Goal: Task Accomplishment & Management: Manage account settings

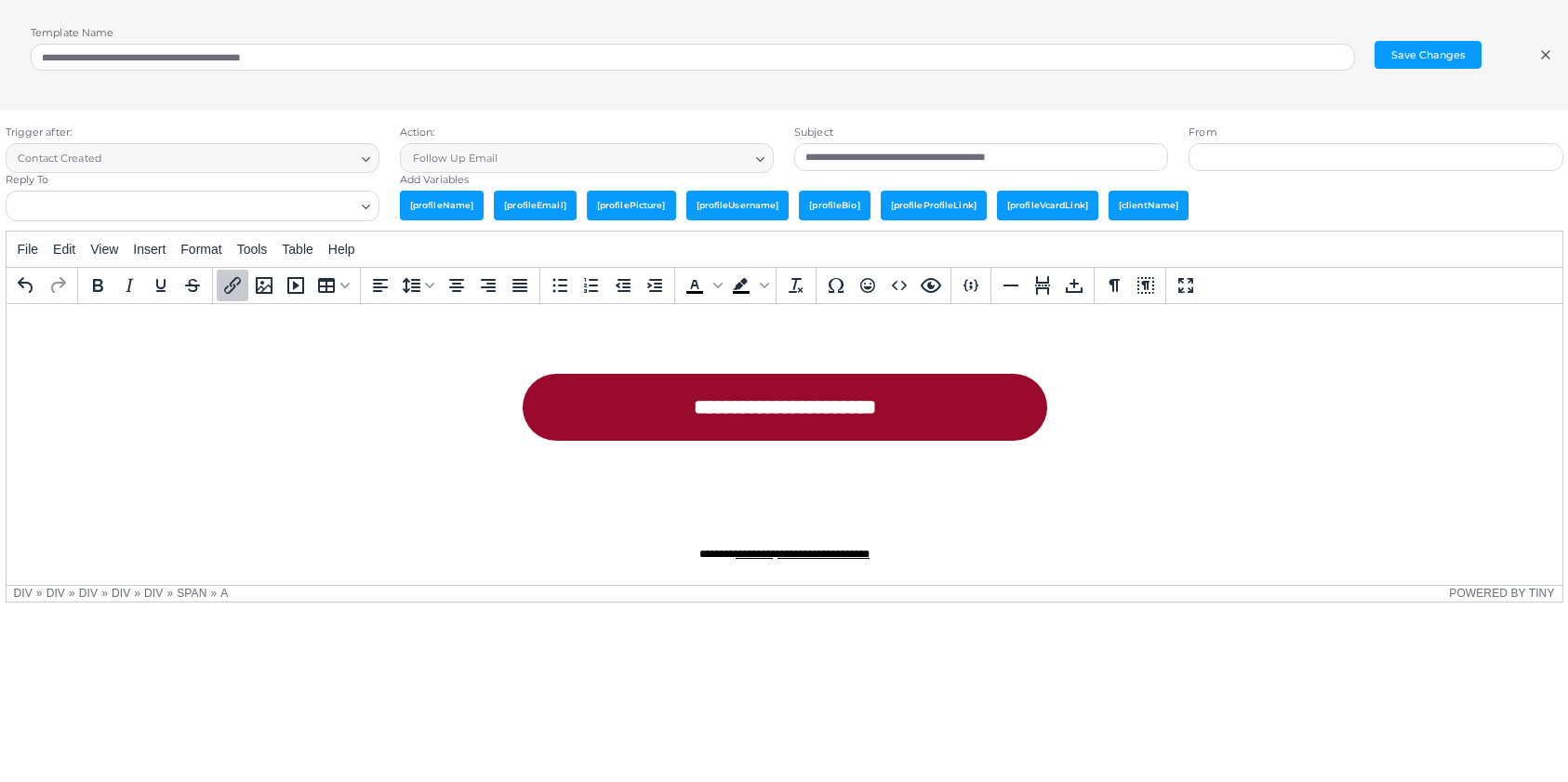
scroll to position [800, 0]
click at [856, 206] on link "**********" at bounding box center [792, 172] width 524 height 67
click at [721, 206] on link "**********" at bounding box center [792, 172] width 524 height 67
drag, startPoint x: 679, startPoint y: 419, endPoint x: 885, endPoint y: 416, distance: 206.0
click at [885, 206] on link "**********" at bounding box center [792, 172] width 524 height 67
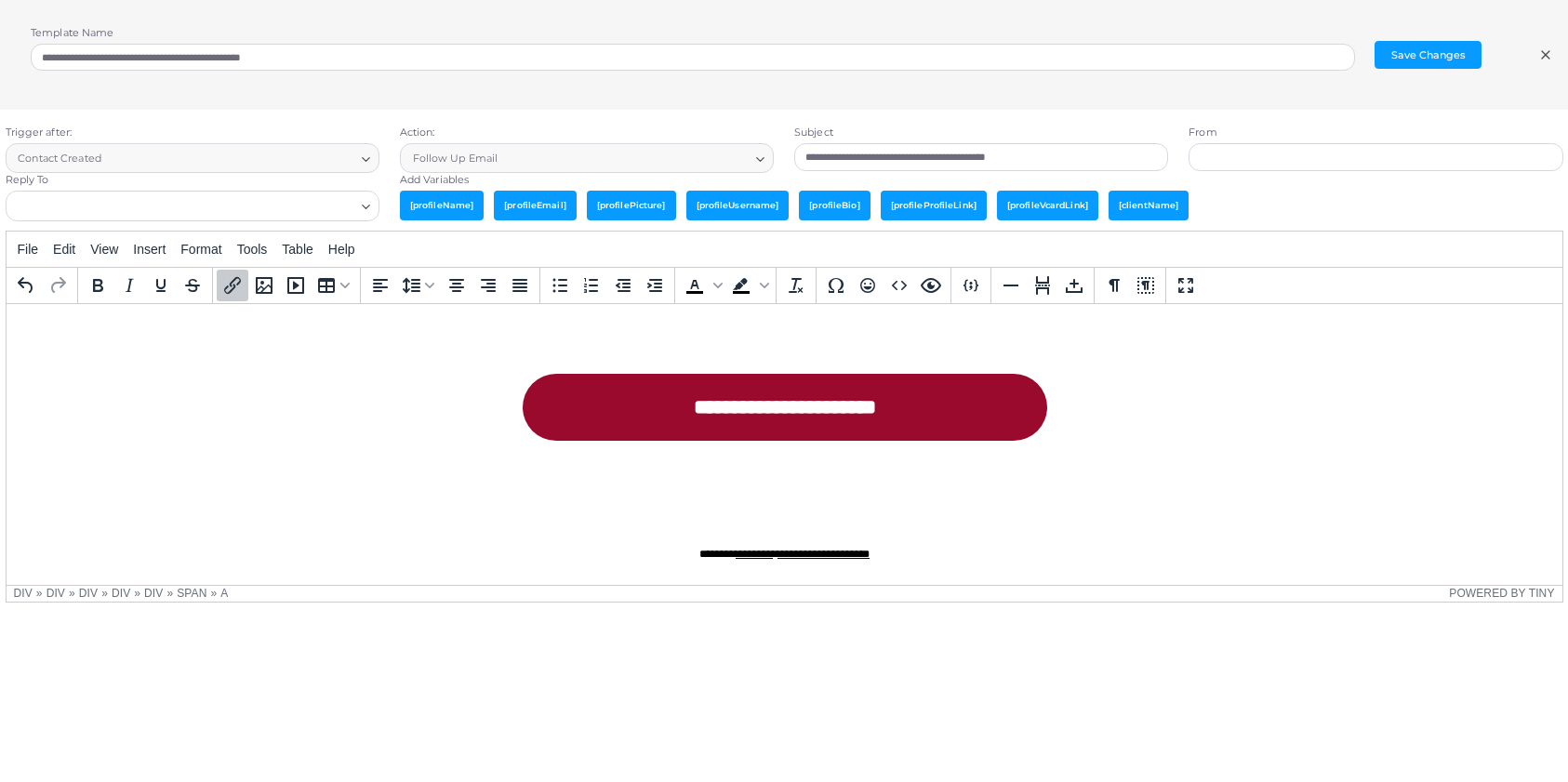
click at [240, 289] on icon "Insert/edit link" at bounding box center [232, 285] width 22 height 22
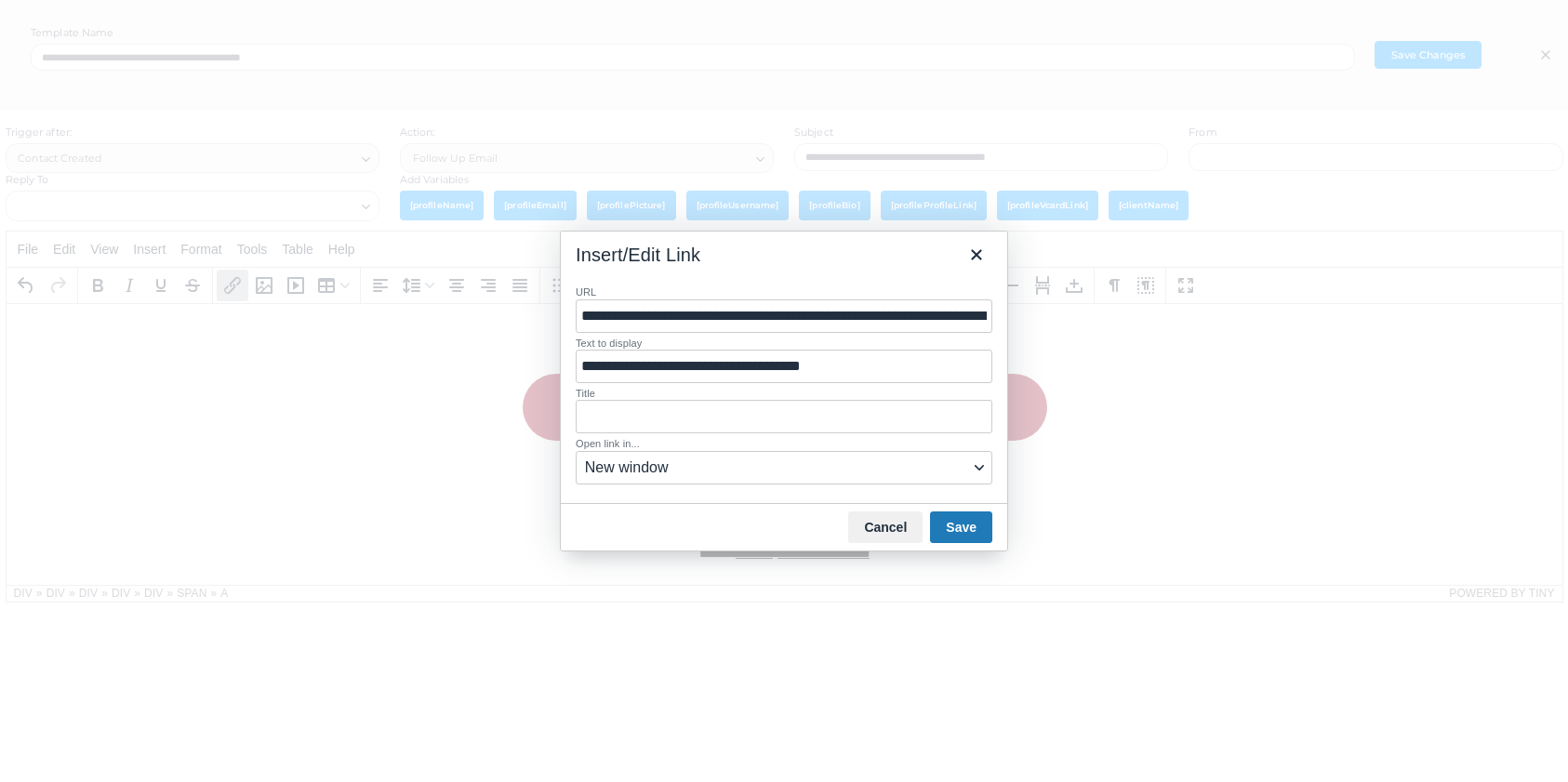
scroll to position [0, 175]
drag, startPoint x: 582, startPoint y: 321, endPoint x: 1026, endPoint y: 315, distance: 444.0
click at [1026, 315] on div "**********" at bounding box center [784, 391] width 1568 height 782
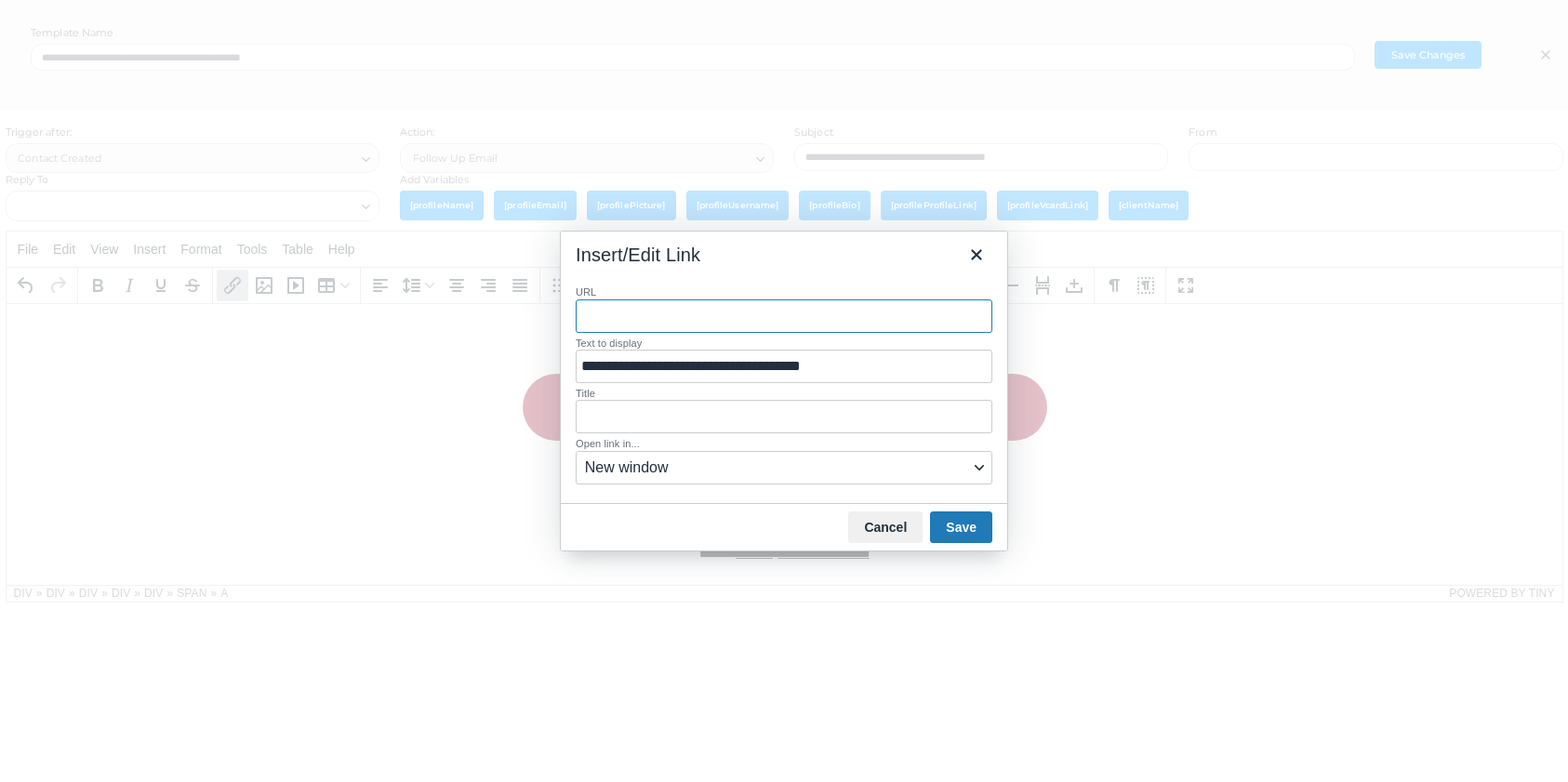
paste input "**********"
type input "**********"
click at [952, 523] on button "Save" at bounding box center [960, 527] width 62 height 32
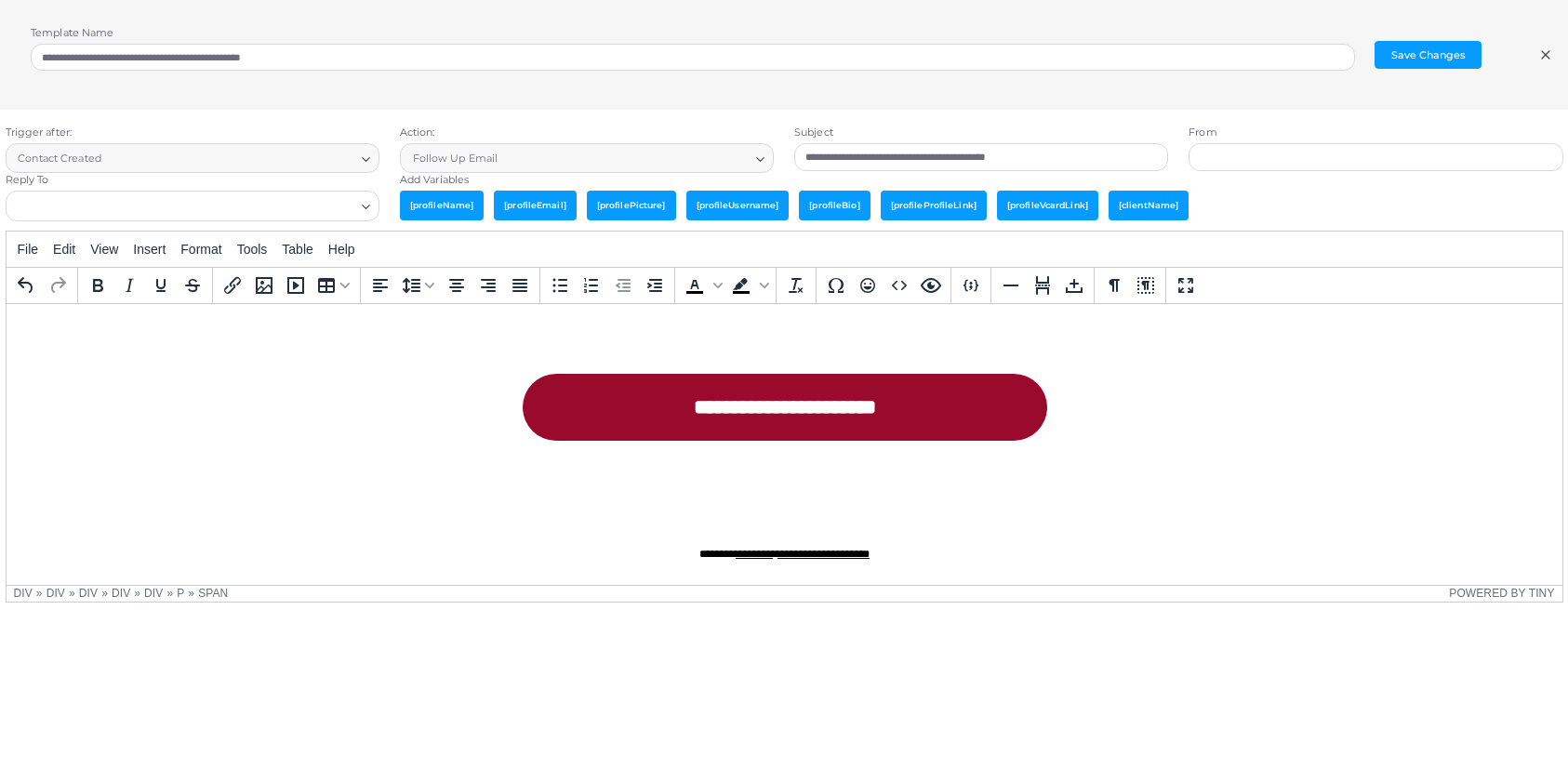
click at [1042, 310] on p "**********" at bounding box center [793, 285] width 558 height 49
drag, startPoint x: 915, startPoint y: 550, endPoint x: 659, endPoint y: 544, distance: 256.1
click at [659, 544] on div "**********" at bounding box center [784, 554] width 558 height 33
click at [448, 206] on span "[profileName]" at bounding box center [441, 205] width 84 height 29
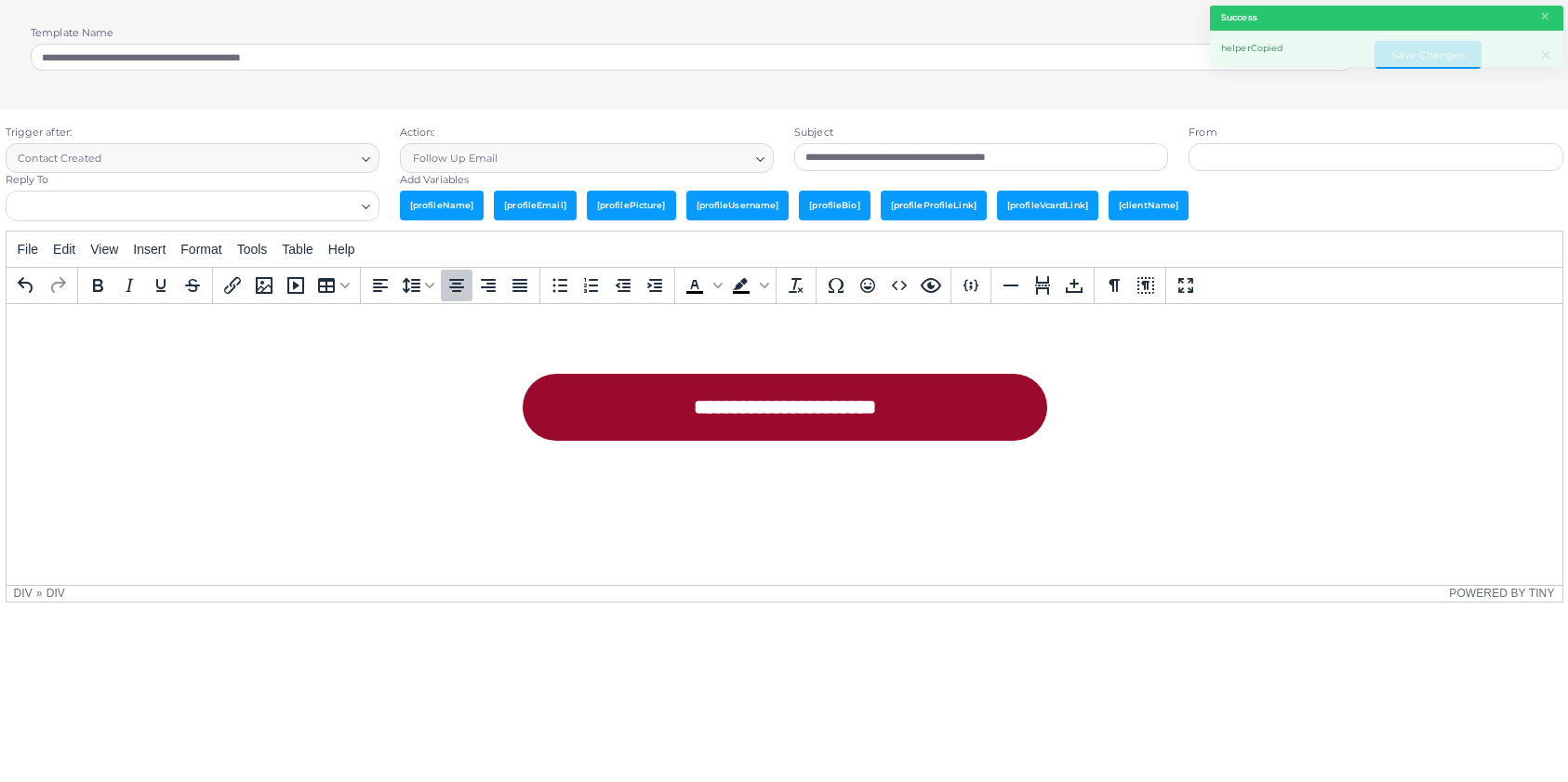
click at [748, 496] on p "Rich Text Area. Press ALT-0 for help." at bounding box center [784, 507] width 558 height 24
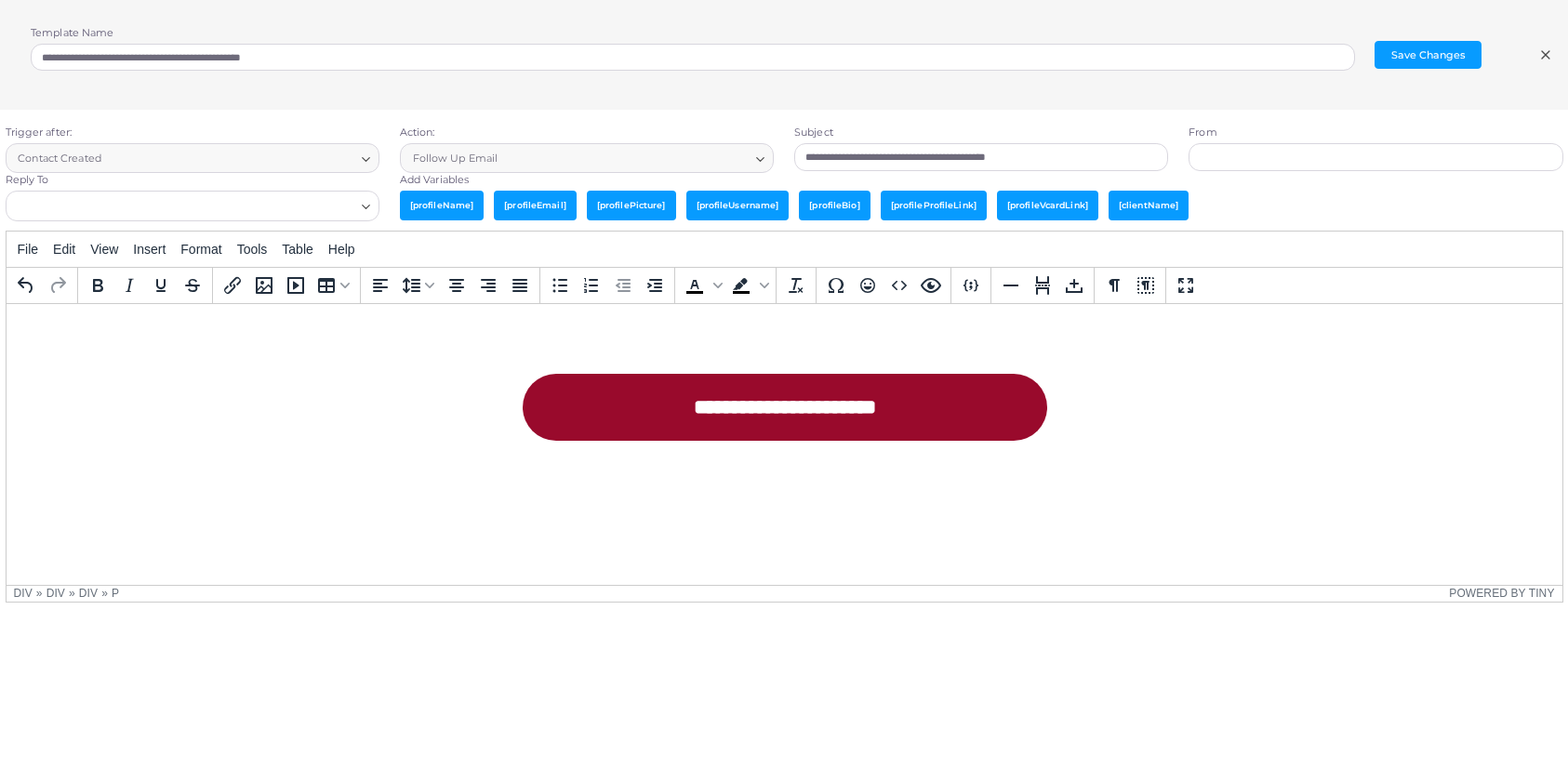
click at [767, 512] on p "Rich Text Area. Press ALT-0 for help." at bounding box center [784, 507] width 558 height 24
click at [726, 473] on div "**********" at bounding box center [784, 47] width 558 height 1045
click at [733, 495] on p "Rich Text Area. Press ALT-0 for help." at bounding box center [784, 507] width 558 height 24
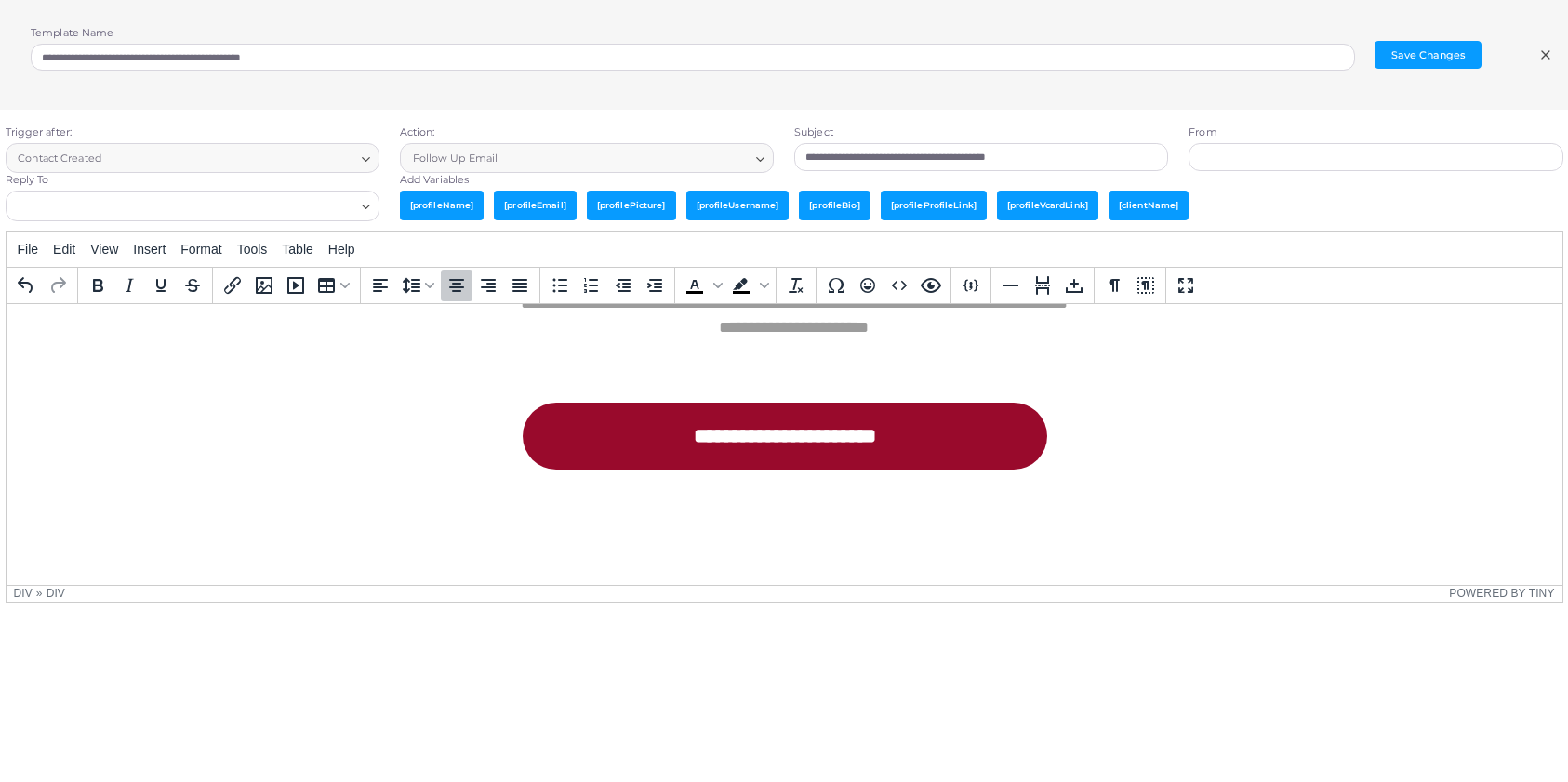
scroll to position [1015, 0]
click at [439, 211] on span "[profileName]" at bounding box center [441, 205] width 84 height 29
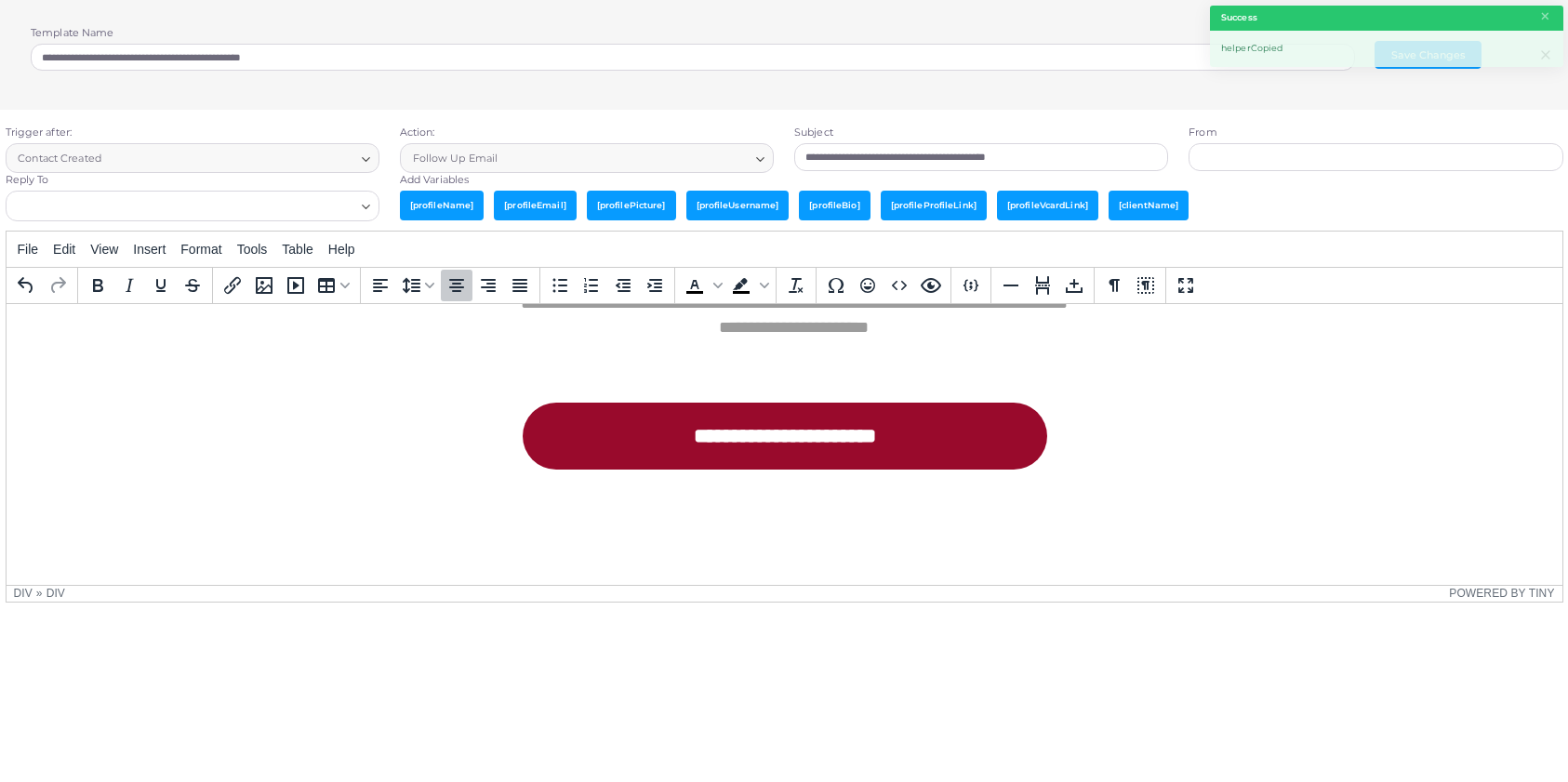
click at [709, 517] on div "Rich Text Area. Press ALT-0 for help." at bounding box center [784, 521] width 558 height 33
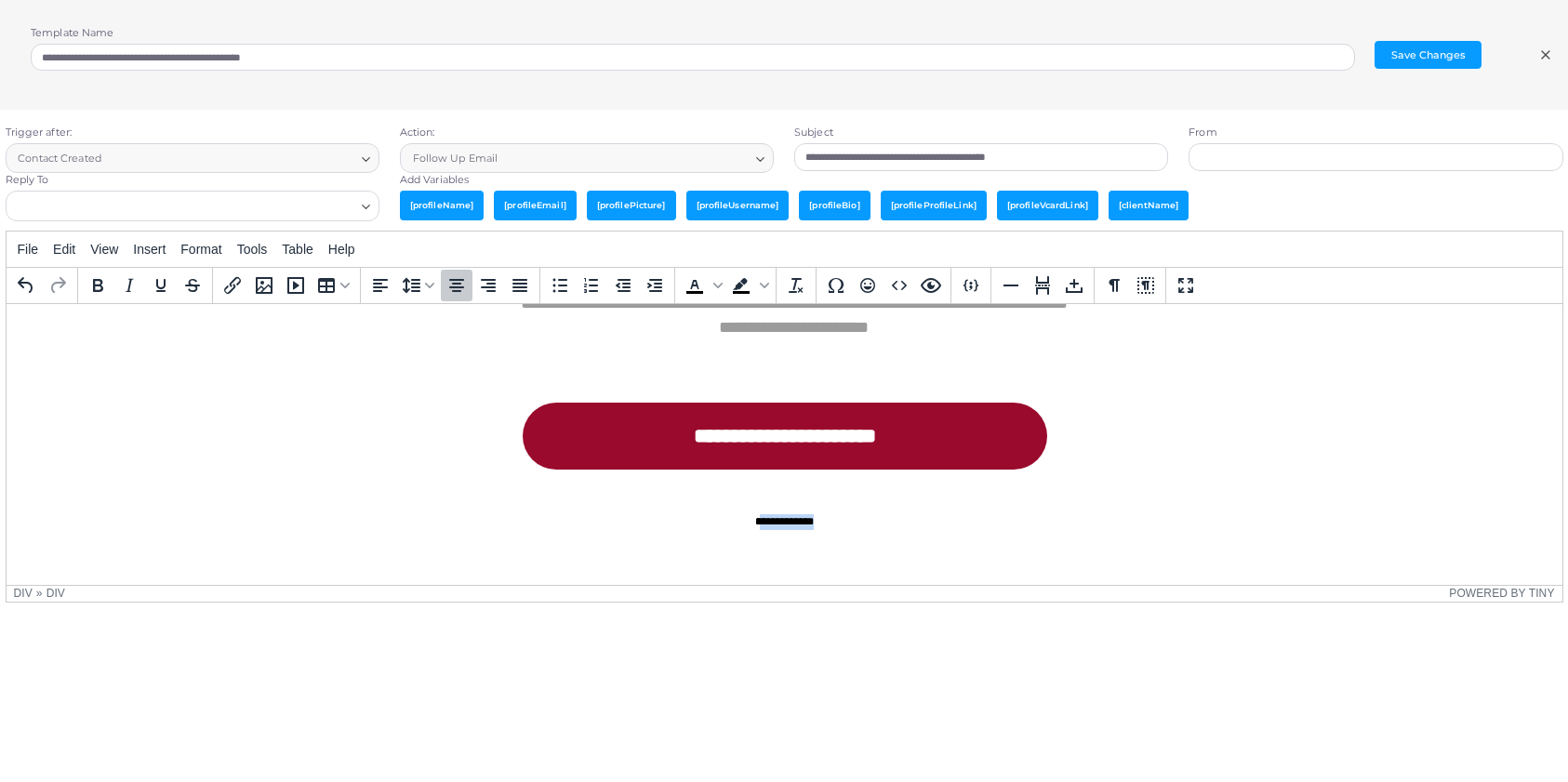
drag, startPoint x: 816, startPoint y: 521, endPoint x: 744, endPoint y: 524, distance: 72.1
click at [744, 524] on div "**********" at bounding box center [784, 521] width 558 height 33
click at [431, 202] on span "[profileName]" at bounding box center [441, 205] width 84 height 29
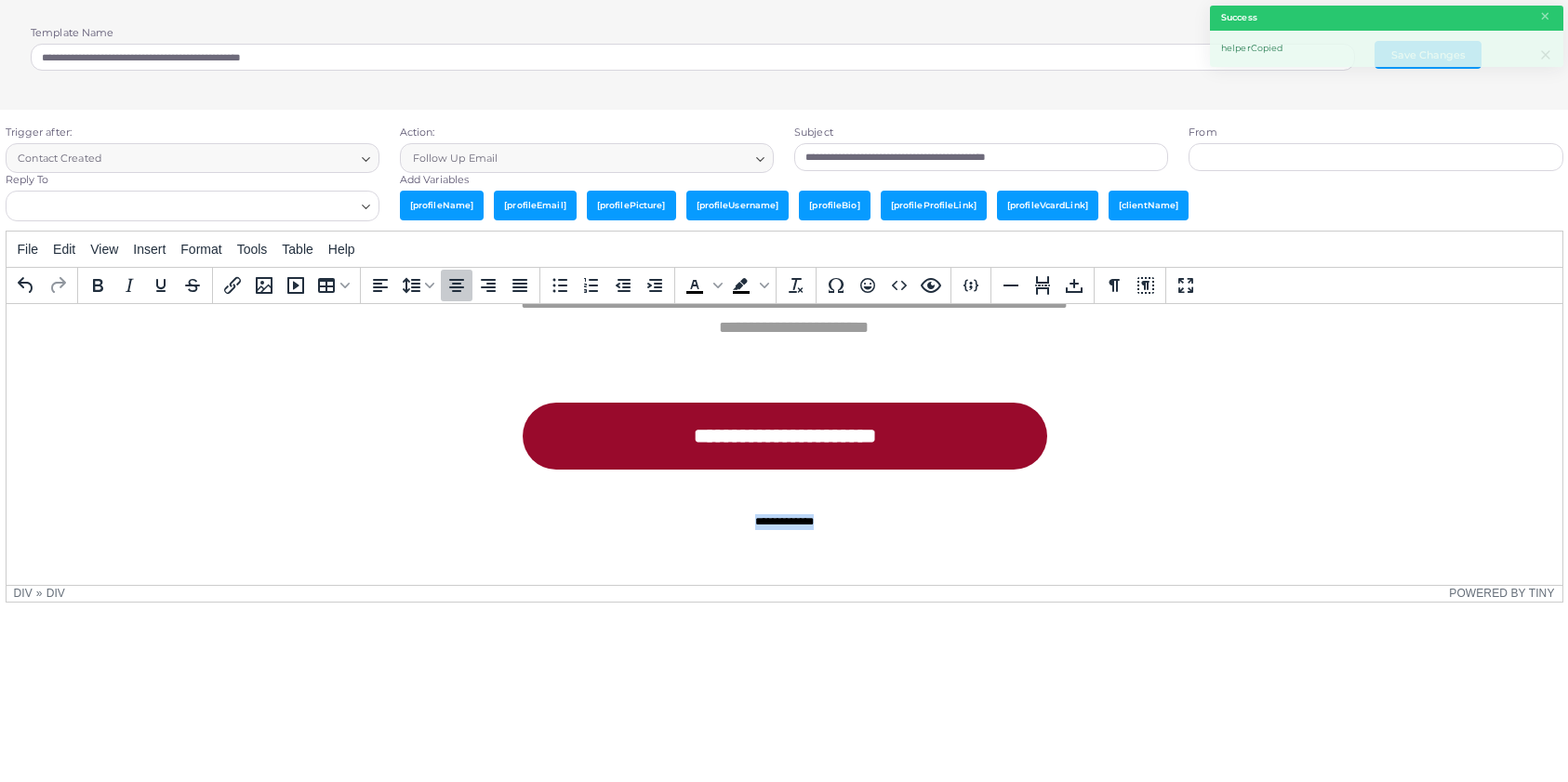
click at [907, 519] on div "**********" at bounding box center [784, 521] width 558 height 33
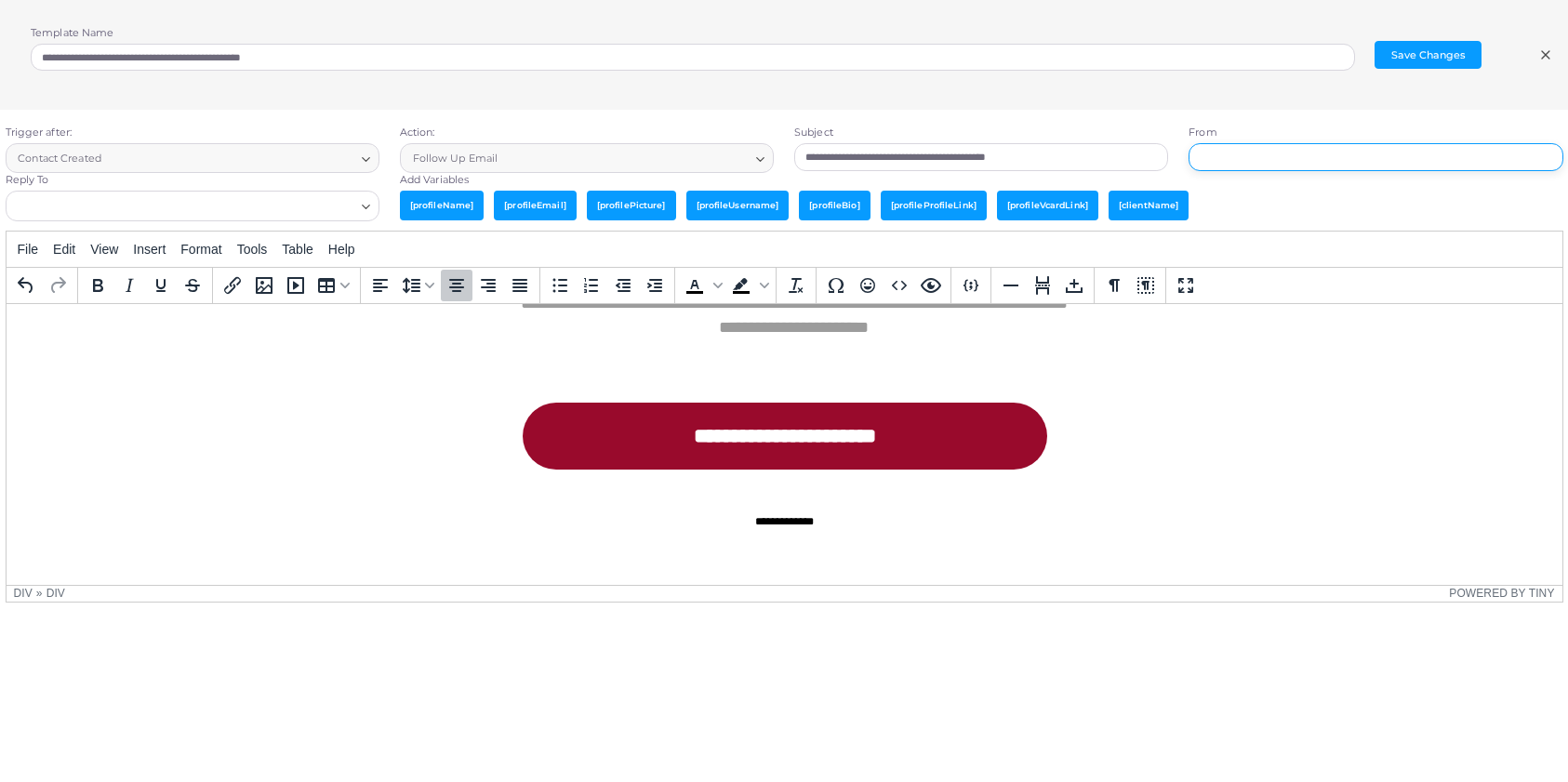
click at [1229, 158] on input "text" at bounding box center [1375, 157] width 374 height 28
click at [431, 210] on span "[profileName]" at bounding box center [441, 205] width 84 height 29
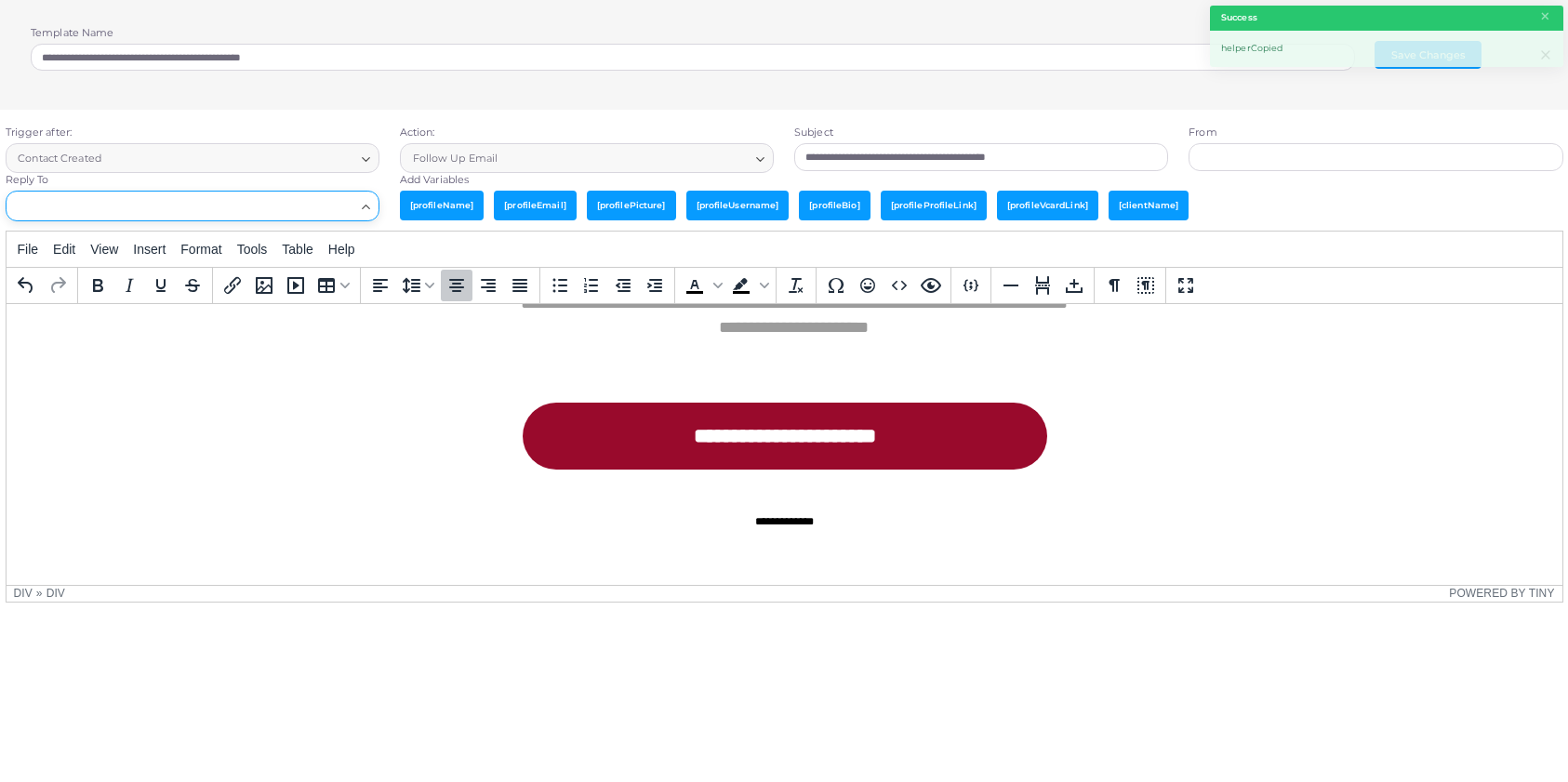
click at [240, 213] on input "Search for option" at bounding box center [182, 206] width 346 height 20
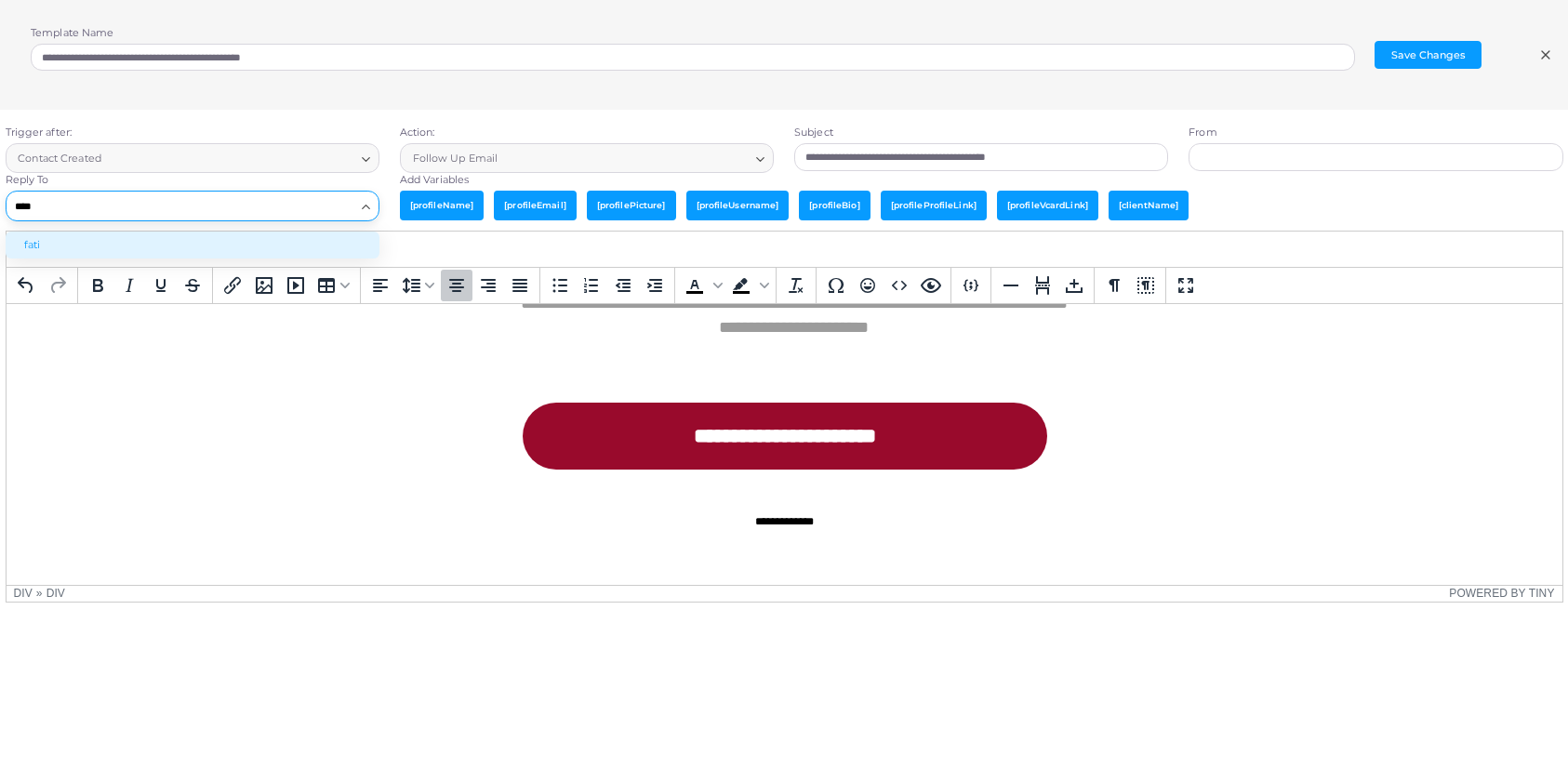
drag, startPoint x: 226, startPoint y: 209, endPoint x: -3, endPoint y: 209, distance: 229.0
click at [0, 209] on html "**********" at bounding box center [784, 391] width 1568 height 782
paste input "**********"
type input "**********"
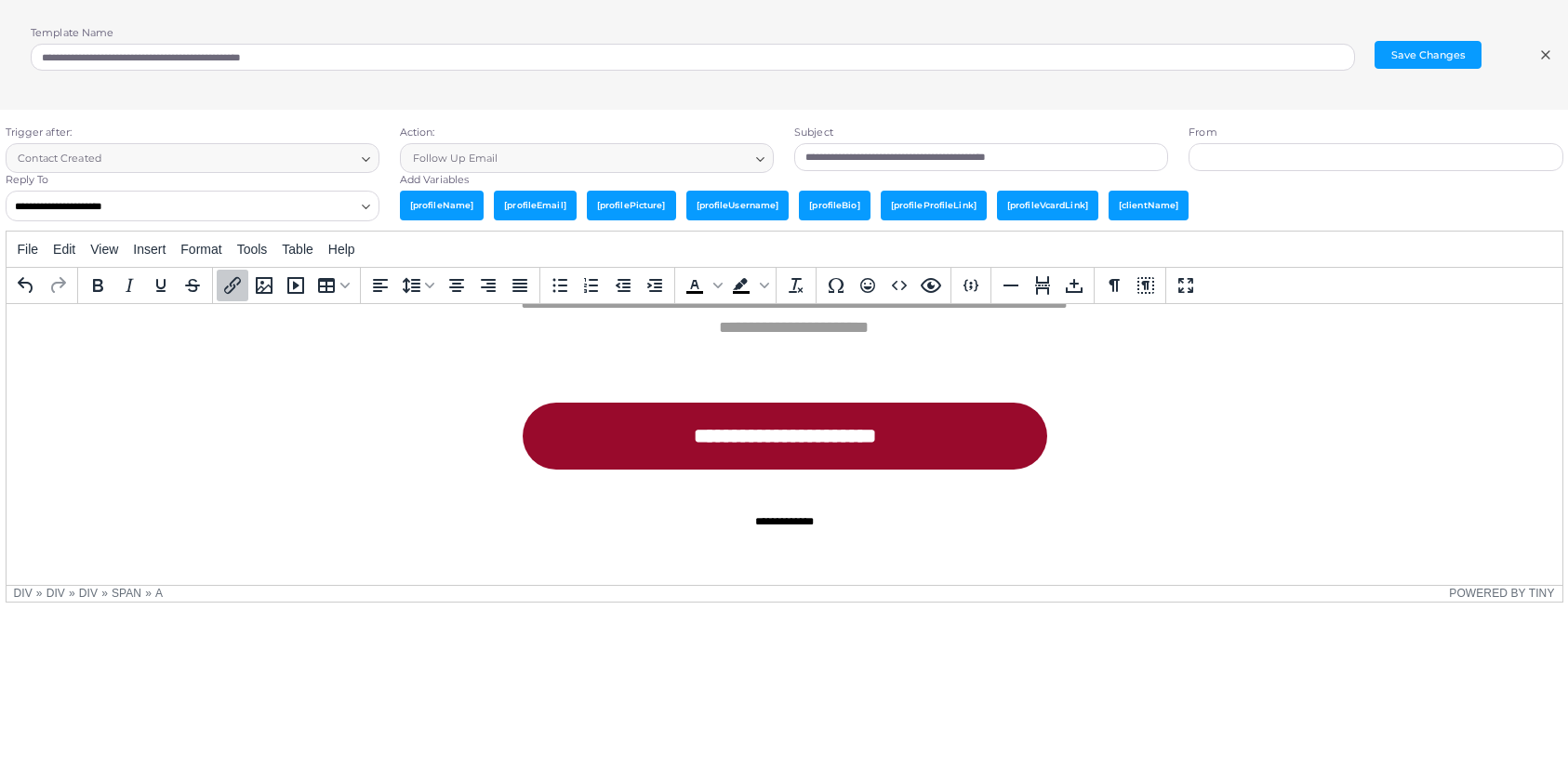
click at [281, 395] on body "**********" at bounding box center [783, 62] width 1526 height 1016
click at [865, 524] on div "**********" at bounding box center [784, 521] width 558 height 33
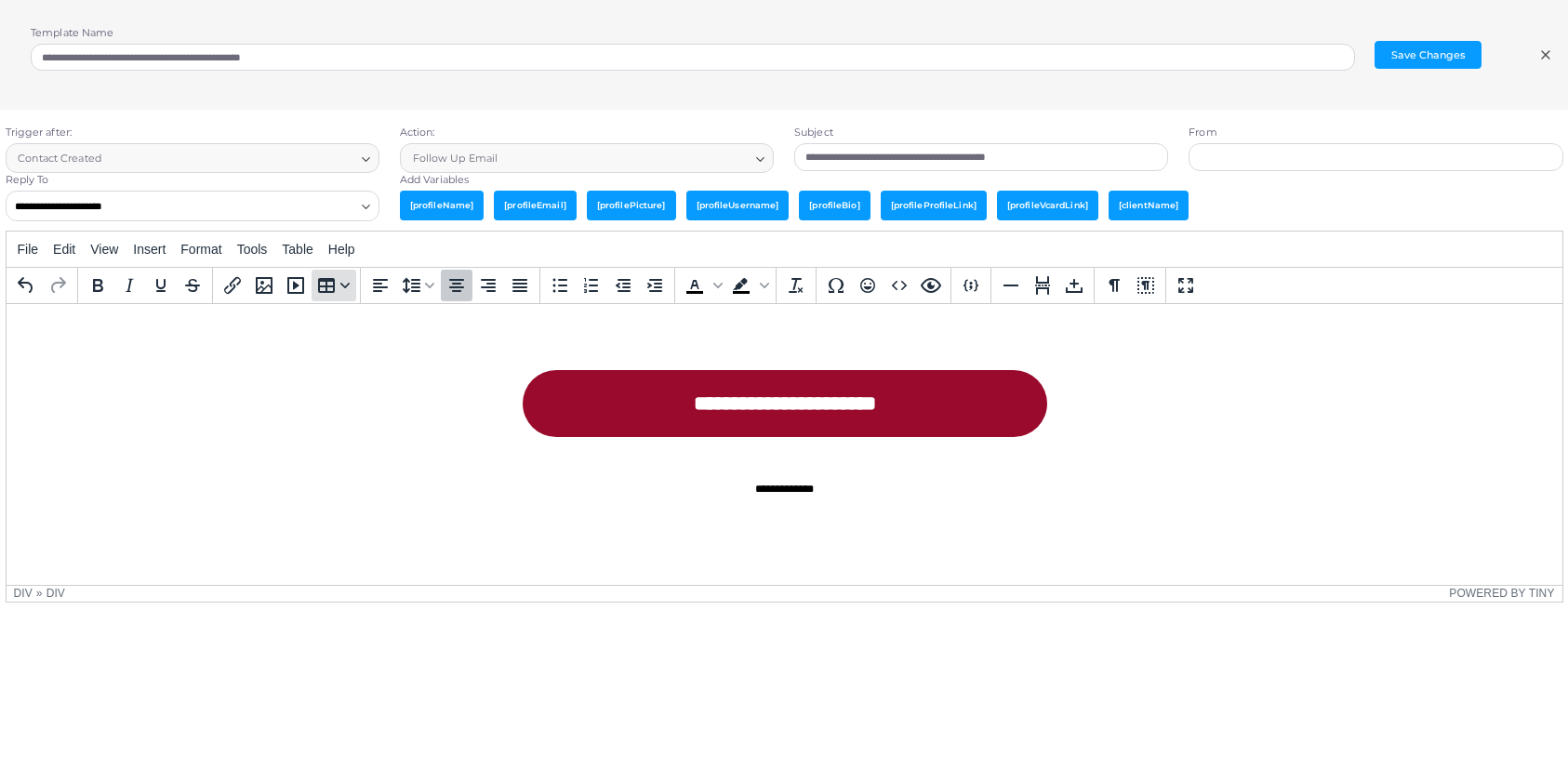
click at [327, 282] on icon "Table" at bounding box center [326, 285] width 22 height 22
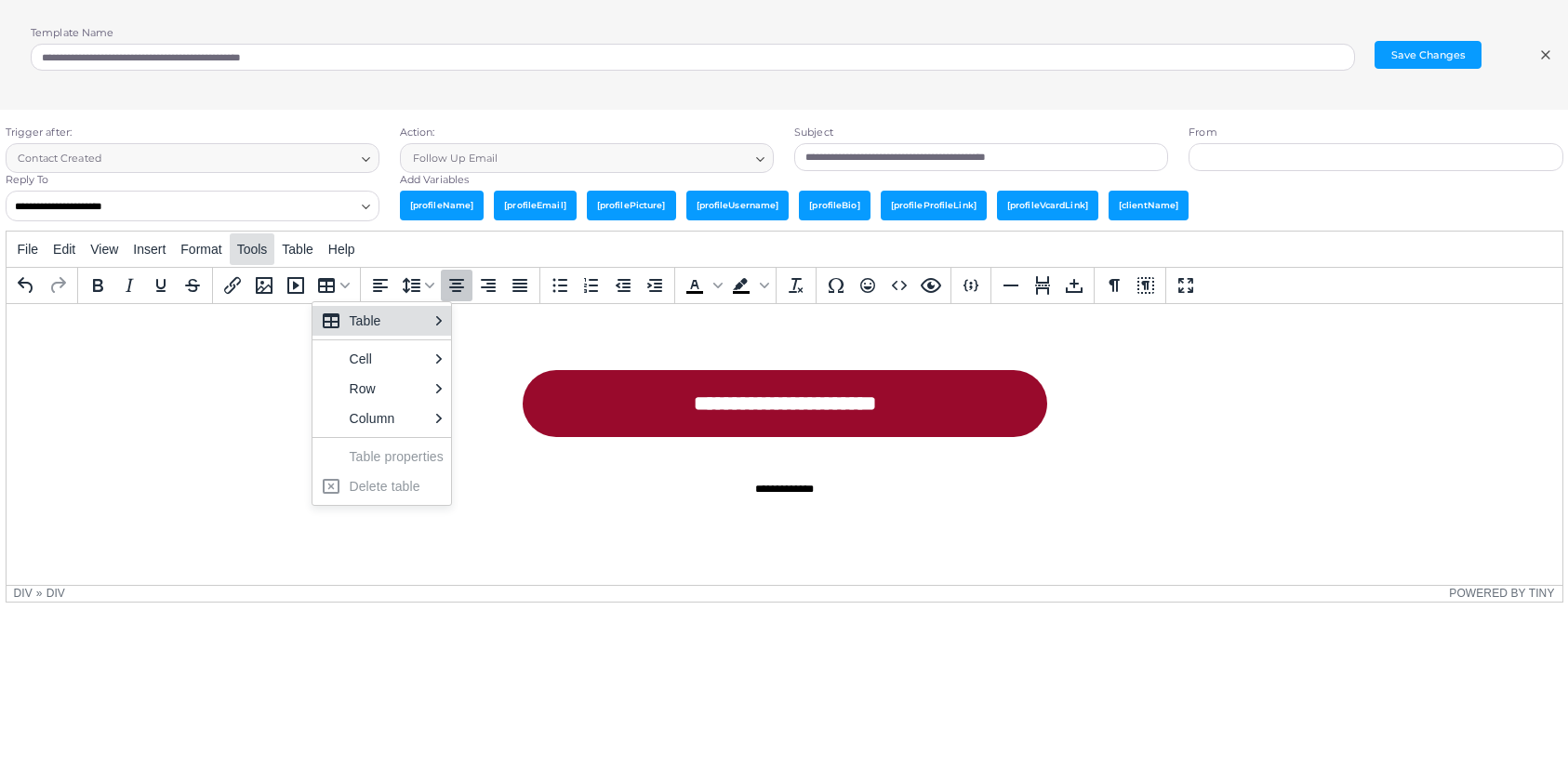
click at [270, 257] on button "Tools" at bounding box center [252, 249] width 45 height 32
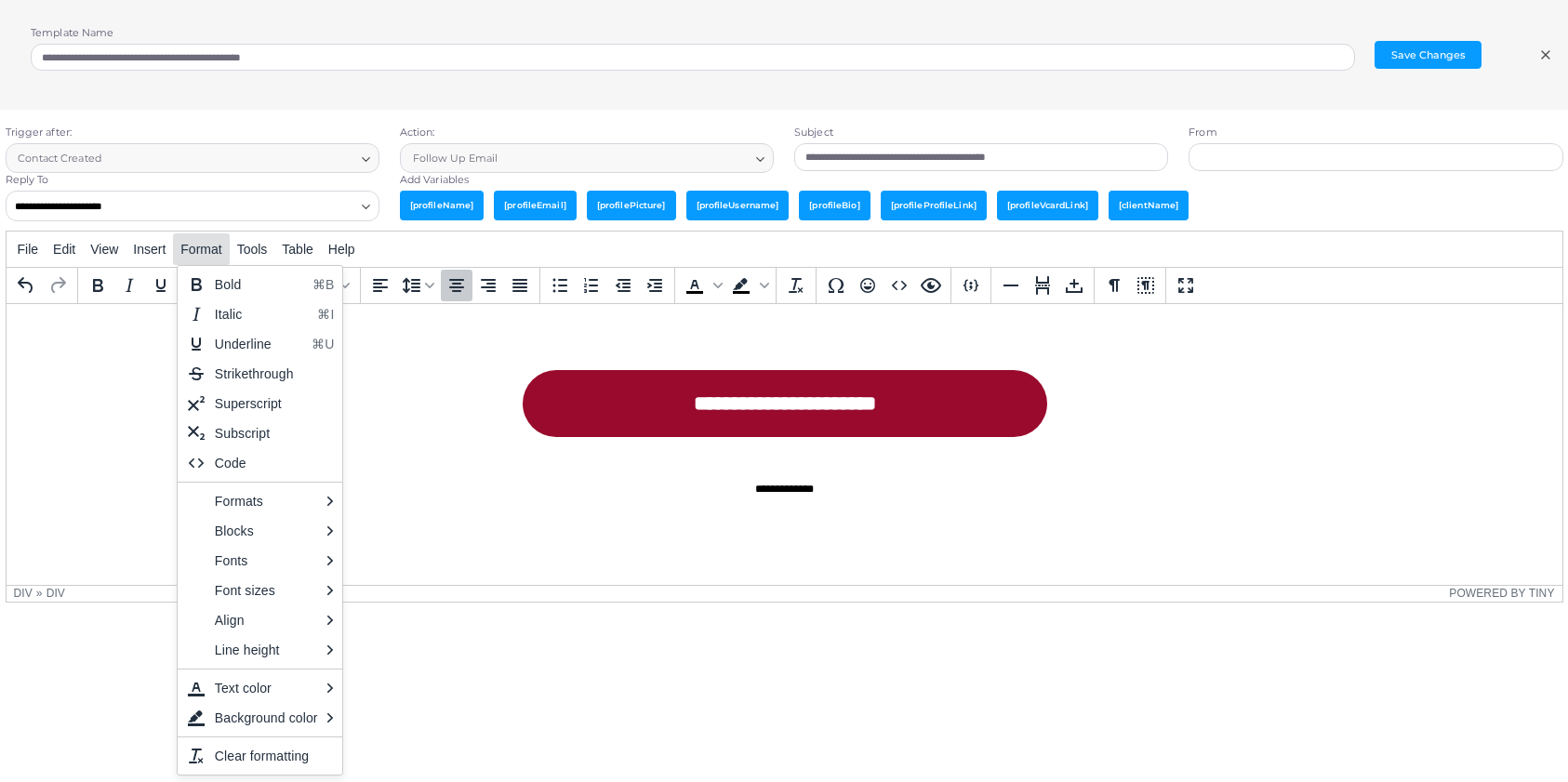
click at [211, 257] on button "Format" at bounding box center [201, 249] width 56 height 32
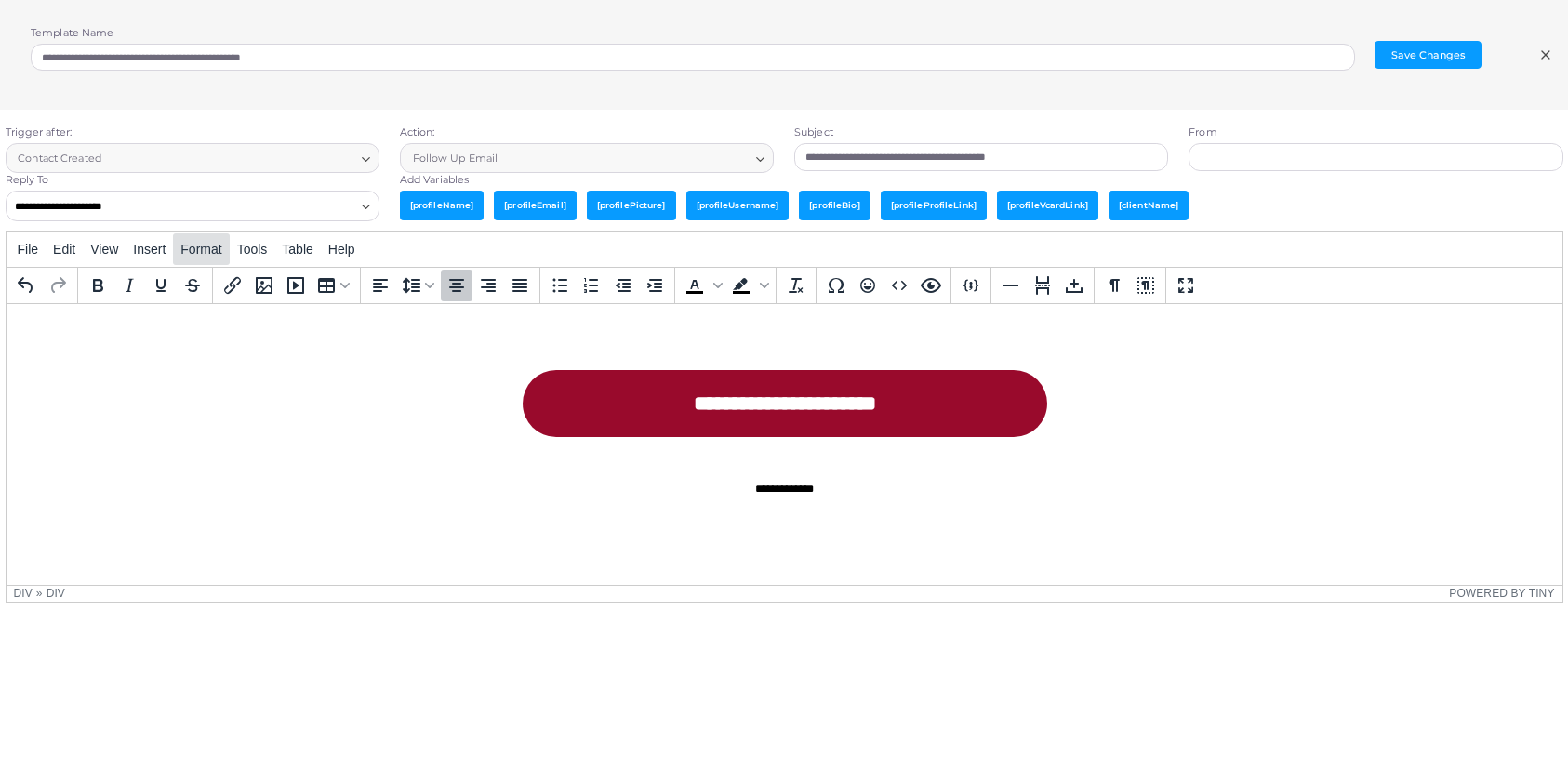
click at [211, 257] on button "Format" at bounding box center [201, 249] width 56 height 32
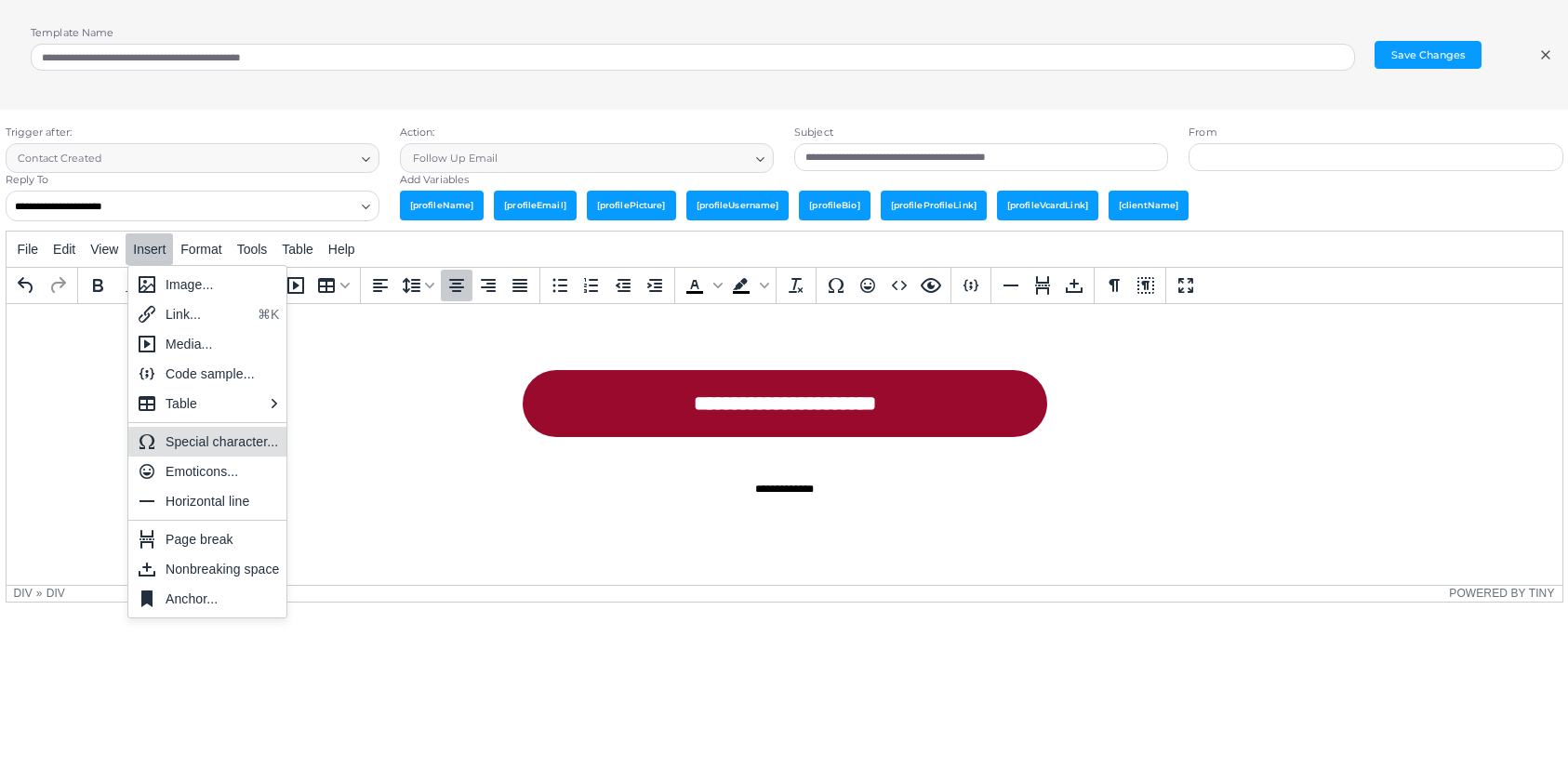
click at [231, 439] on div "Special character..." at bounding box center [222, 441] width 114 height 22
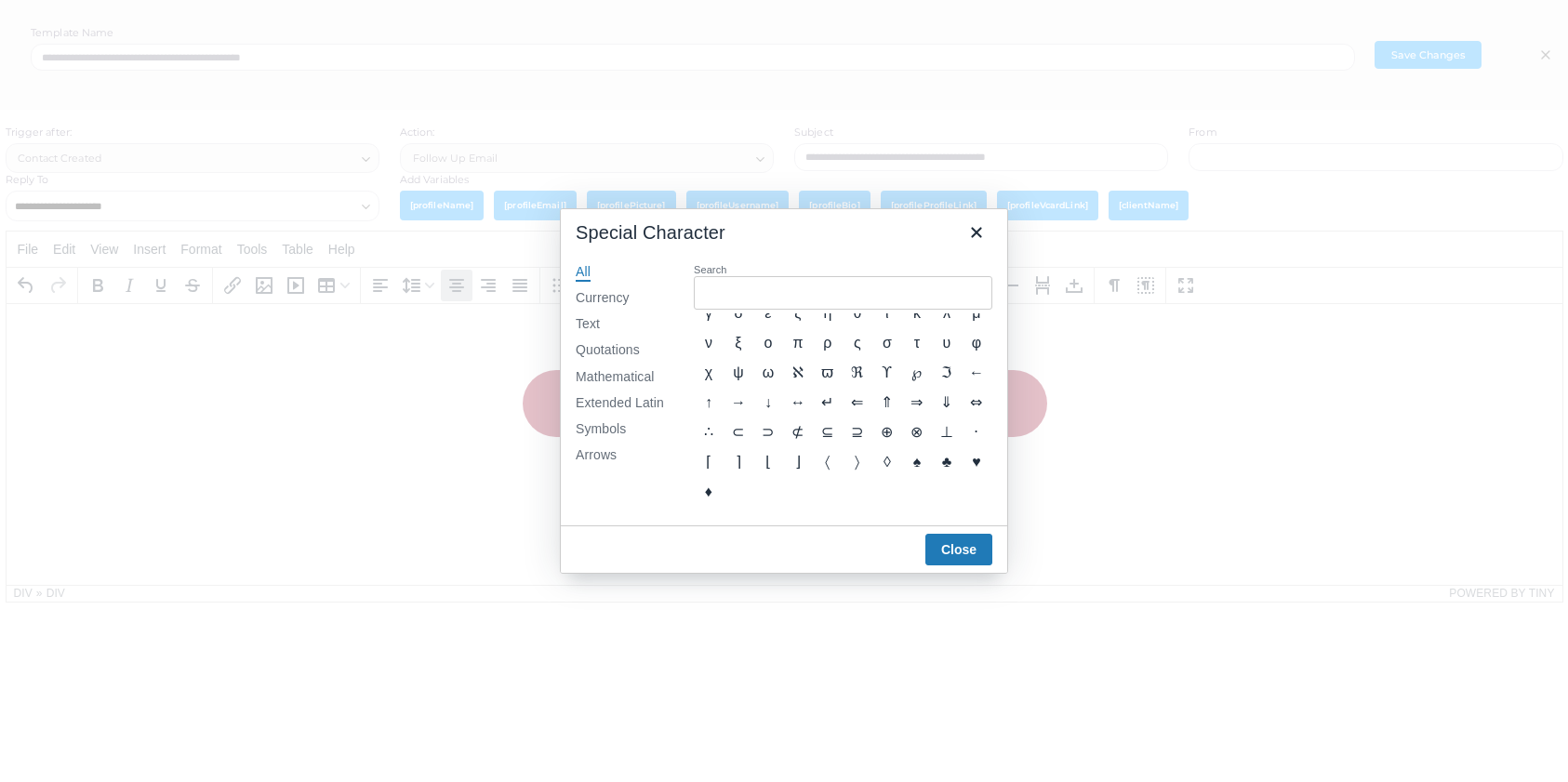
scroll to position [759, 0]
click at [978, 239] on icon "Close" at bounding box center [976, 232] width 22 height 22
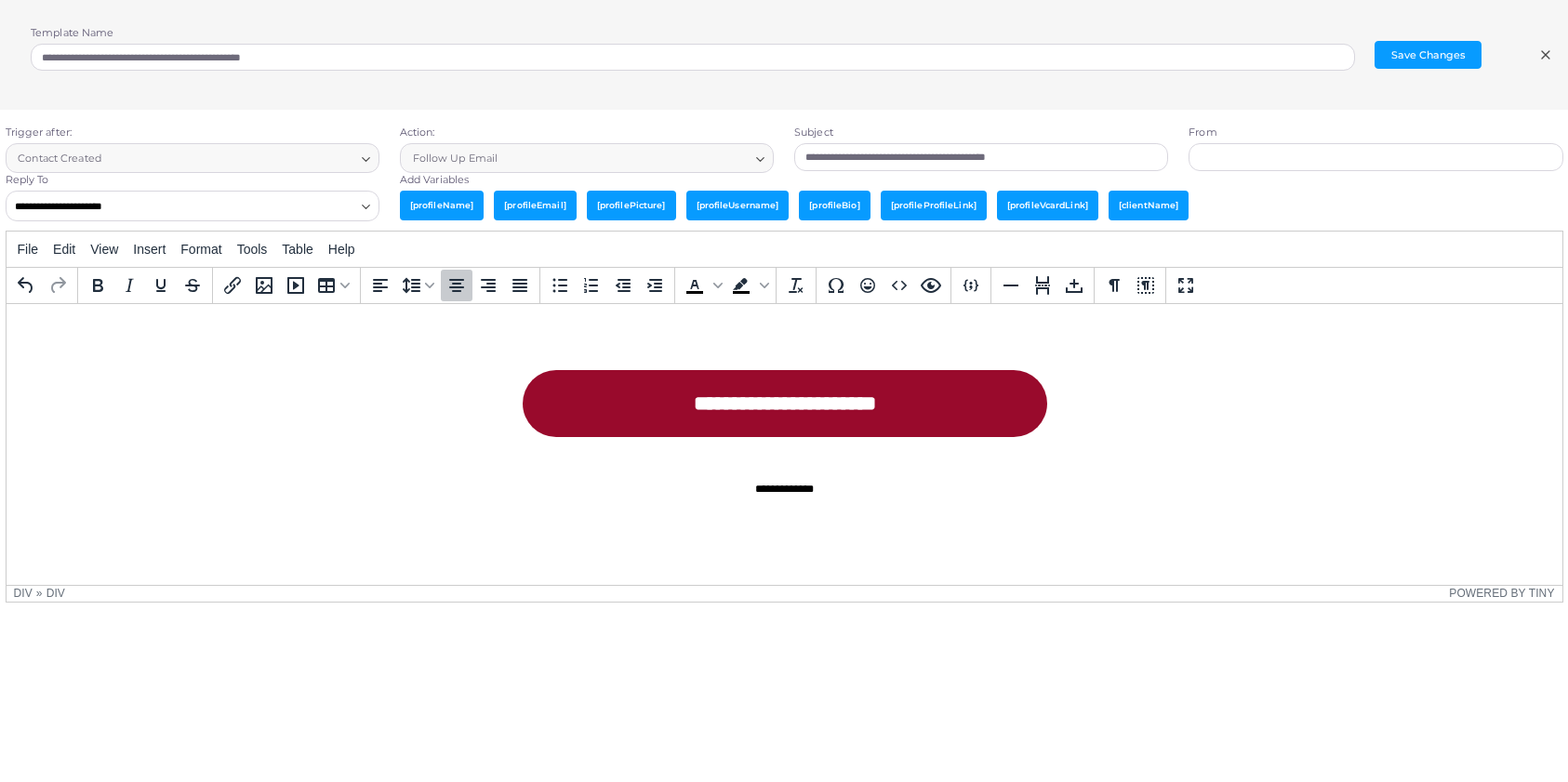
click at [1168, 386] on body "**********" at bounding box center [783, 45] width 1526 height 1048
click at [838, 494] on div "**********" at bounding box center [784, 489] width 558 height 33
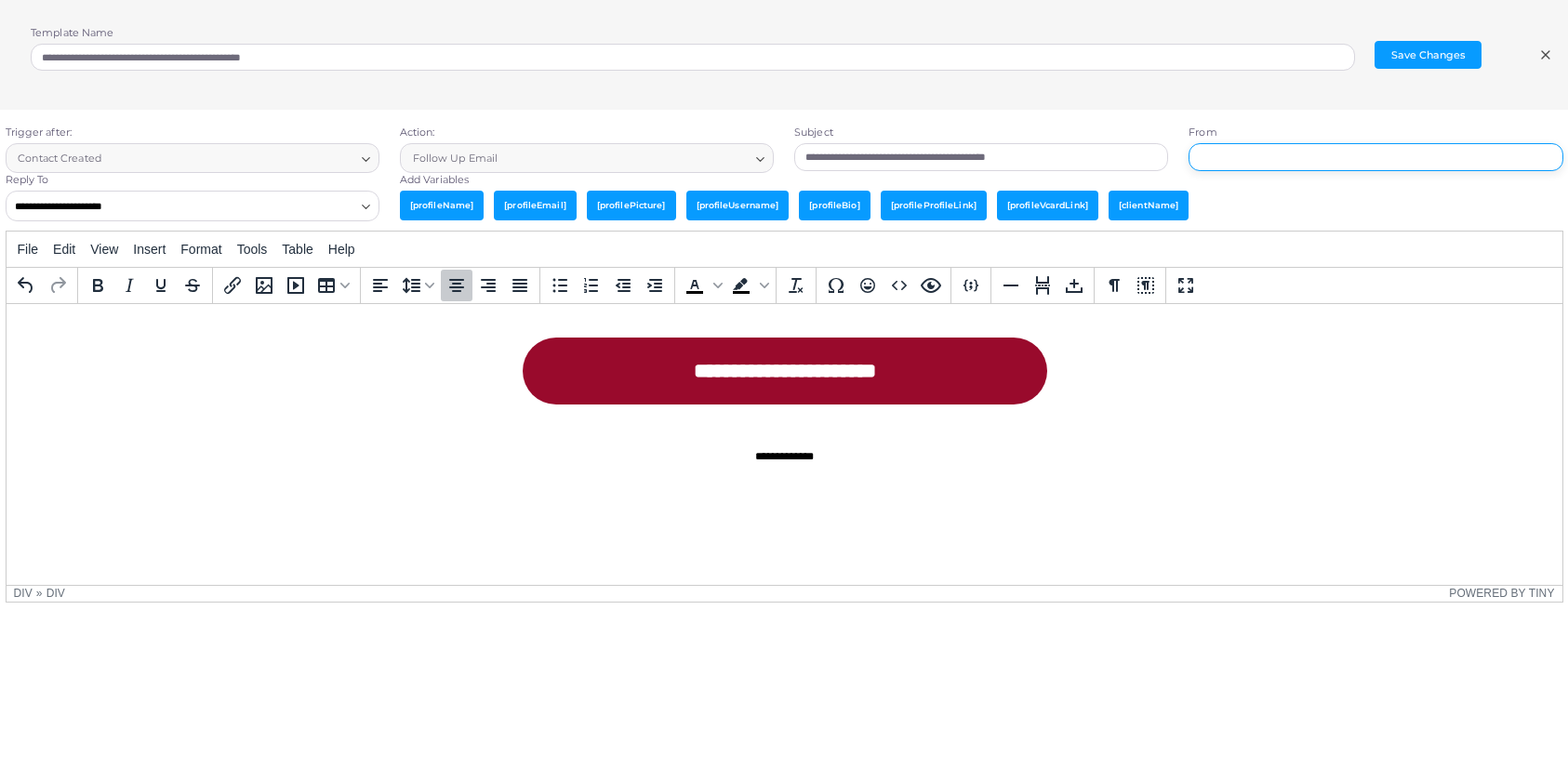
click at [1303, 164] on input "text" at bounding box center [1375, 157] width 374 height 28
type input "**********"
click at [1441, 59] on button "Save Changes" at bounding box center [1427, 55] width 107 height 28
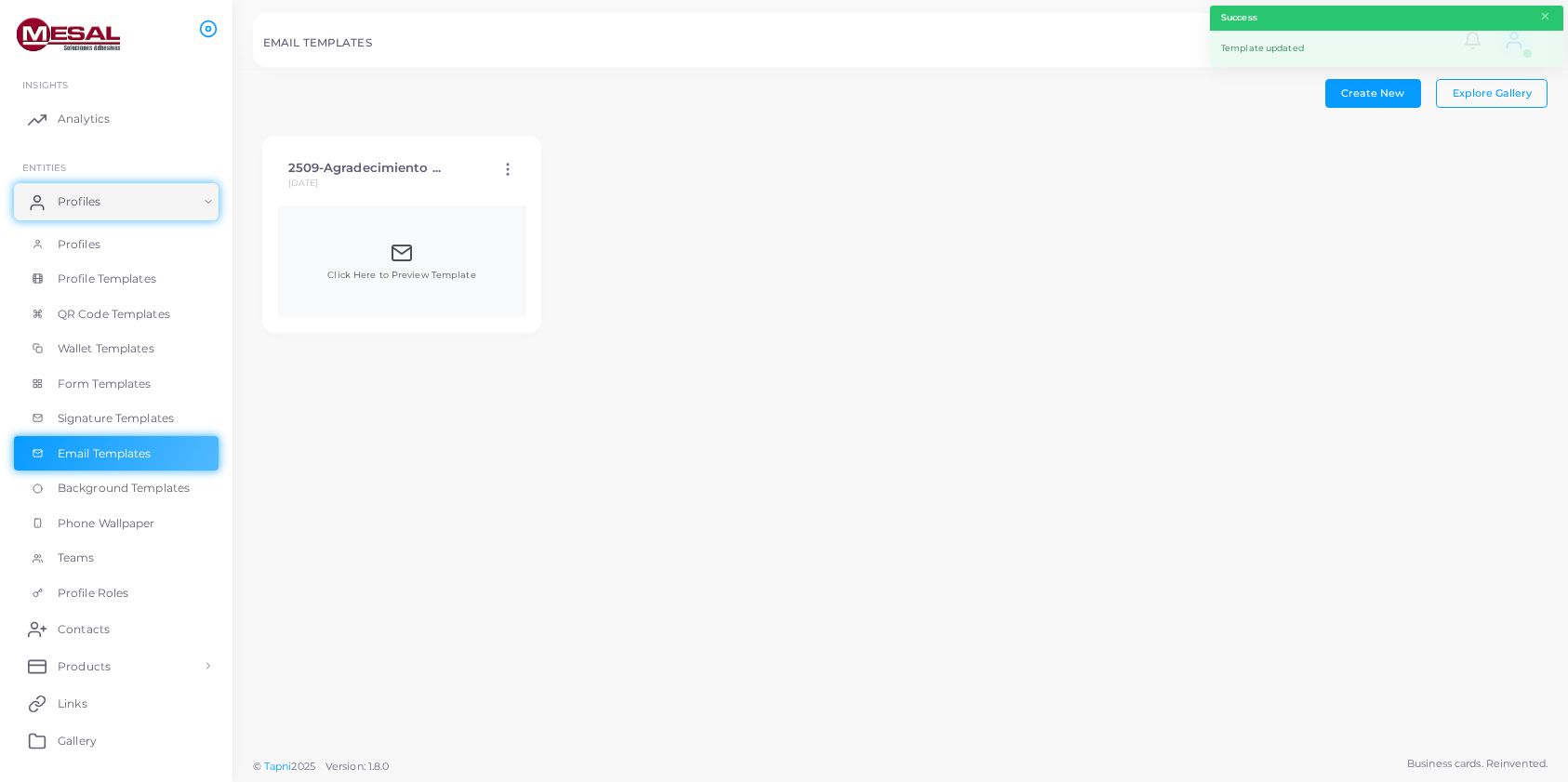
click at [413, 265] on div "Click Here to Preview Template" at bounding box center [401, 262] width 148 height 40
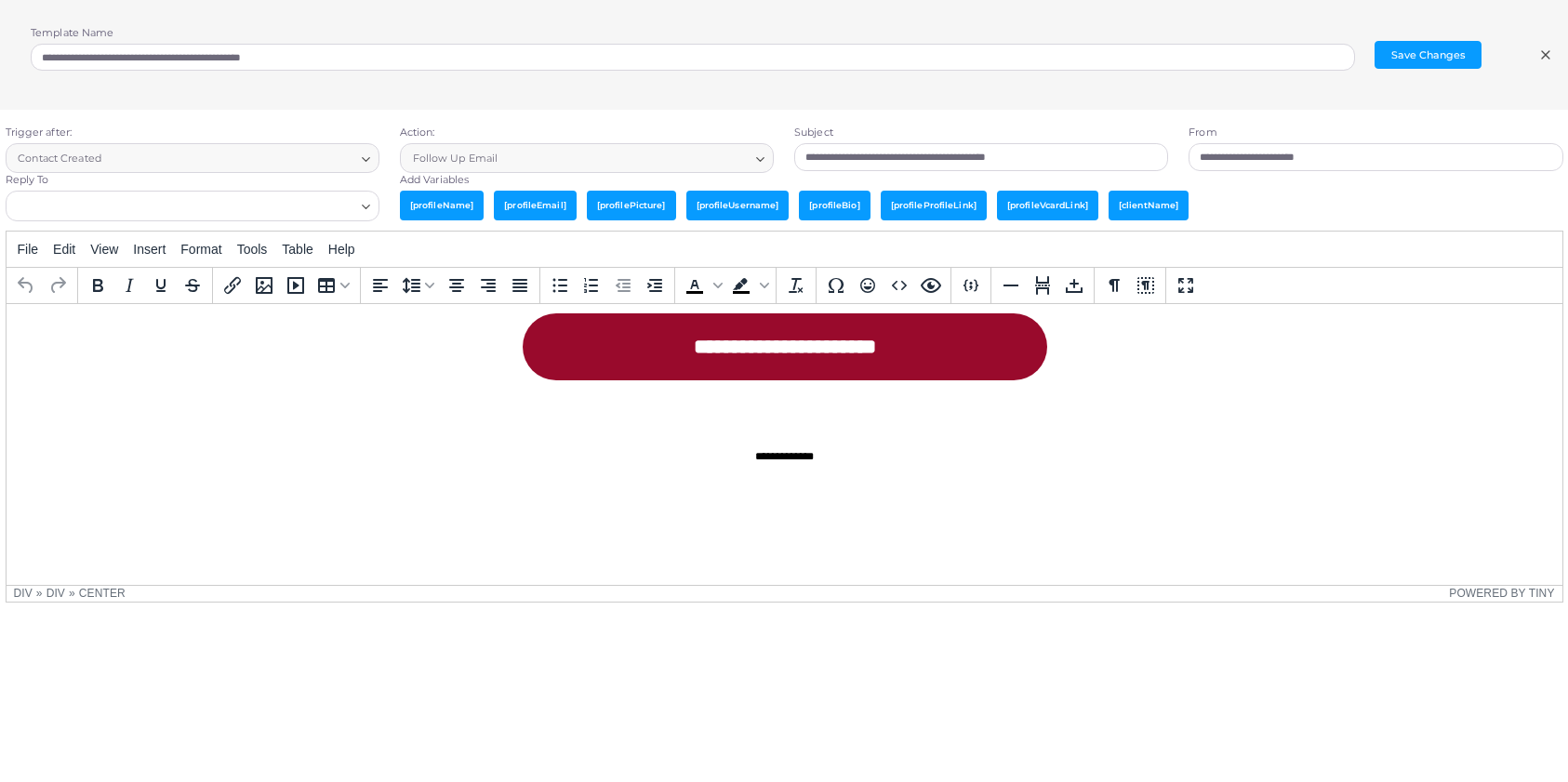
scroll to position [1104, 0]
click at [828, 492] on div "Rich Text Area. Press ALT-0 for help." at bounding box center [784, 488] width 558 height 33
click at [929, 290] on icon "Preview" at bounding box center [930, 285] width 20 height 14
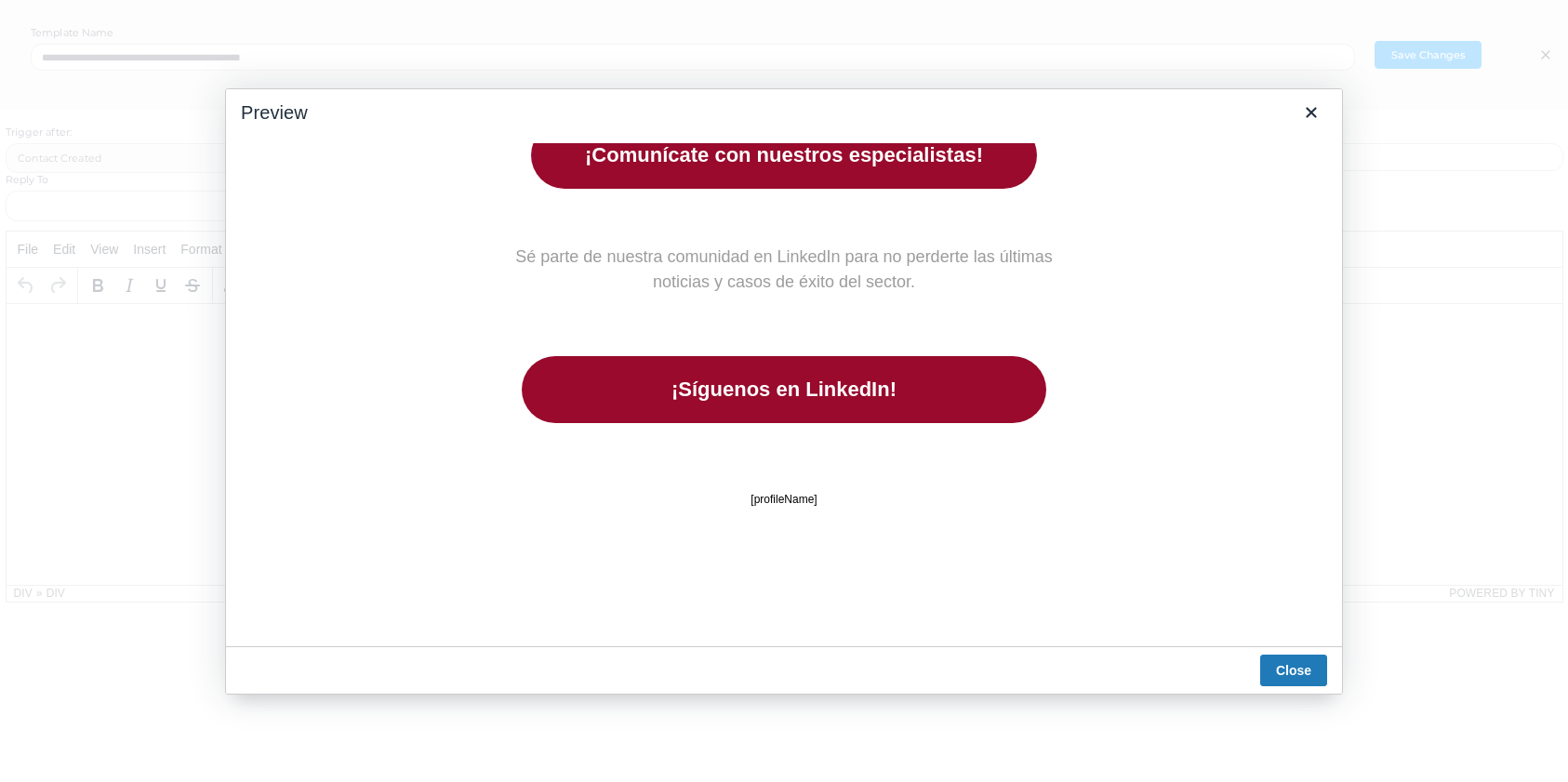
scroll to position [900, 0]
click at [1293, 678] on button "Close" at bounding box center [1293, 670] width 67 height 32
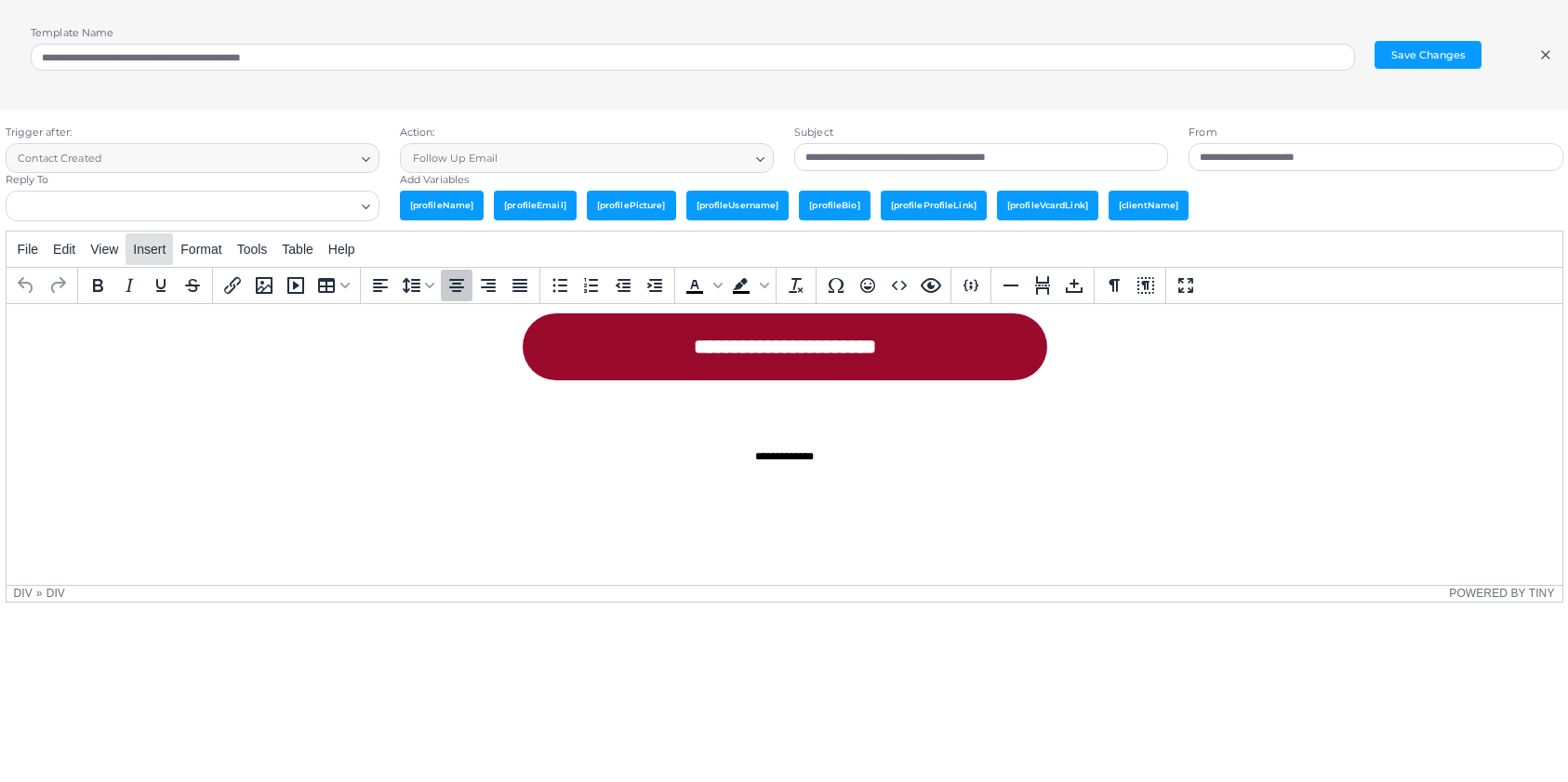
click at [164, 252] on span "Insert" at bounding box center [149, 248] width 33 height 14
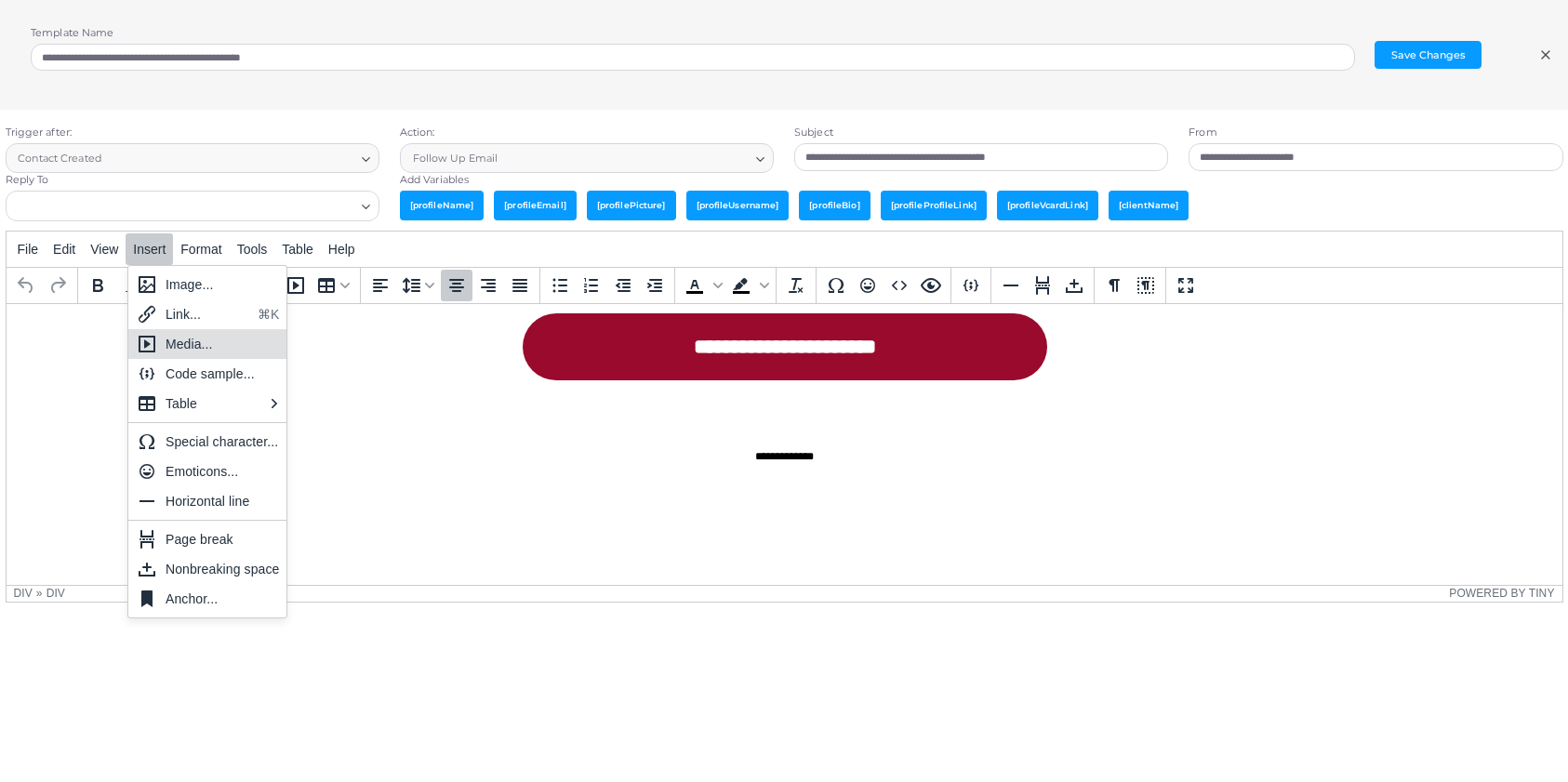
click at [192, 348] on div "Media..." at bounding box center [222, 343] width 114 height 22
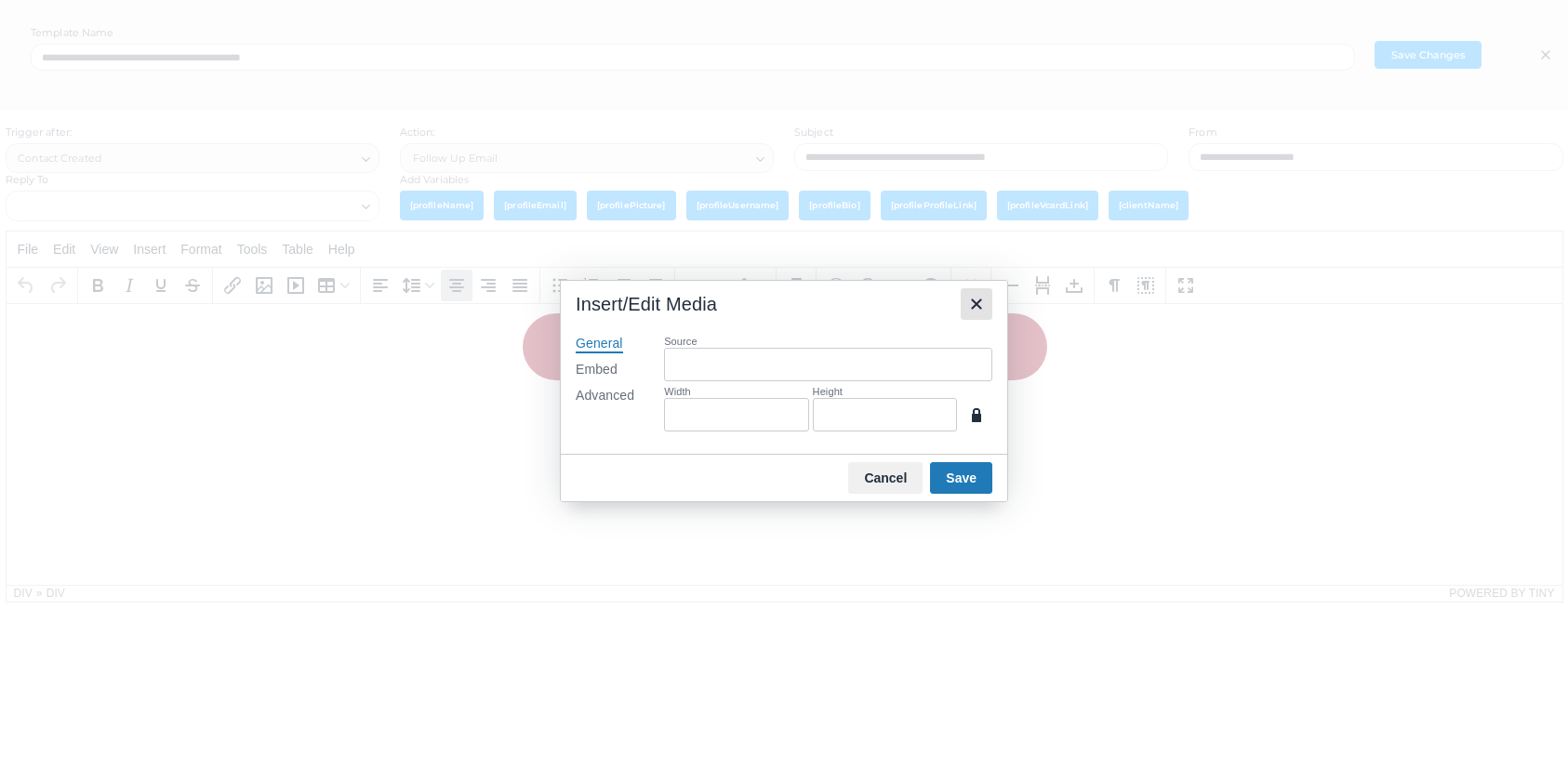
click at [980, 311] on icon "Close" at bounding box center [976, 304] width 22 height 22
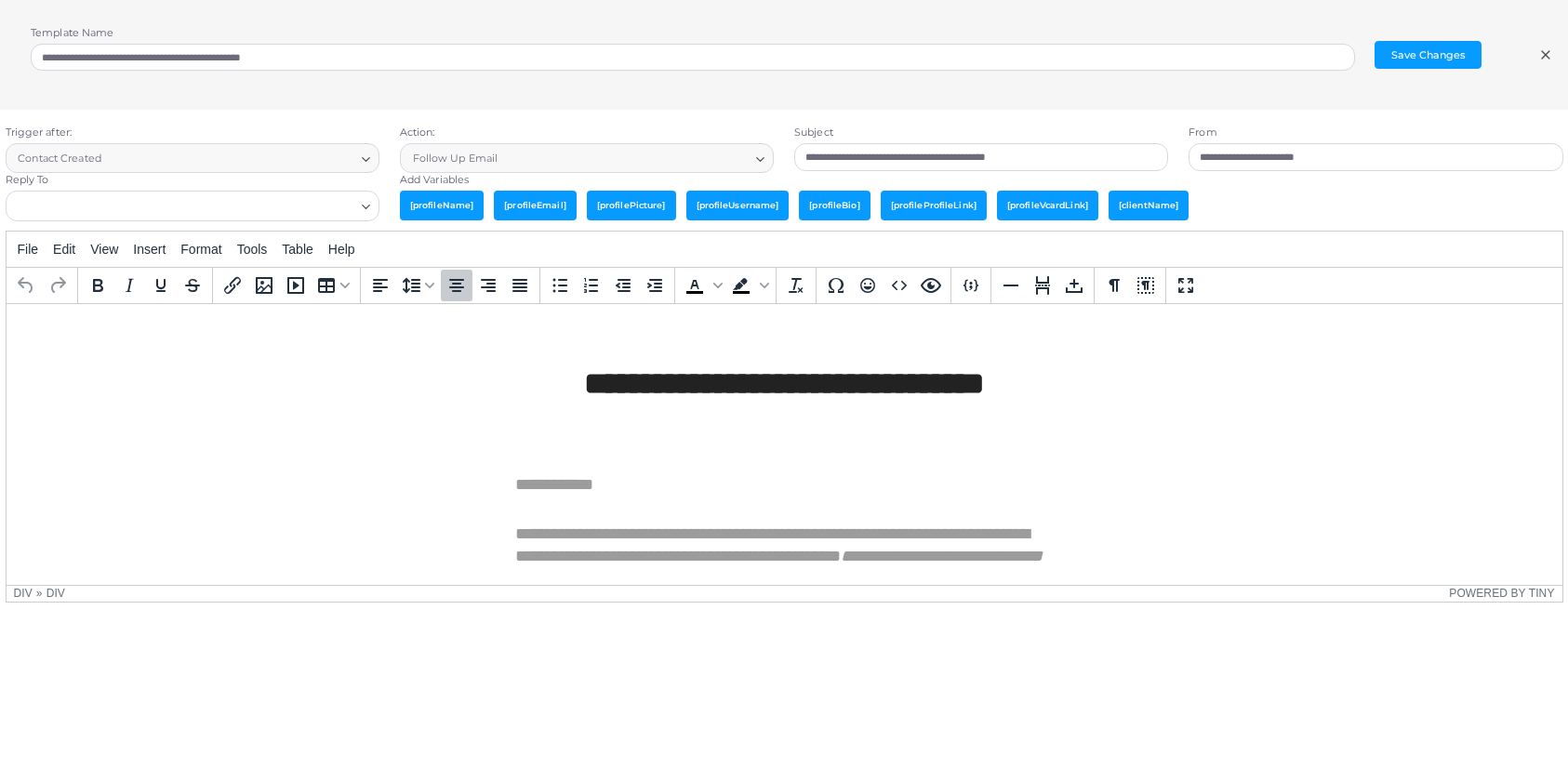
scroll to position [0, 0]
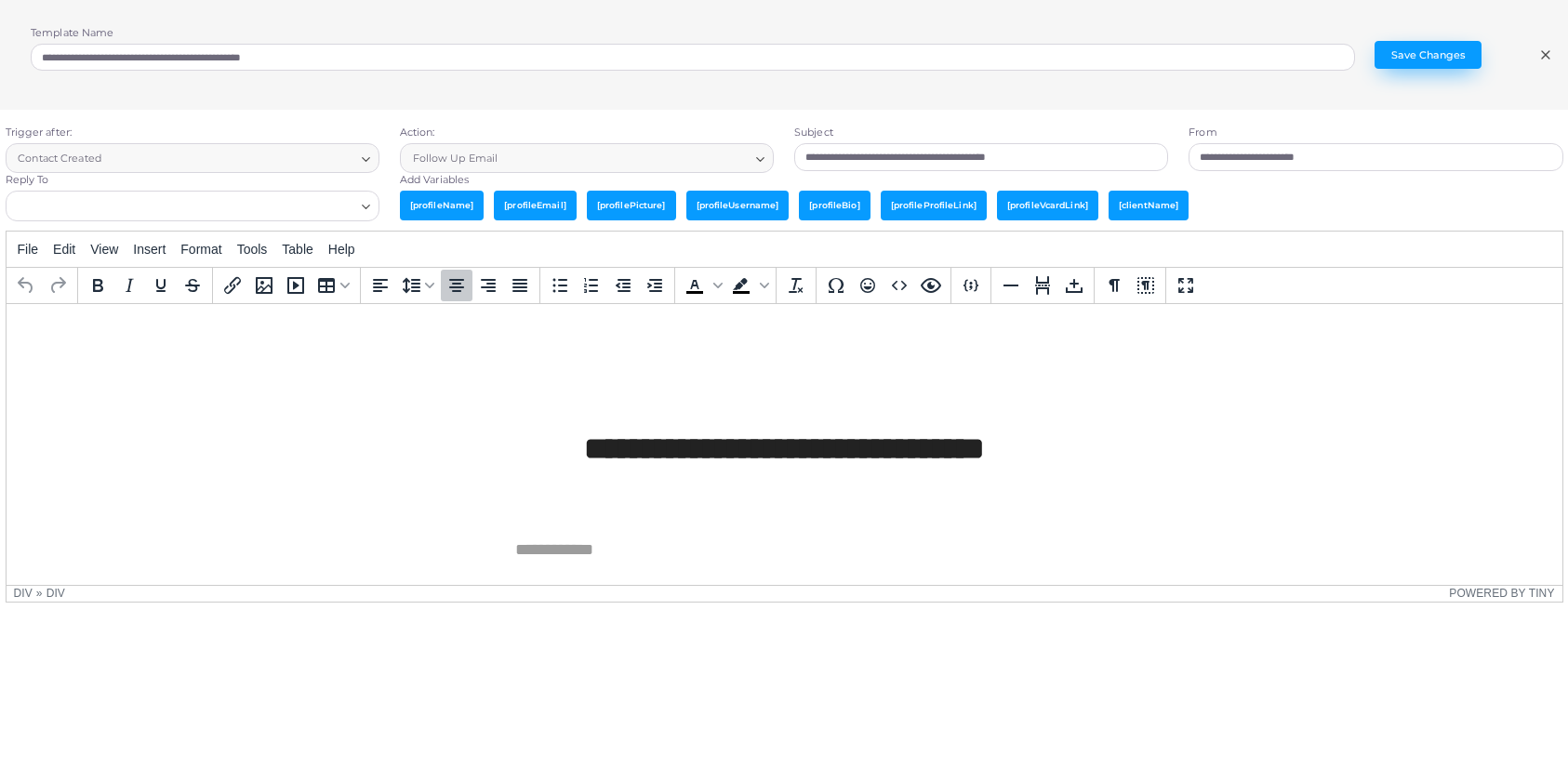
click at [1424, 53] on button "Save Changes" at bounding box center [1427, 55] width 107 height 28
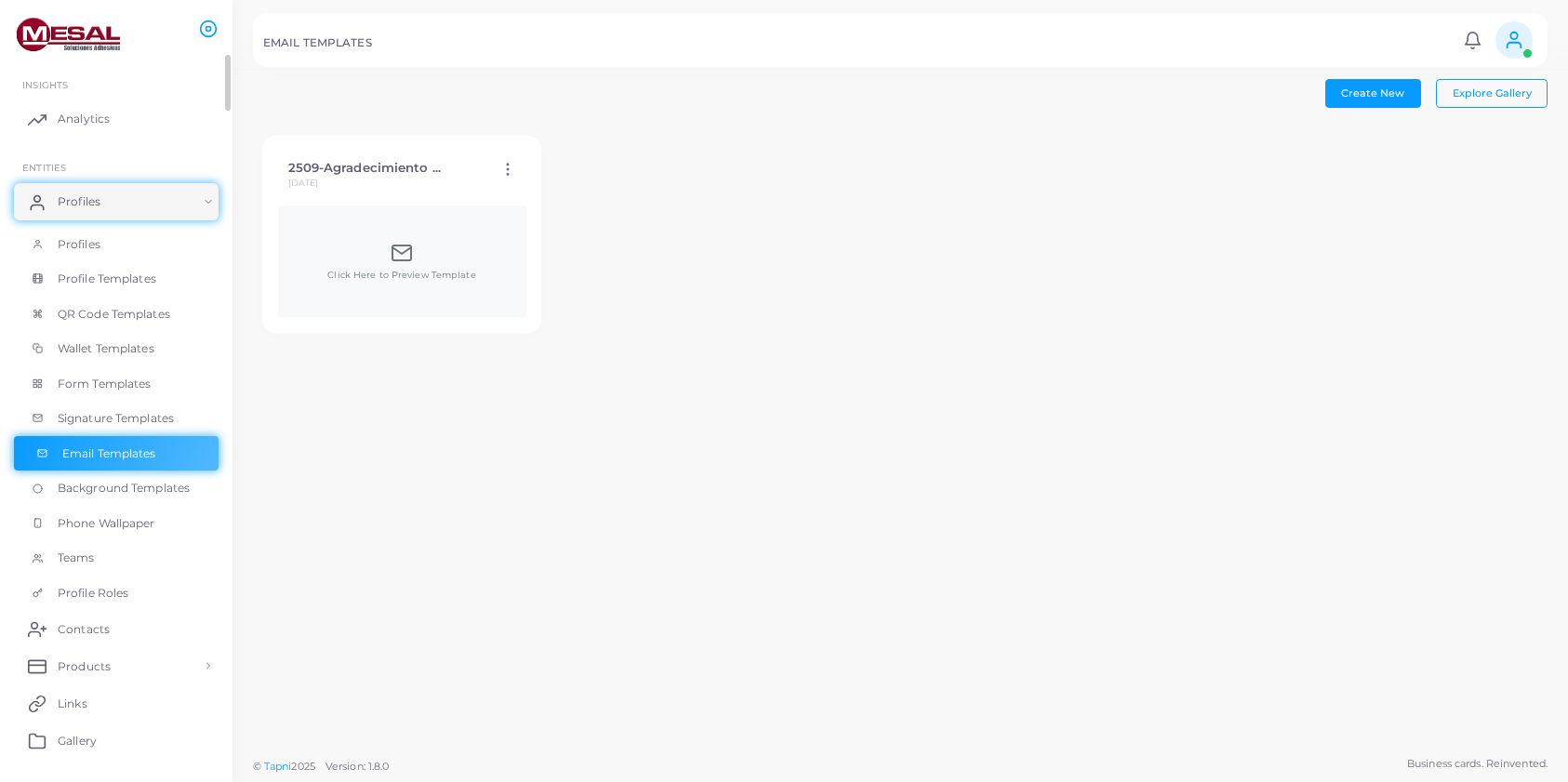
click at [99, 451] on span "Email Templates" at bounding box center [110, 453] width 94 height 16
click at [1512, 97] on span "Explore Gallery" at bounding box center [1492, 93] width 79 height 13
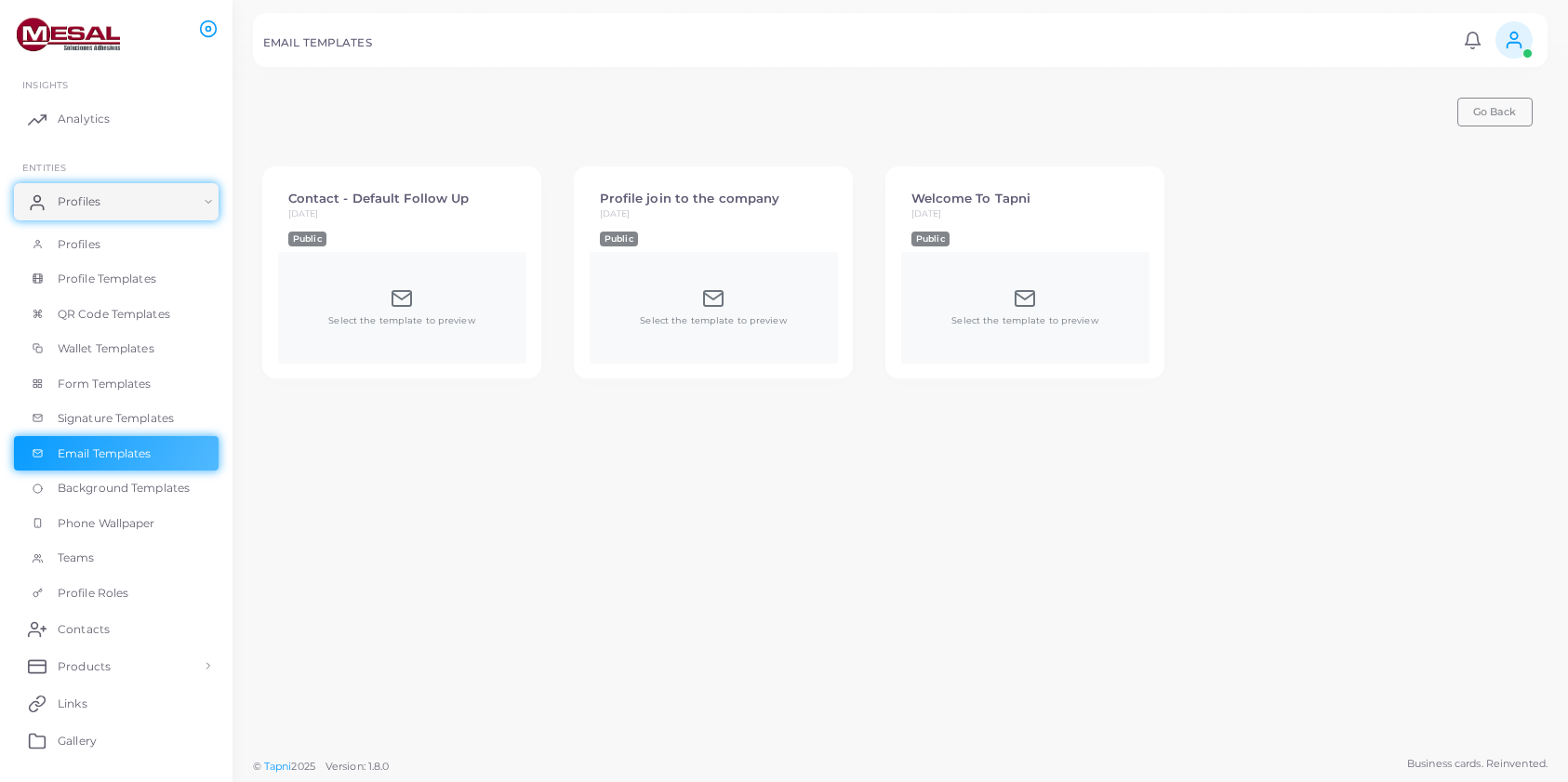
click at [442, 285] on div "Select the template to preview" at bounding box center [402, 308] width 248 height 112
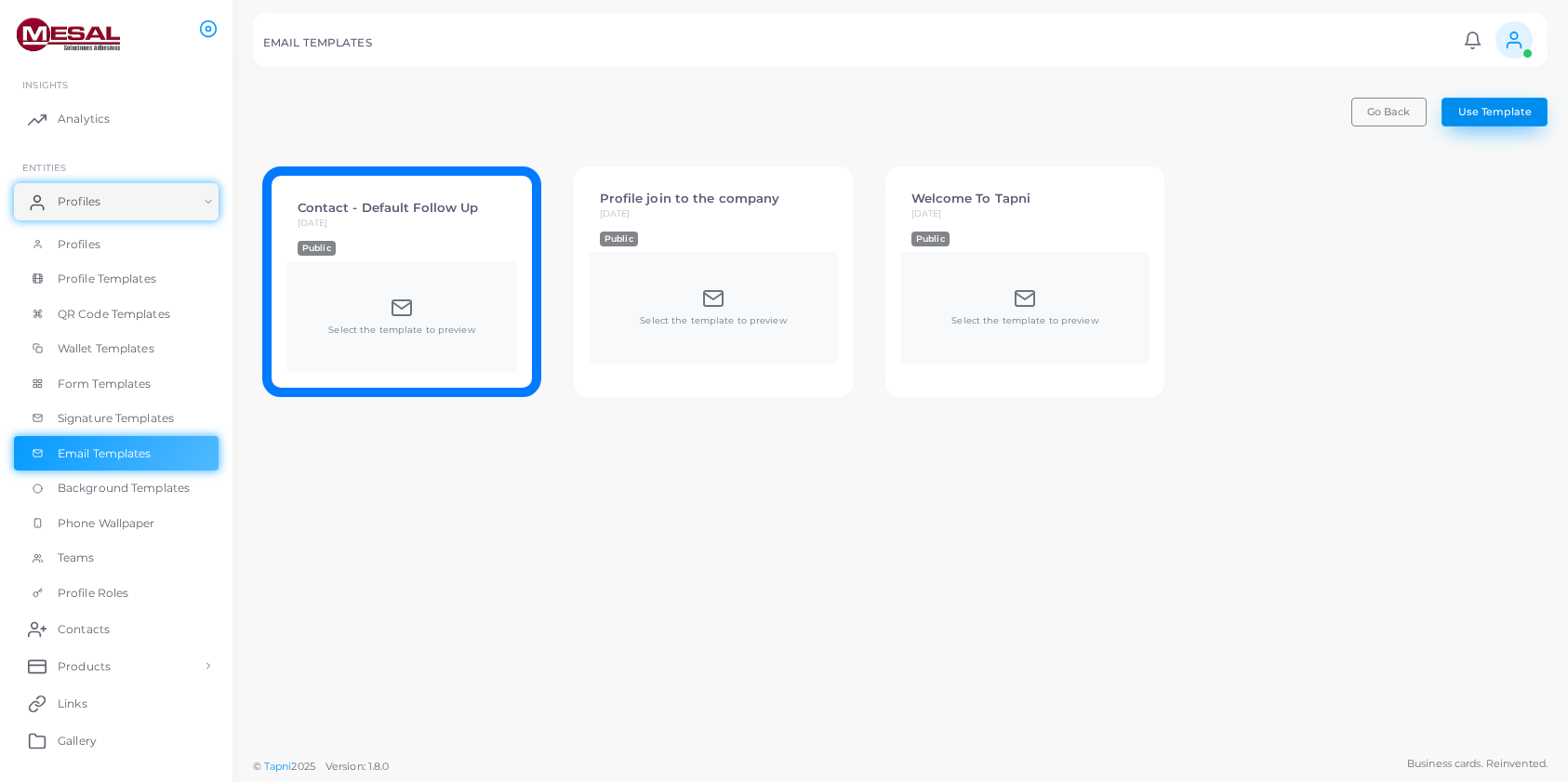
click at [1499, 112] on span "Use Template" at bounding box center [1494, 112] width 73 height 13
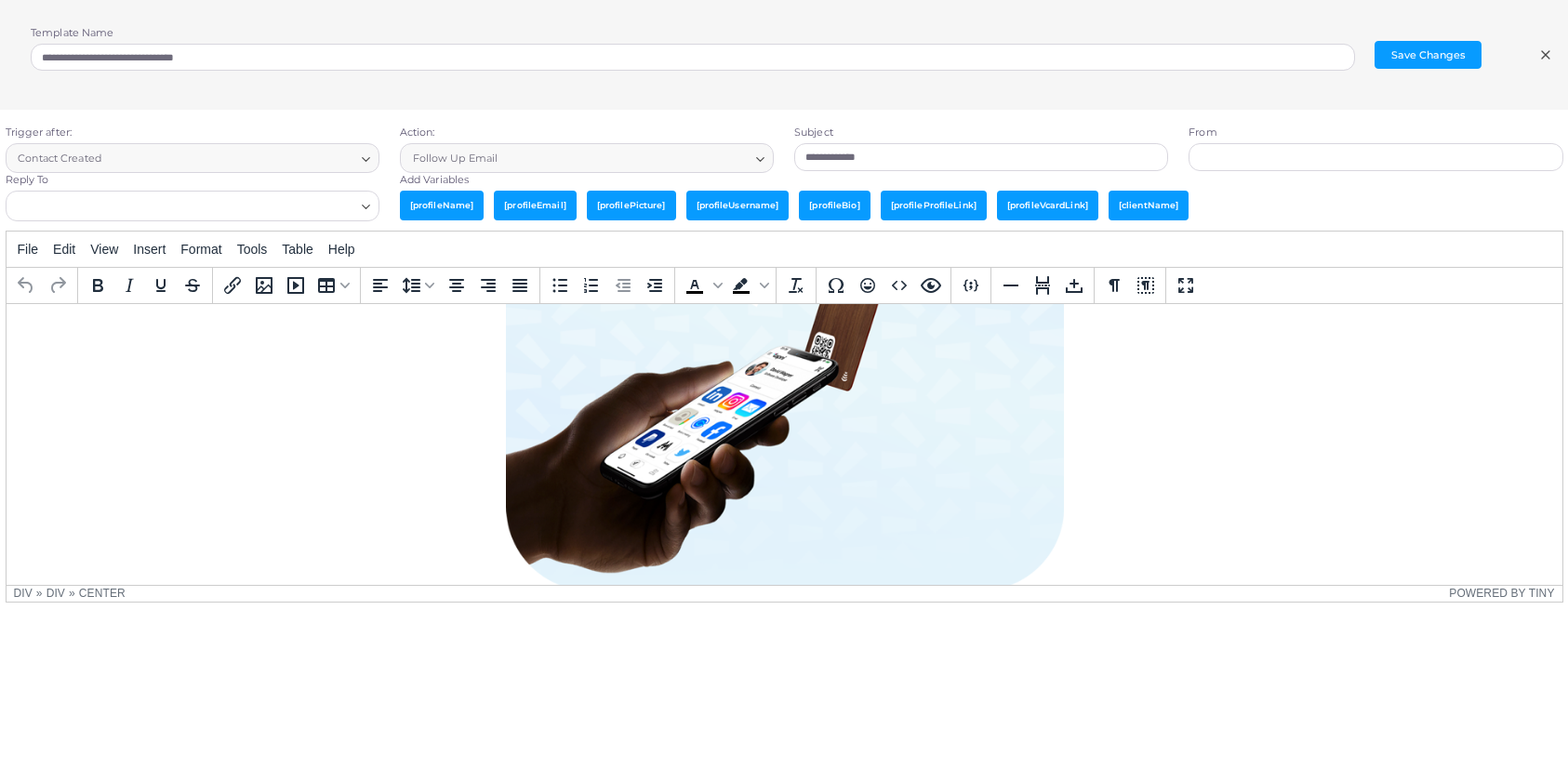
scroll to position [1229, 0]
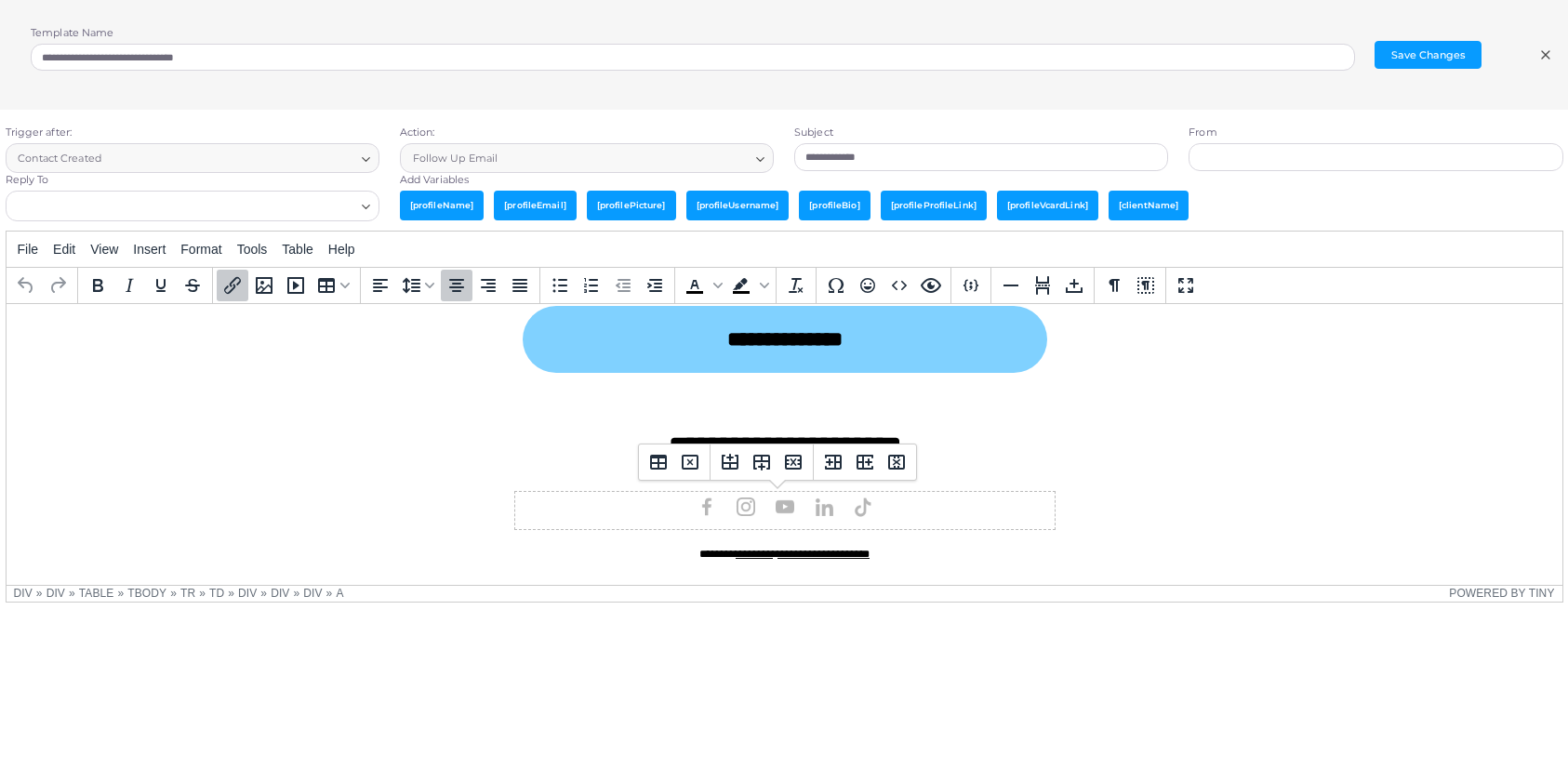
click at [955, 517] on div "Rich Text Area. Press ALT-0 for help." at bounding box center [784, 510] width 539 height 37
click at [935, 512] on div "Rich Text Area. Press ALT-0 for help." at bounding box center [784, 510] width 539 height 37
click at [816, 510] on img "Rich Text Area. Press ALT-0 for help." at bounding box center [822, 506] width 30 height 30
click at [938, 513] on div "Rich Text Area. Press ALT-0 for help." at bounding box center [784, 510] width 539 height 37
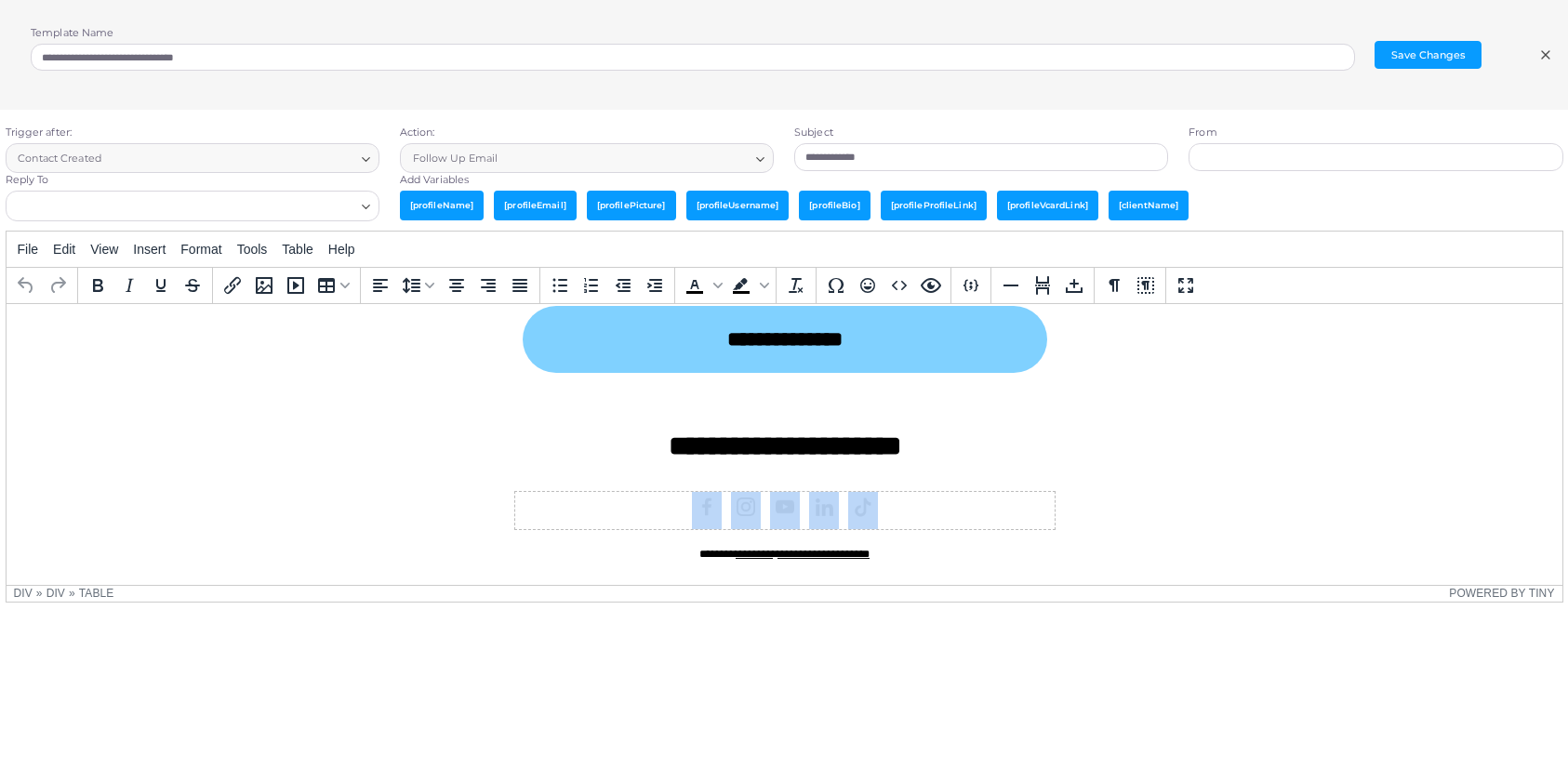
drag, startPoint x: 956, startPoint y: 510, endPoint x: 622, endPoint y: 529, distance: 334.5
click at [625, 509] on div "Rich Text Area. Press ALT-0 for help." at bounding box center [784, 510] width 539 height 37
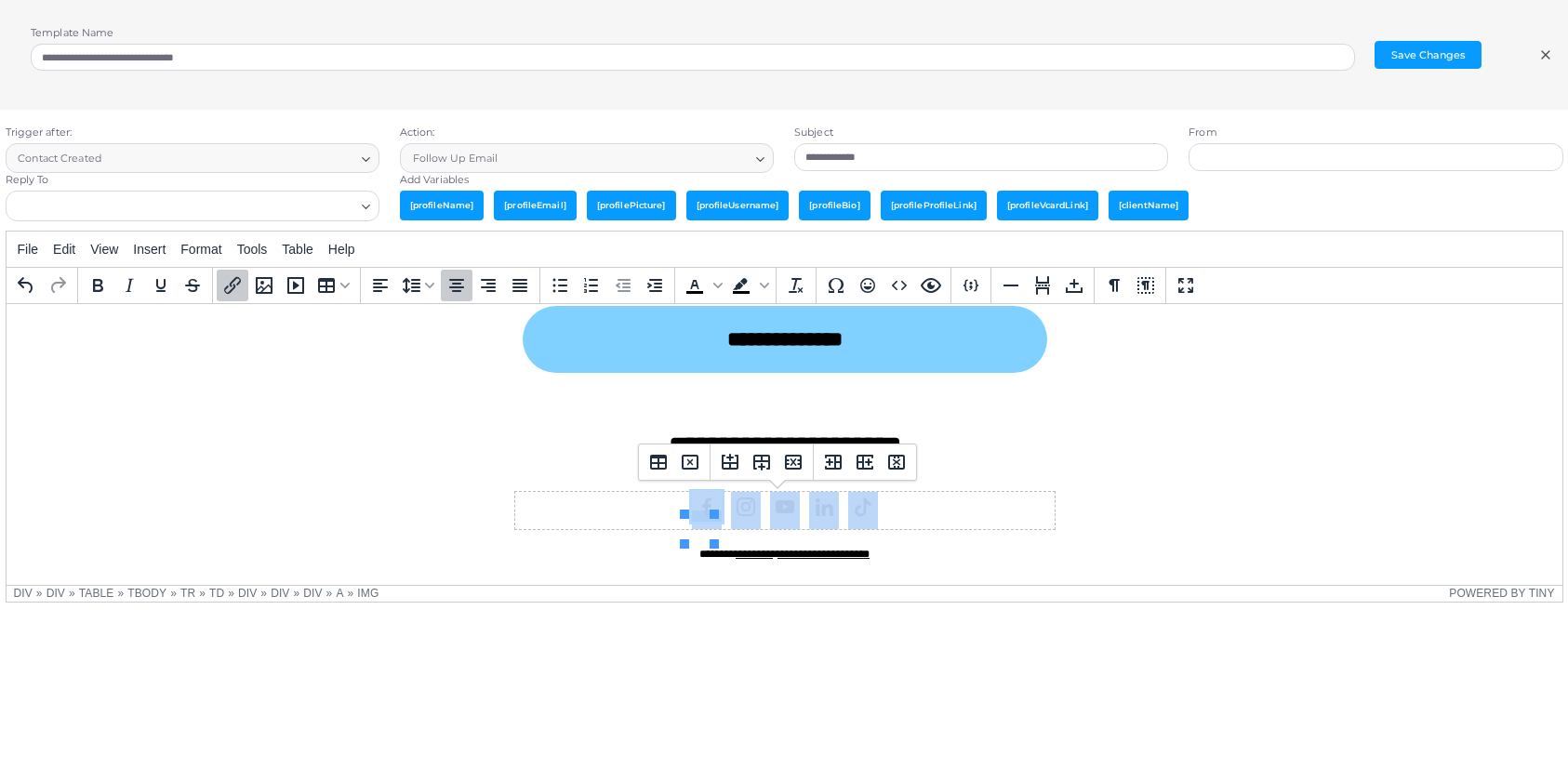
drag, startPoint x: 625, startPoint y: 509, endPoint x: 893, endPoint y: 509, distance: 268.0
click at [893, 509] on div "Rich Text Area. Press ALT-0 for help." at bounding box center [784, 510] width 539 height 37
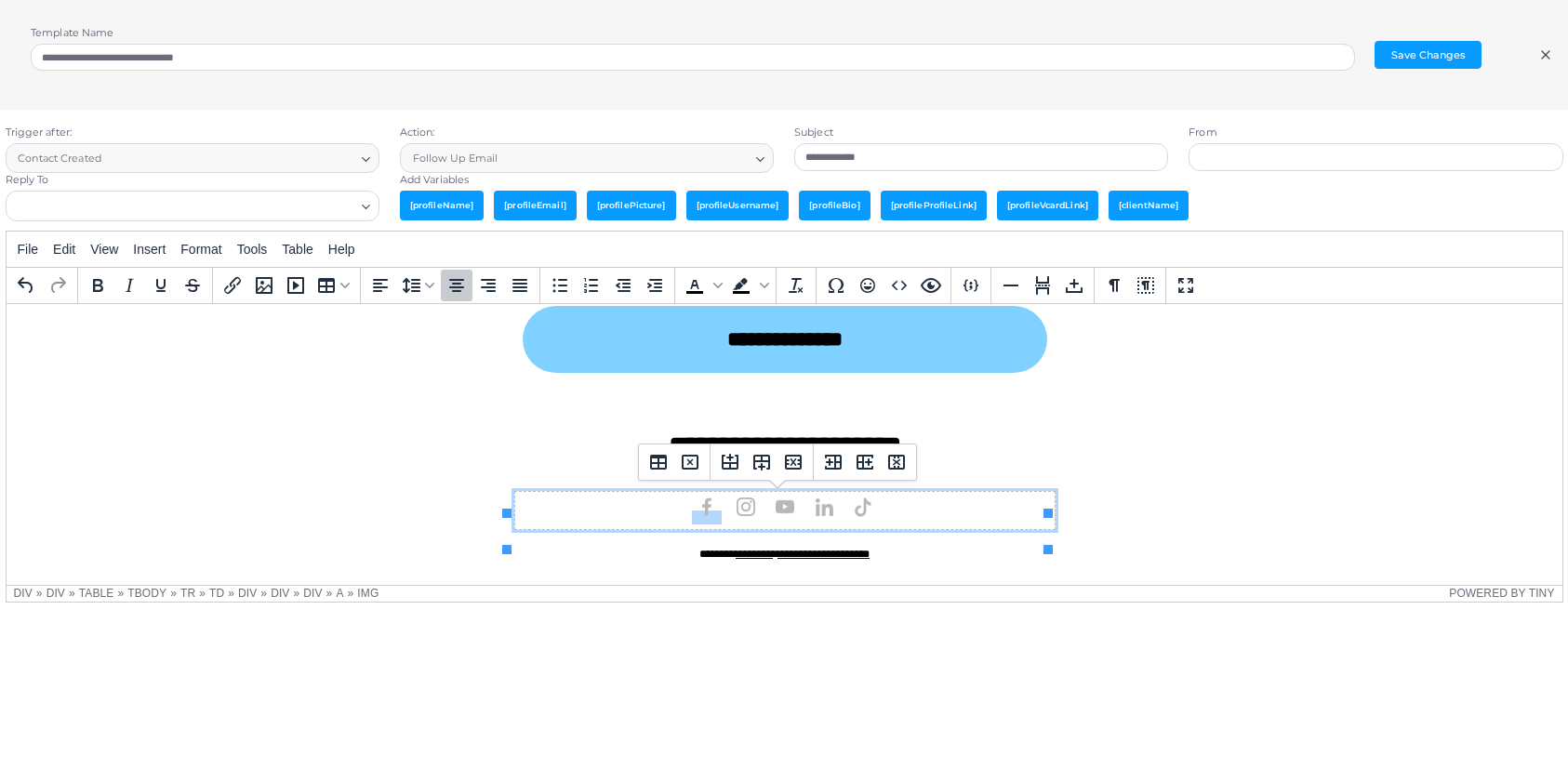
click at [893, 509] on div "Rich Text Area. Press ALT-0 for help." at bounding box center [784, 510] width 539 height 37
click at [906, 532] on div "Rich Text Area. Press ALT-0 for help." at bounding box center [784, 509] width 558 height 55
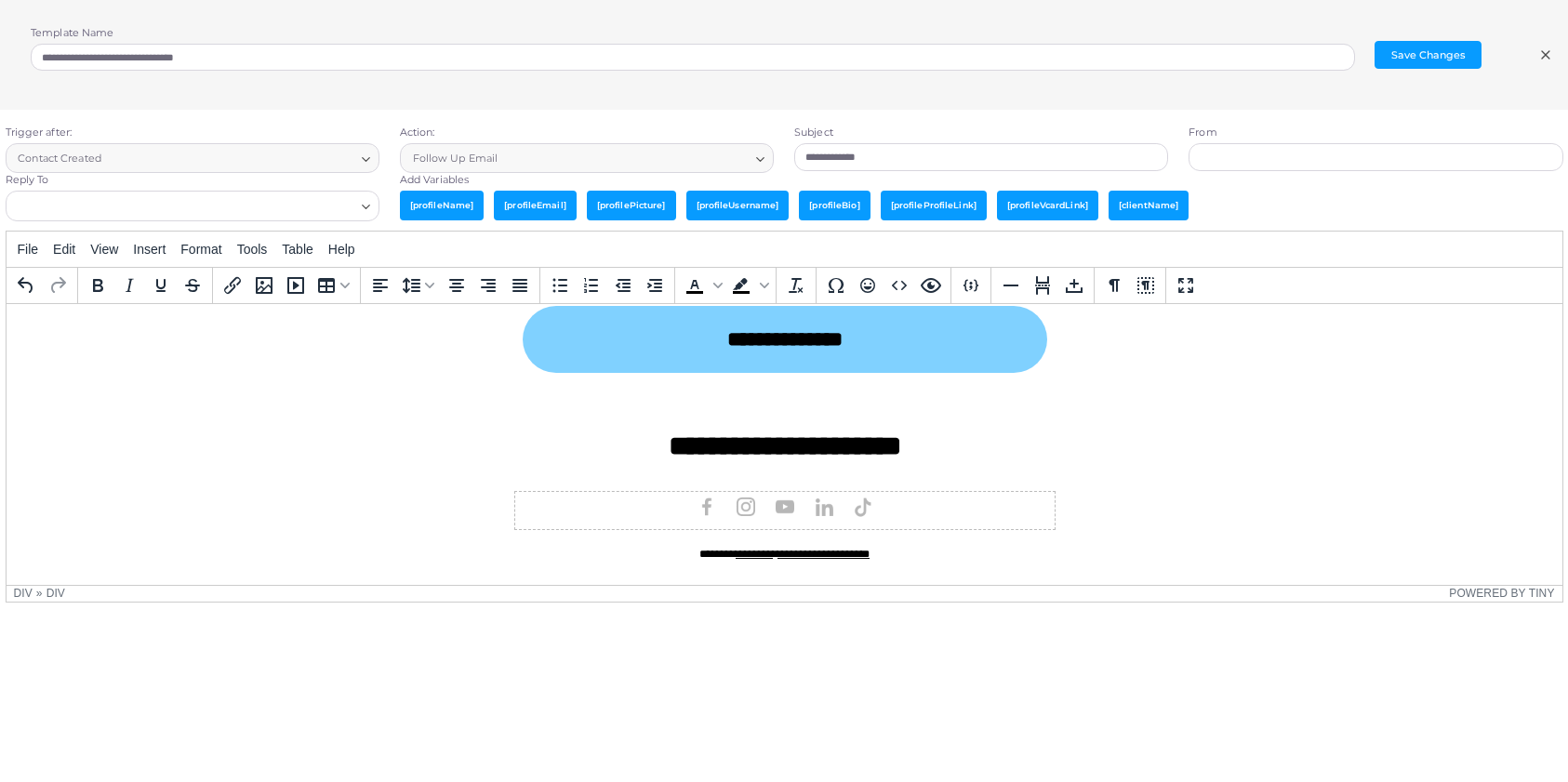
click at [905, 517] on div "Rich Text Area. Press ALT-0 for help." at bounding box center [784, 510] width 539 height 37
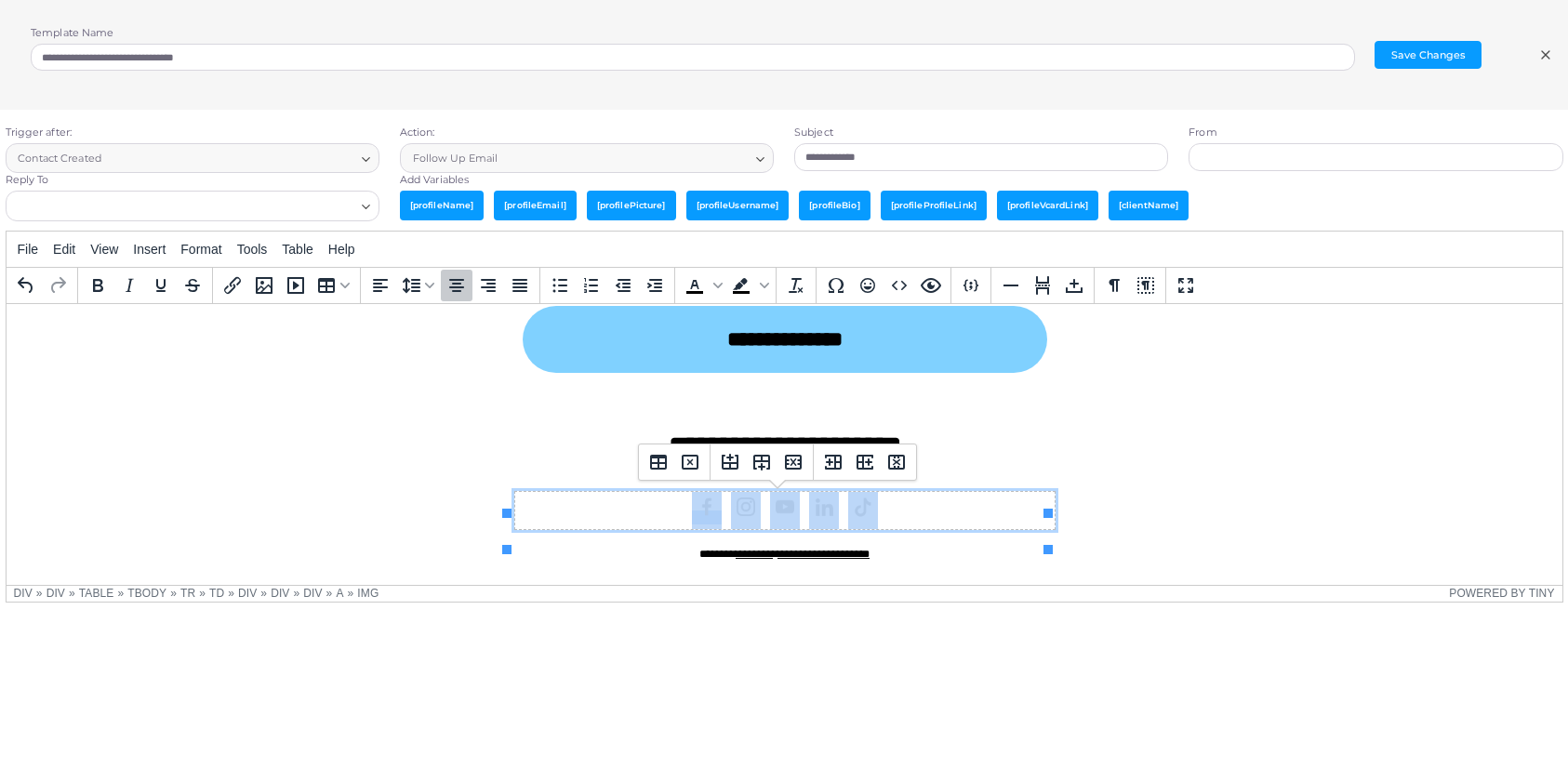
drag, startPoint x: 887, startPoint y: 510, endPoint x: 663, endPoint y: 511, distance: 224.0
click at [663, 511] on div "Rich Text Area. Press ALT-0 for help." at bounding box center [784, 510] width 539 height 37
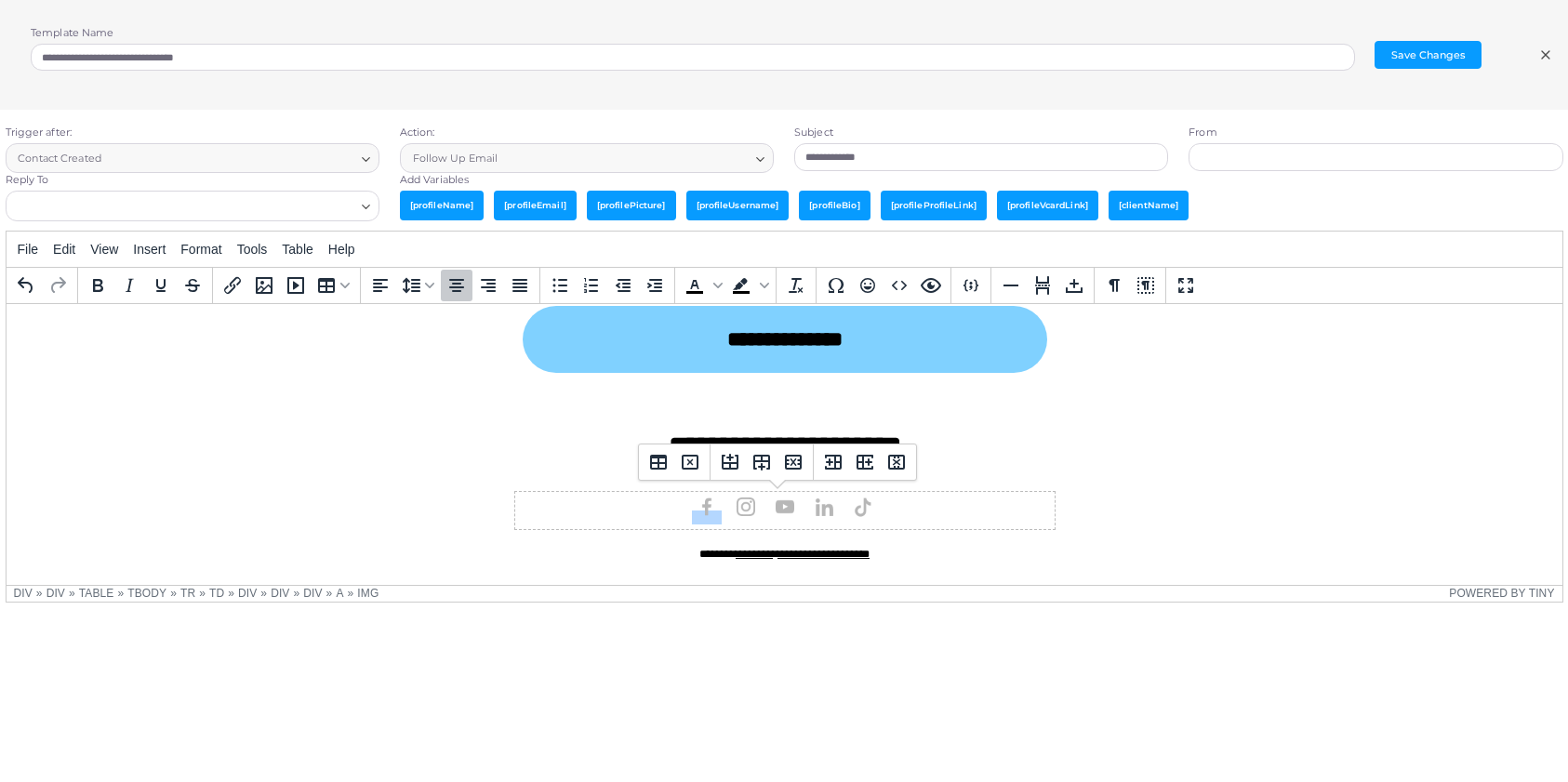
click at [1543, 54] on icon at bounding box center [1545, 54] width 14 height 14
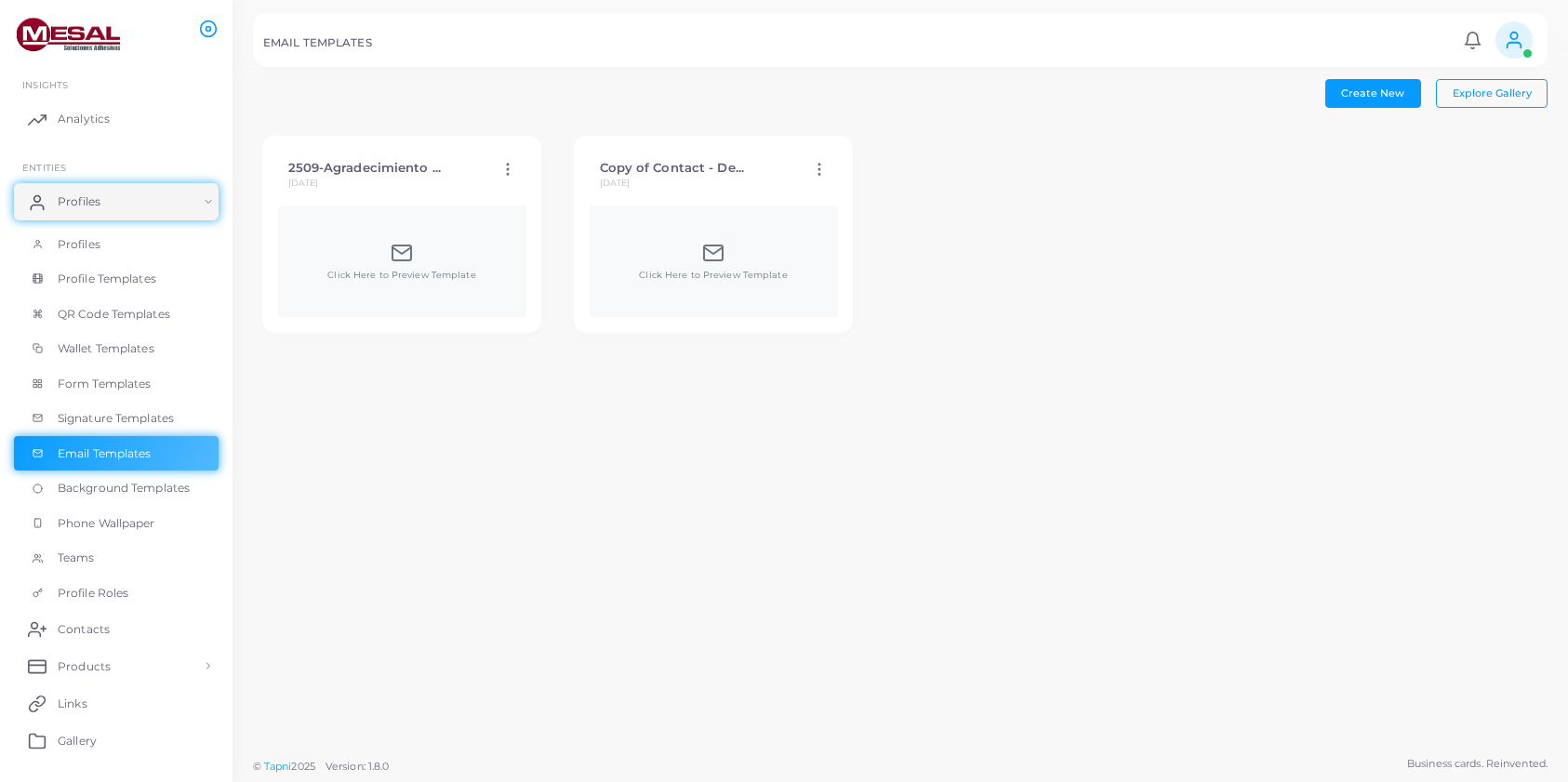
click at [815, 166] on icon at bounding box center [818, 168] width 16 height 16
click at [891, 240] on span "Delete Template" at bounding box center [898, 240] width 87 height 14
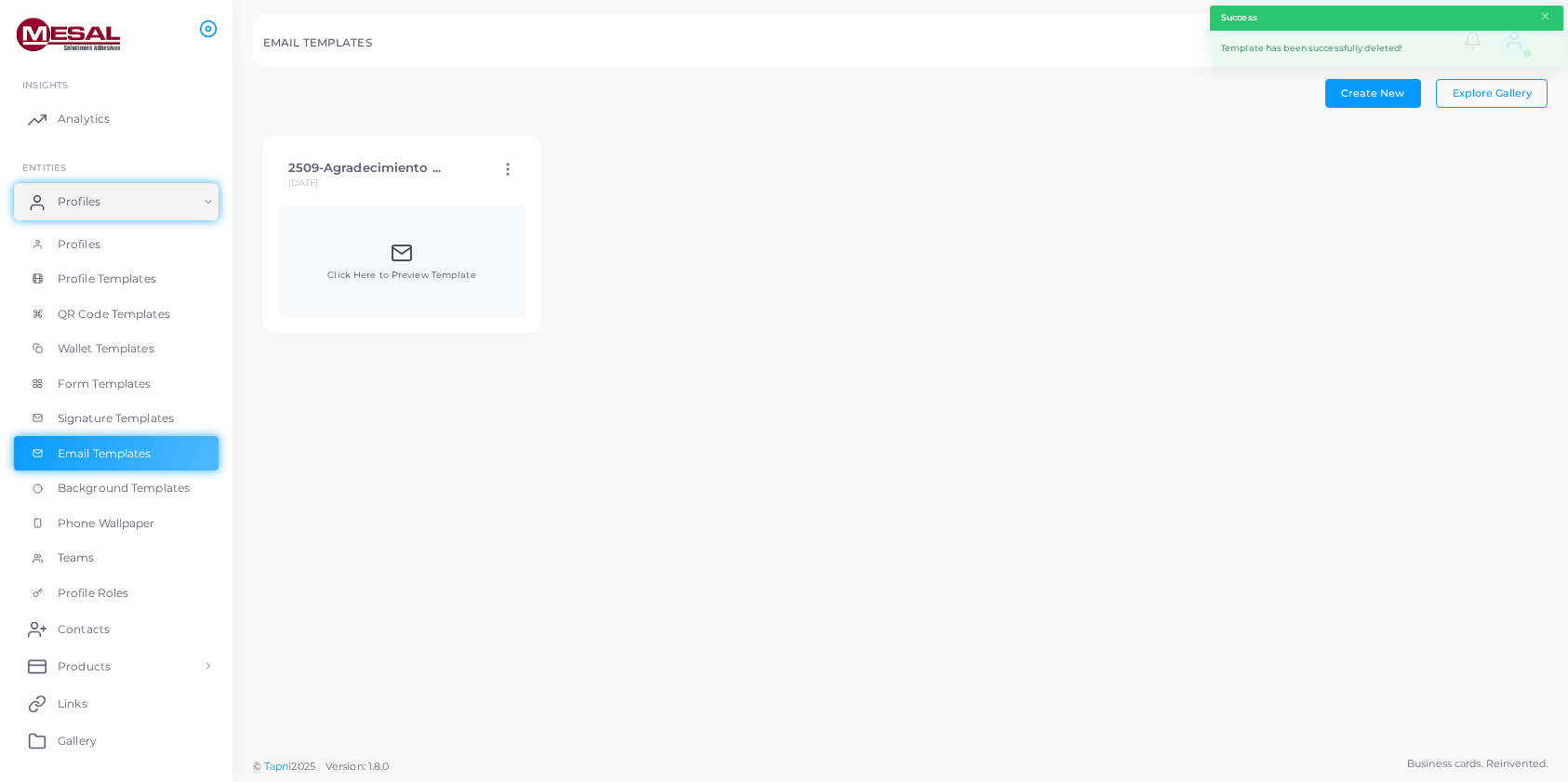
click at [398, 261] on icon at bounding box center [401, 252] width 22 height 22
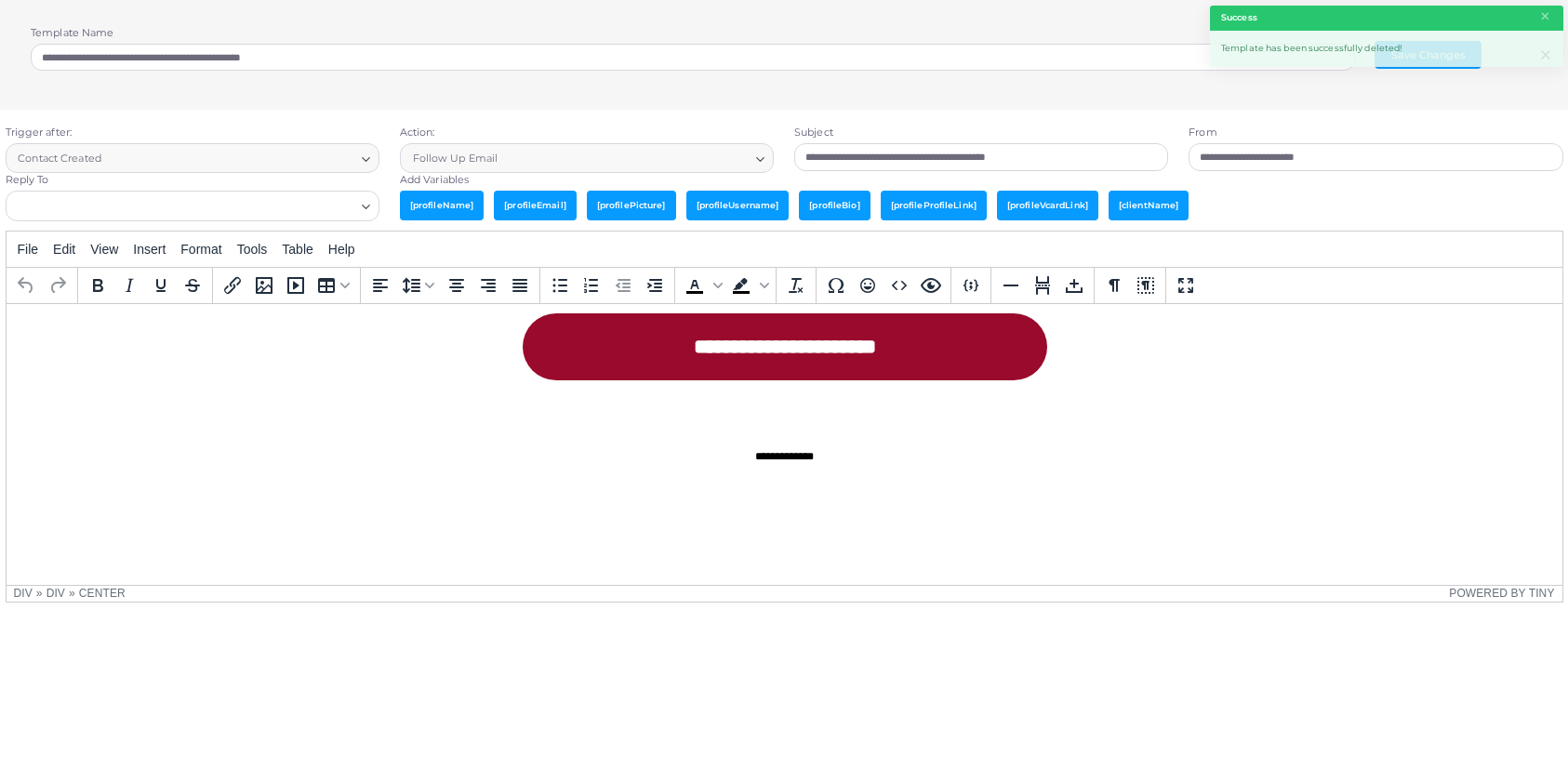
scroll to position [1104, 0]
click at [777, 505] on div "Rich Text Area. Press ALT-0 for help." at bounding box center [784, 520] width 558 height 33
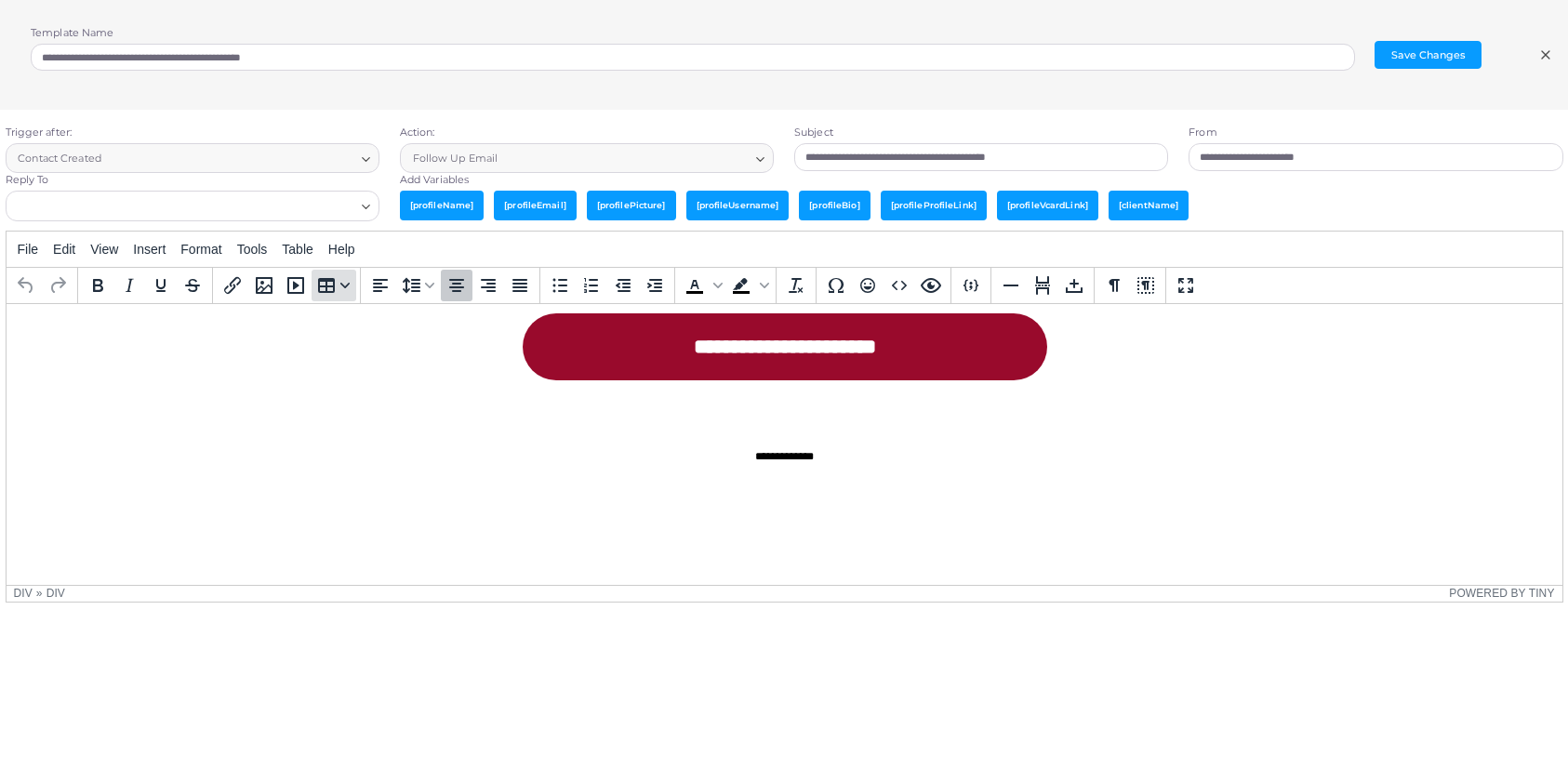
click at [340, 285] on icon "Table" at bounding box center [345, 286] width 10 height 10
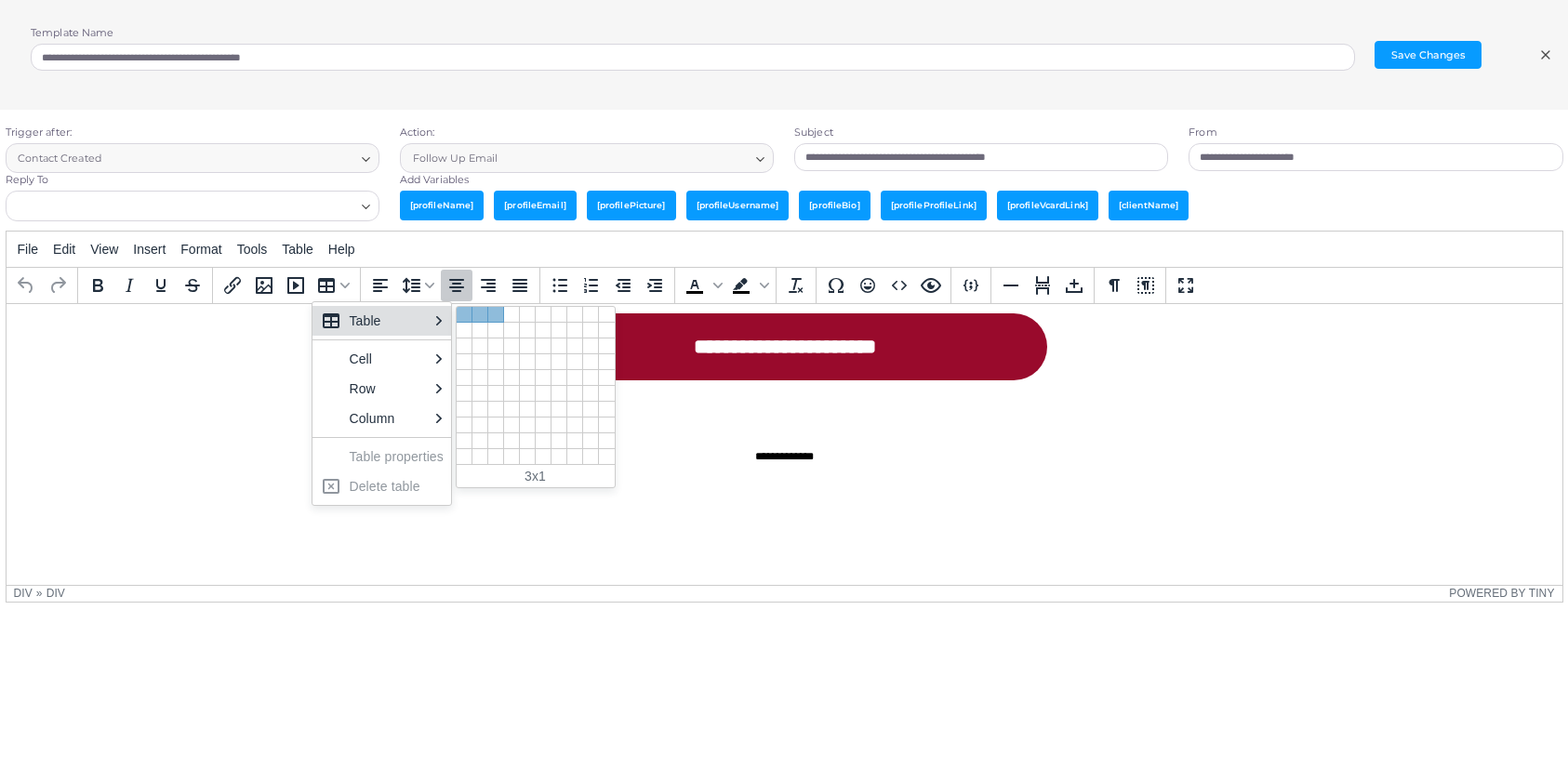
click at [493, 317] on div at bounding box center [496, 315] width 15 height 15
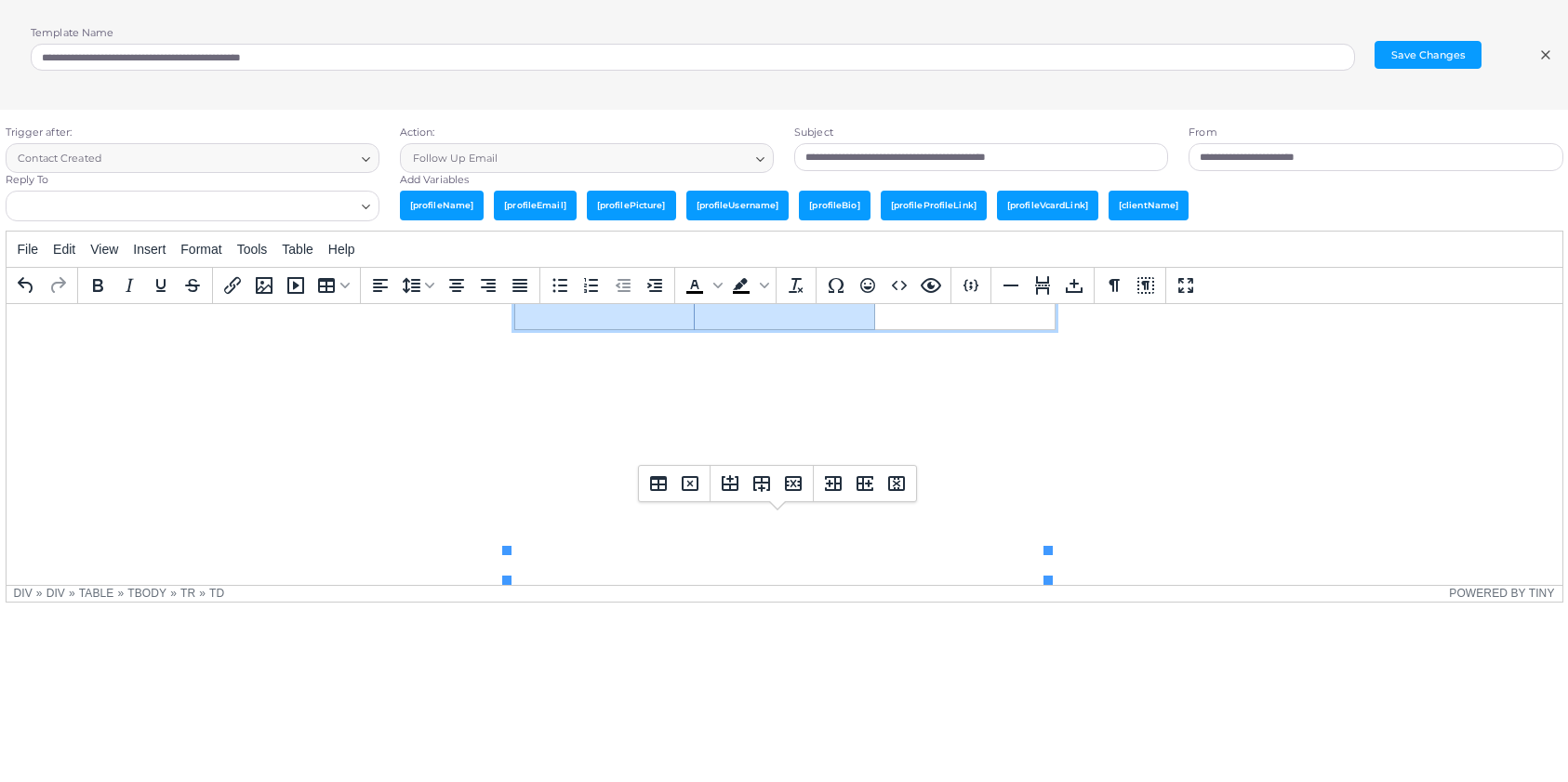
drag, startPoint x: 632, startPoint y: 529, endPoint x: 951, endPoint y: 528, distance: 319.0
click at [951, 329] on tr "Rich Text Area. Press ALT-0 for help." at bounding box center [784, 315] width 540 height 29
click at [668, 484] on button "Table properties" at bounding box center [658, 483] width 32 height 32
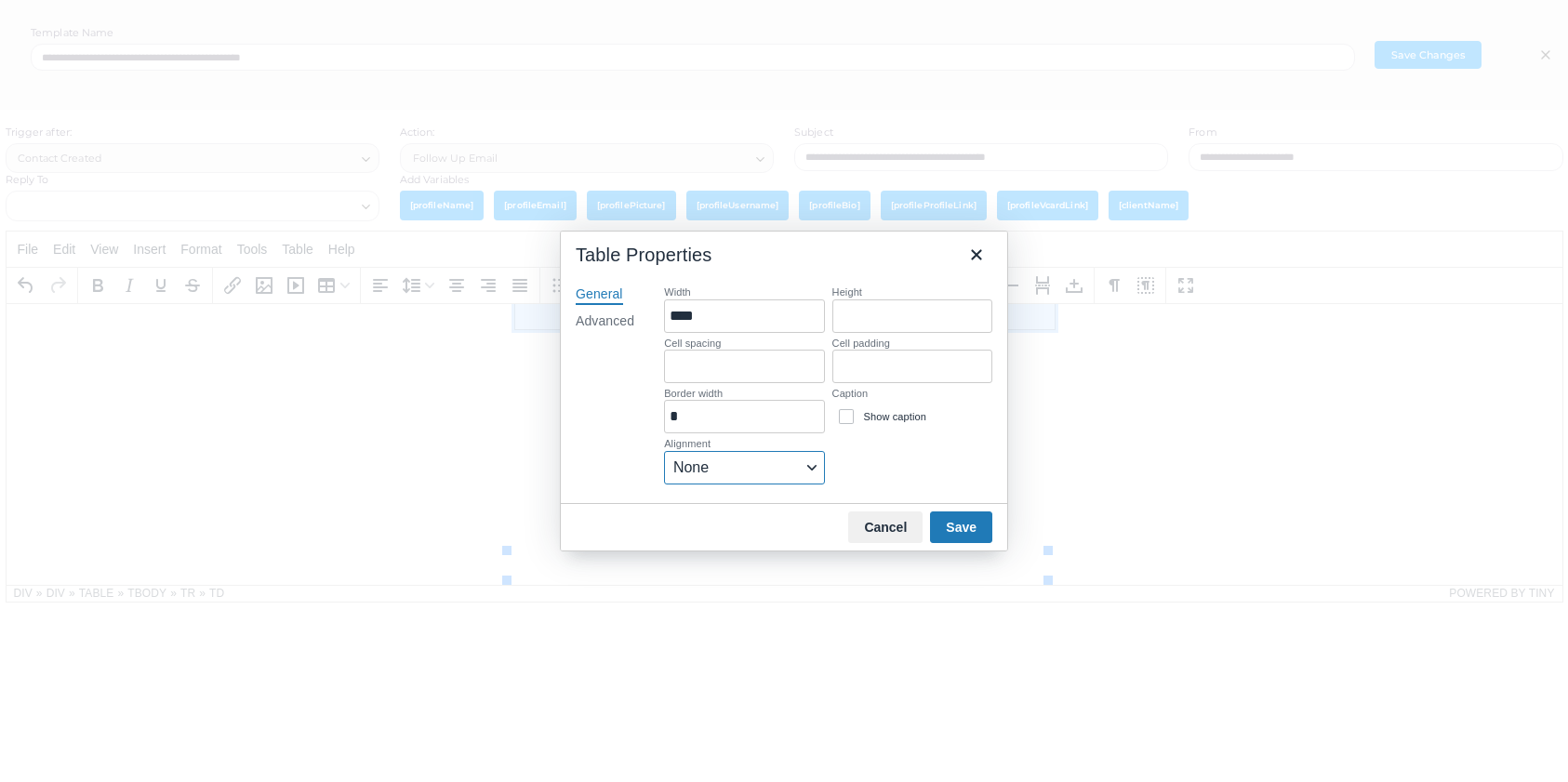
click at [792, 464] on span "None" at bounding box center [736, 467] width 127 height 22
click at [908, 462] on div "Width **** Height Cell spacing Cell padding Border width * Caption Show caption…" at bounding box center [828, 387] width 328 height 202
click at [898, 524] on button "Cancel" at bounding box center [884, 527] width 74 height 32
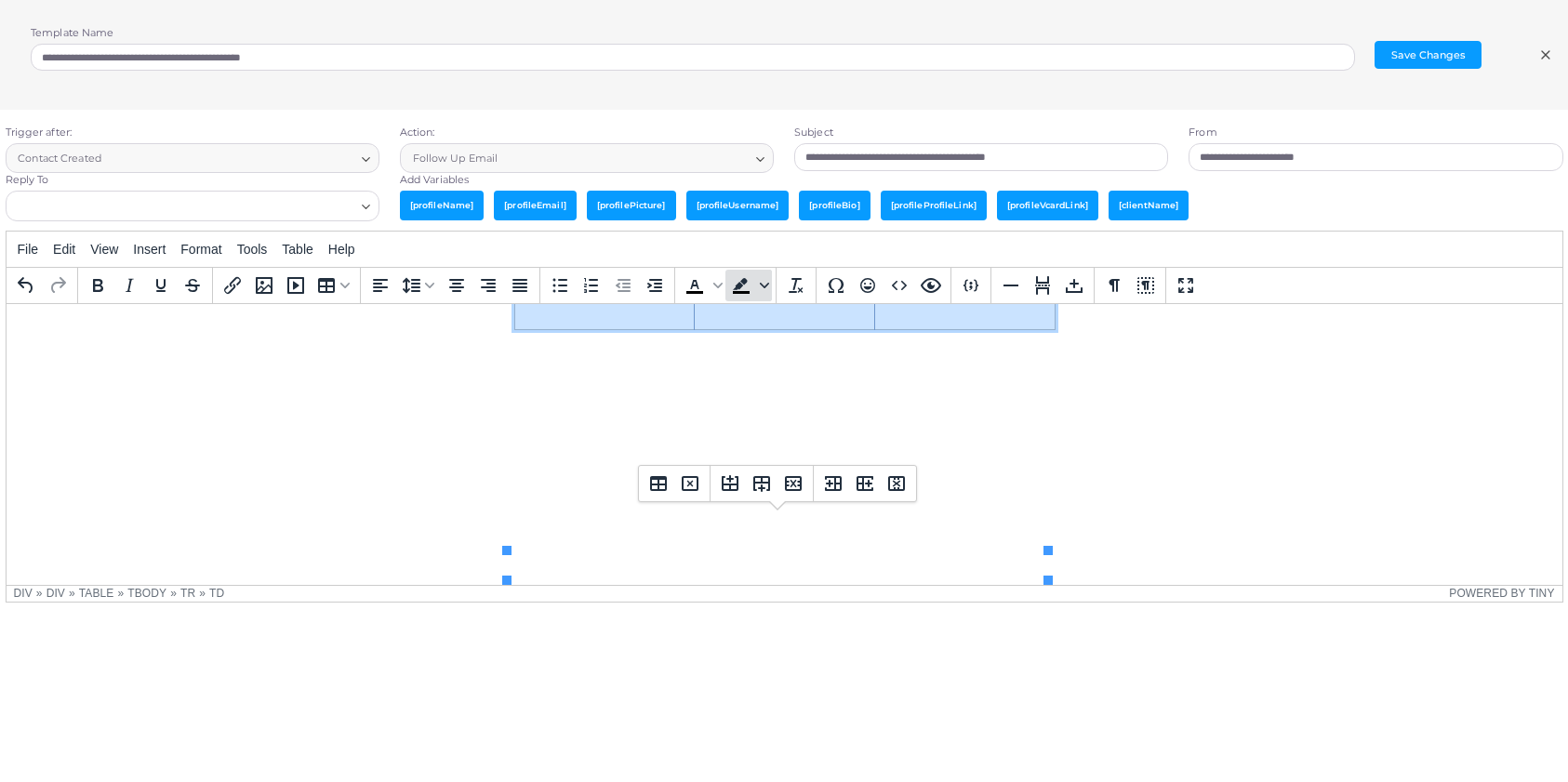
click at [762, 281] on icon "Background color" at bounding box center [764, 286] width 10 height 10
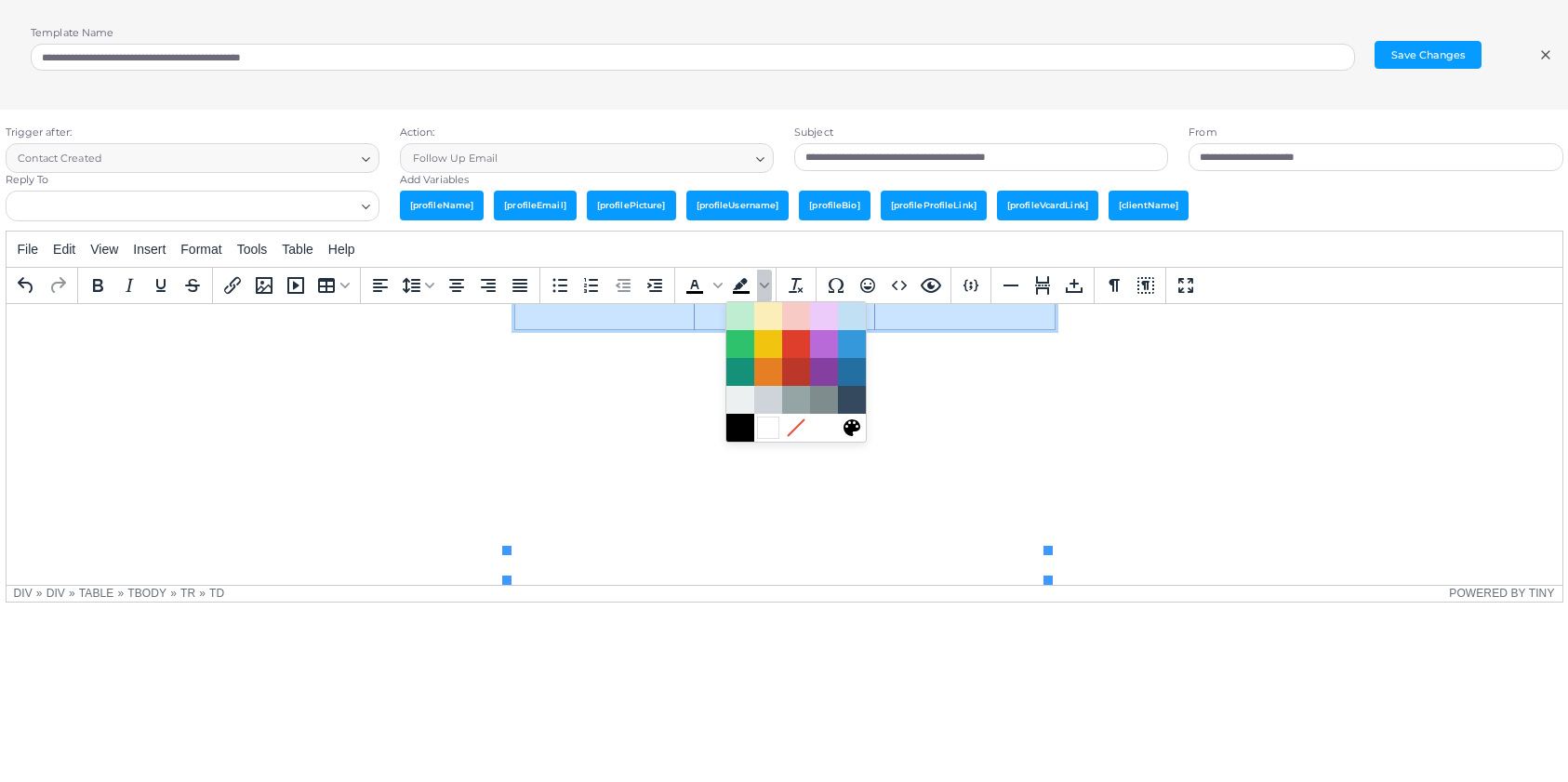
click at [768, 431] on div at bounding box center [767, 427] width 22 height 22
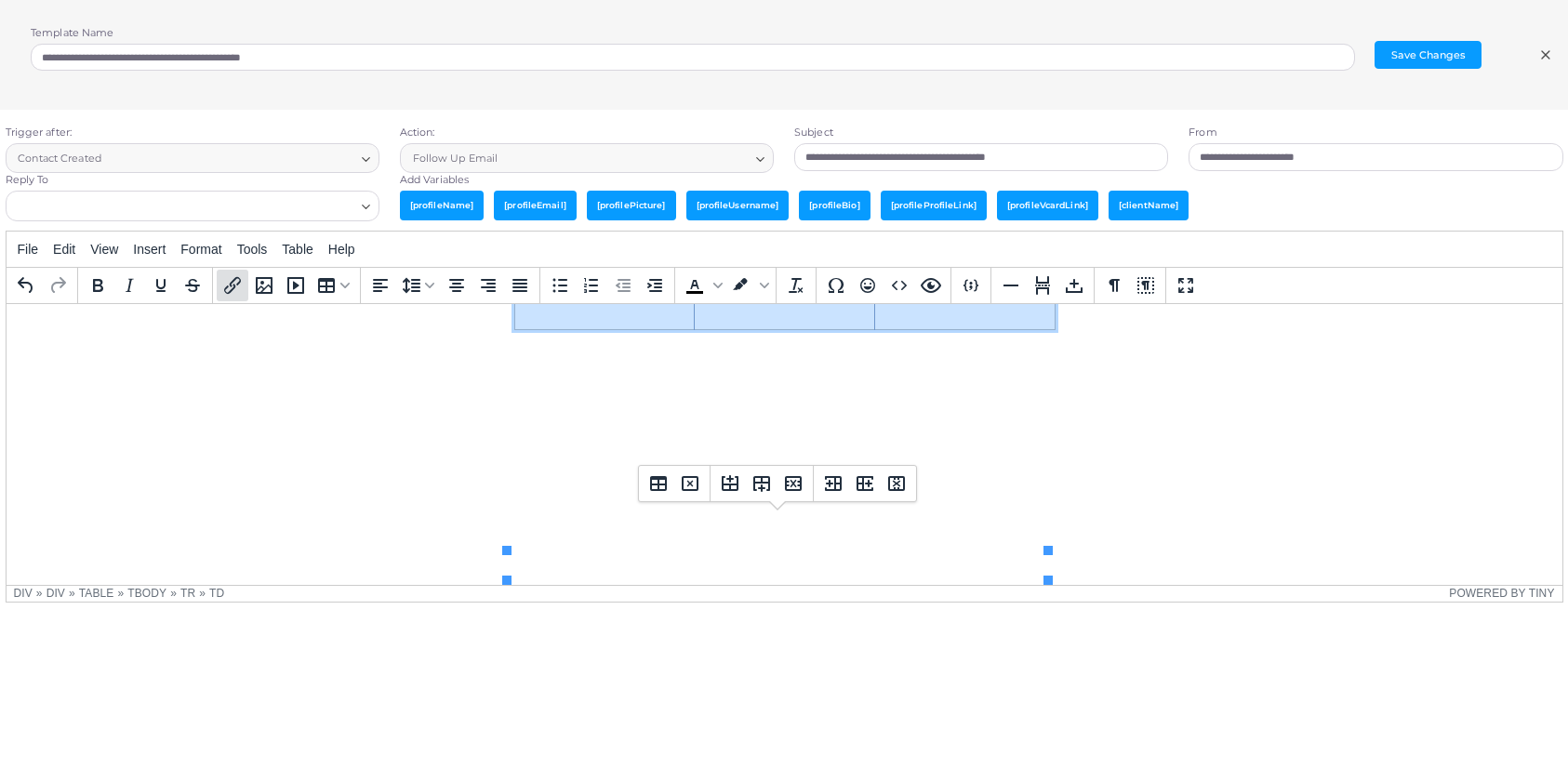
click at [239, 289] on icon "Insert/edit link" at bounding box center [232, 285] width 22 height 22
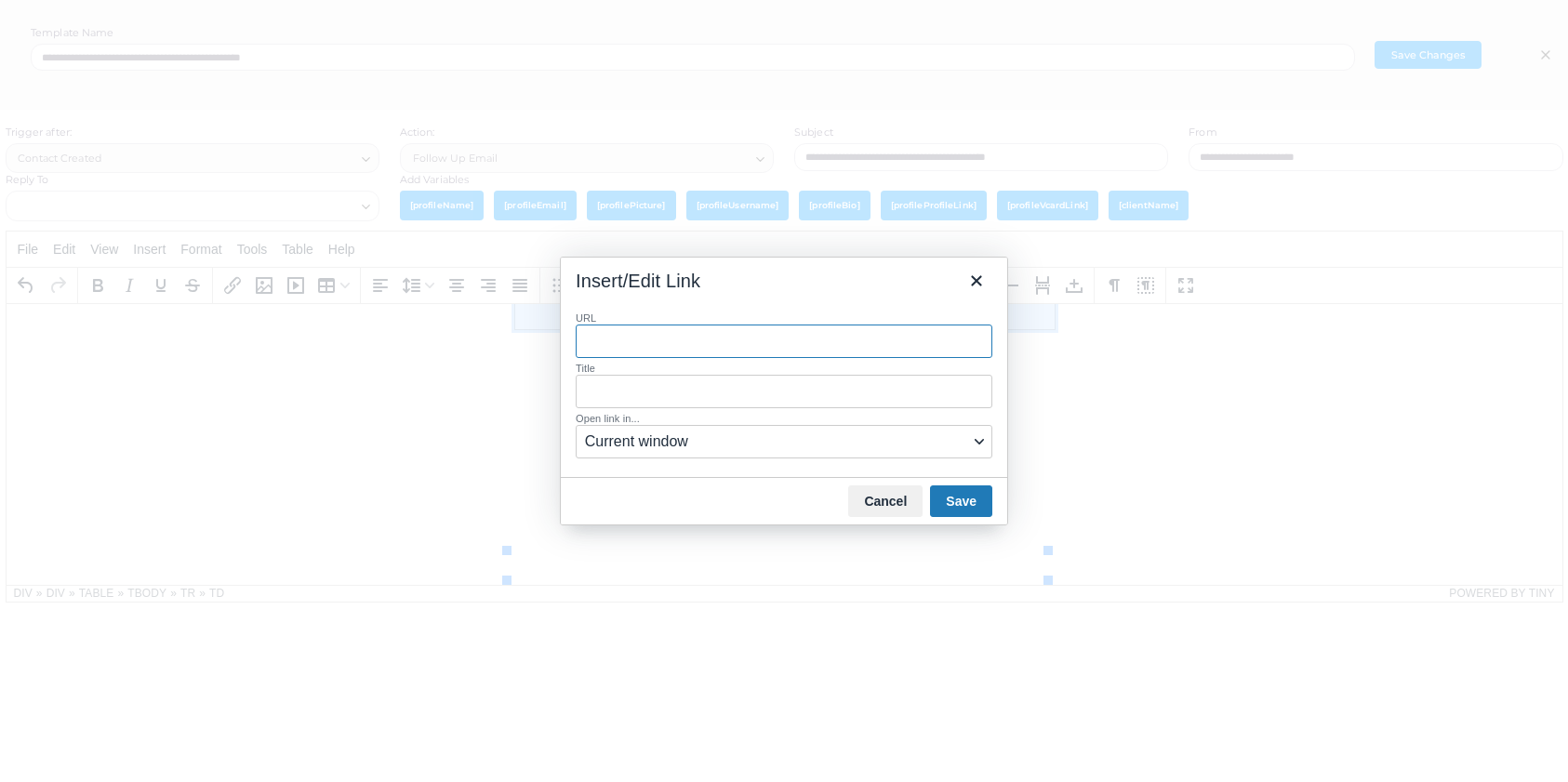
click at [620, 345] on input "URL" at bounding box center [784, 341] width 416 height 34
paste input "**********"
type input "**********"
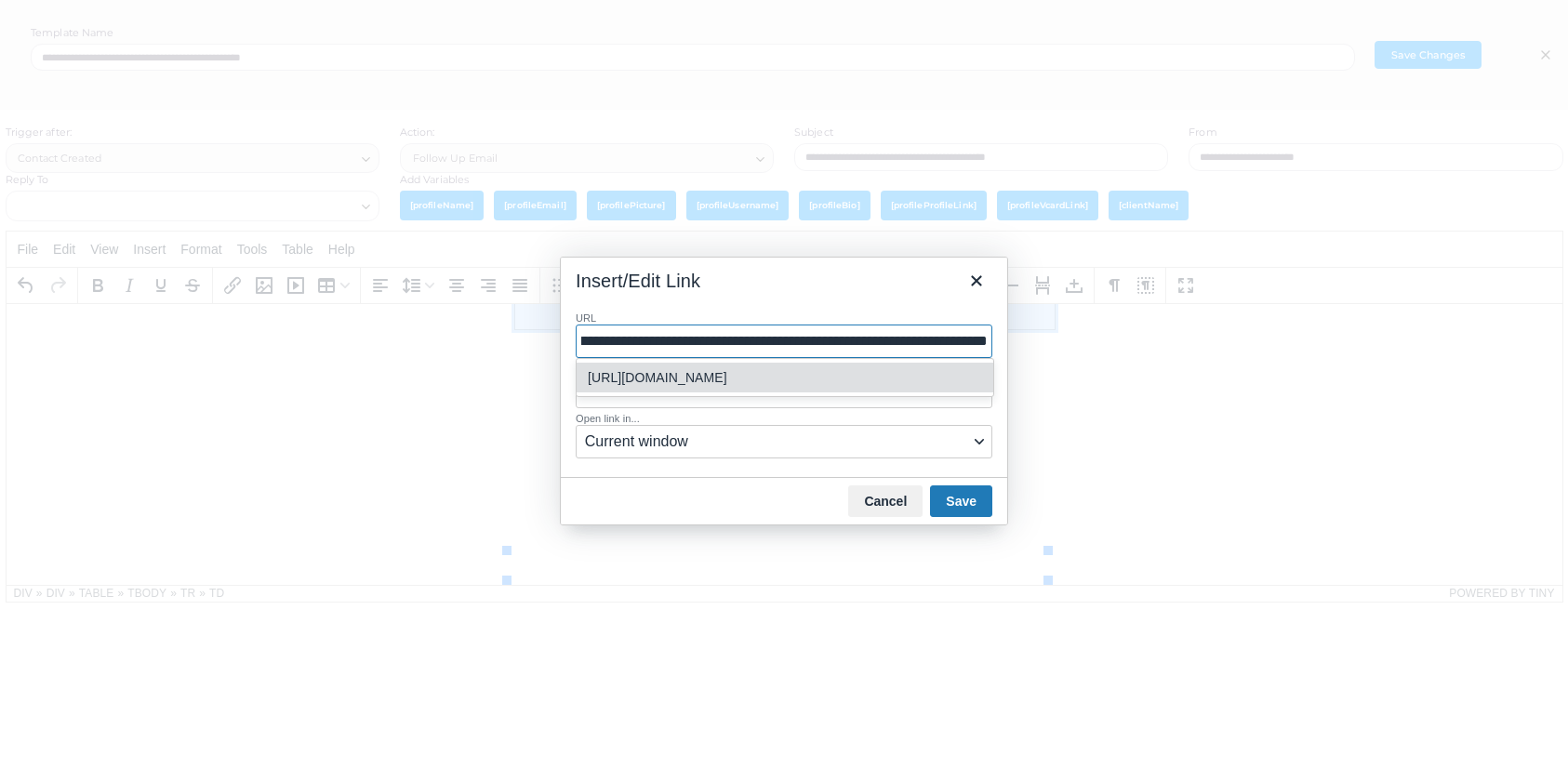
click at [763, 377] on div "[URL][DOMAIN_NAME]" at bounding box center [786, 377] width 398 height 22
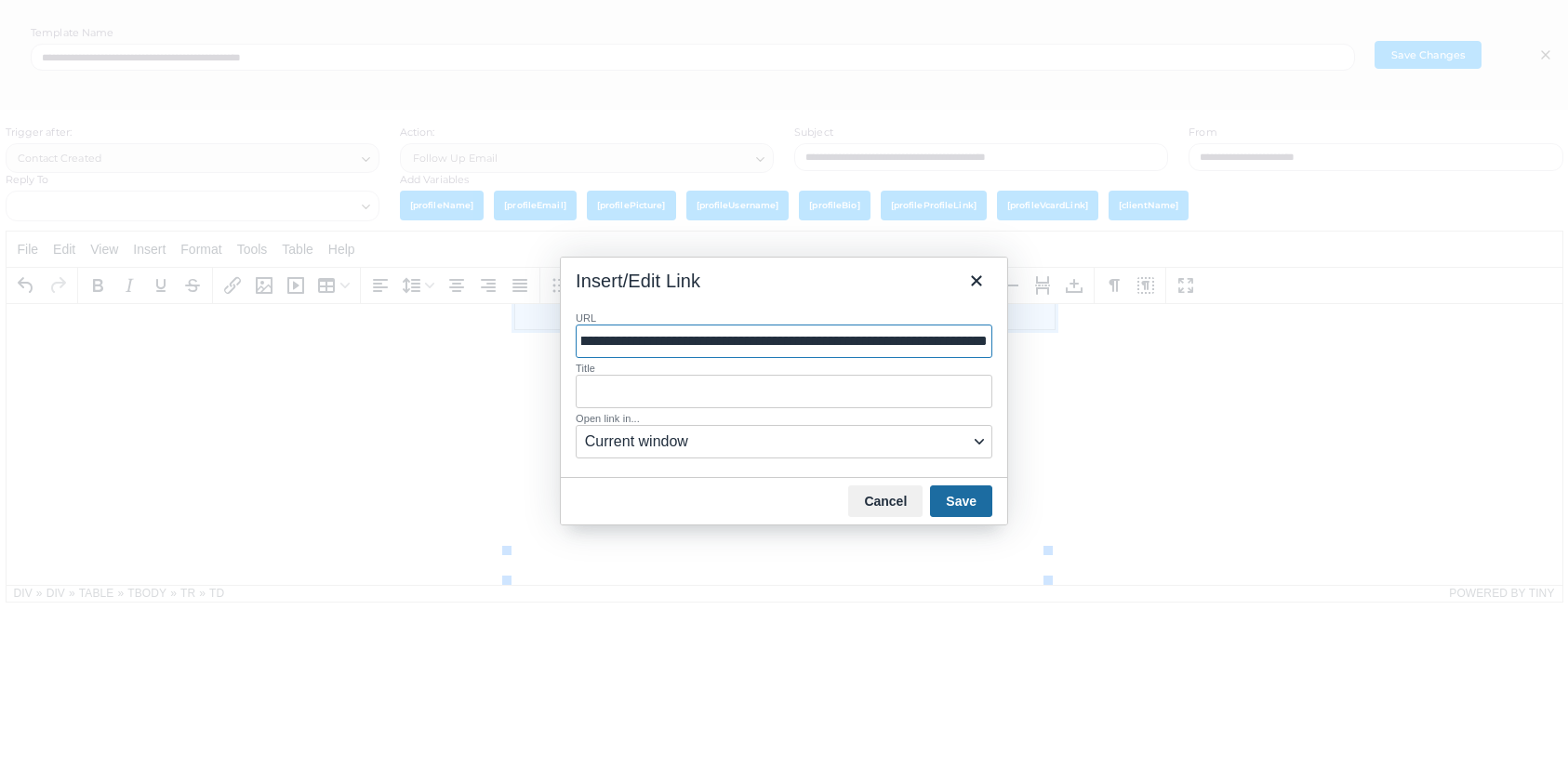
click at [953, 498] on button "Save" at bounding box center [960, 501] width 62 height 32
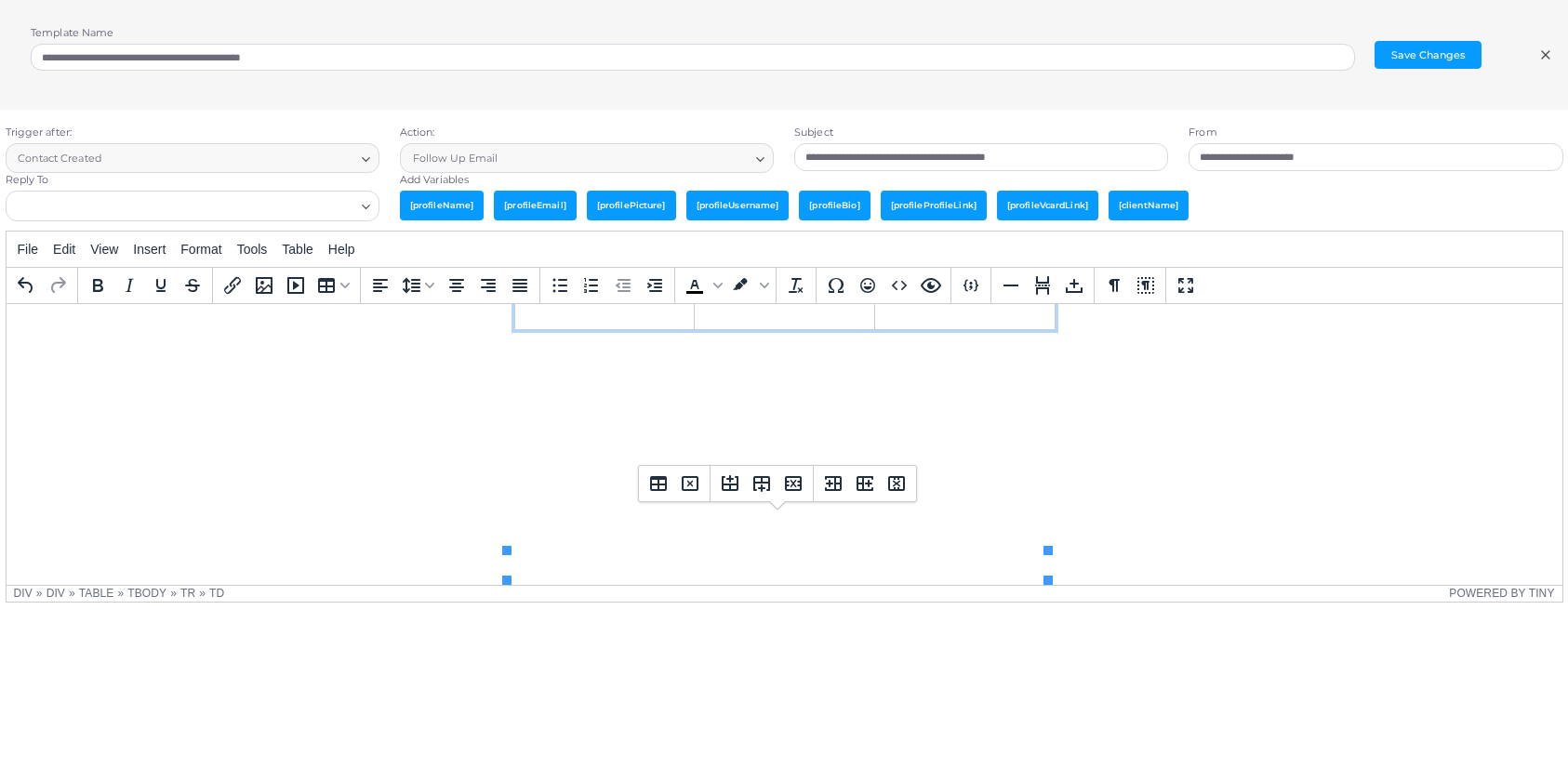
click at [727, 329] on td "Rich Text Area. Press ALT-0 for help." at bounding box center [784, 315] width 181 height 29
click at [971, 329] on td "Rich Text Area. Press ALT-0 for help." at bounding box center [963, 315] width 181 height 29
click at [924, 329] on td "Rich Text Area. Press ALT-0 for help." at bounding box center [963, 315] width 181 height 29
click at [985, 329] on td "Rich Text Area. Press ALT-0 for help." at bounding box center [963, 315] width 181 height 29
click at [929, 292] on icon "Preview" at bounding box center [931, 285] width 22 height 22
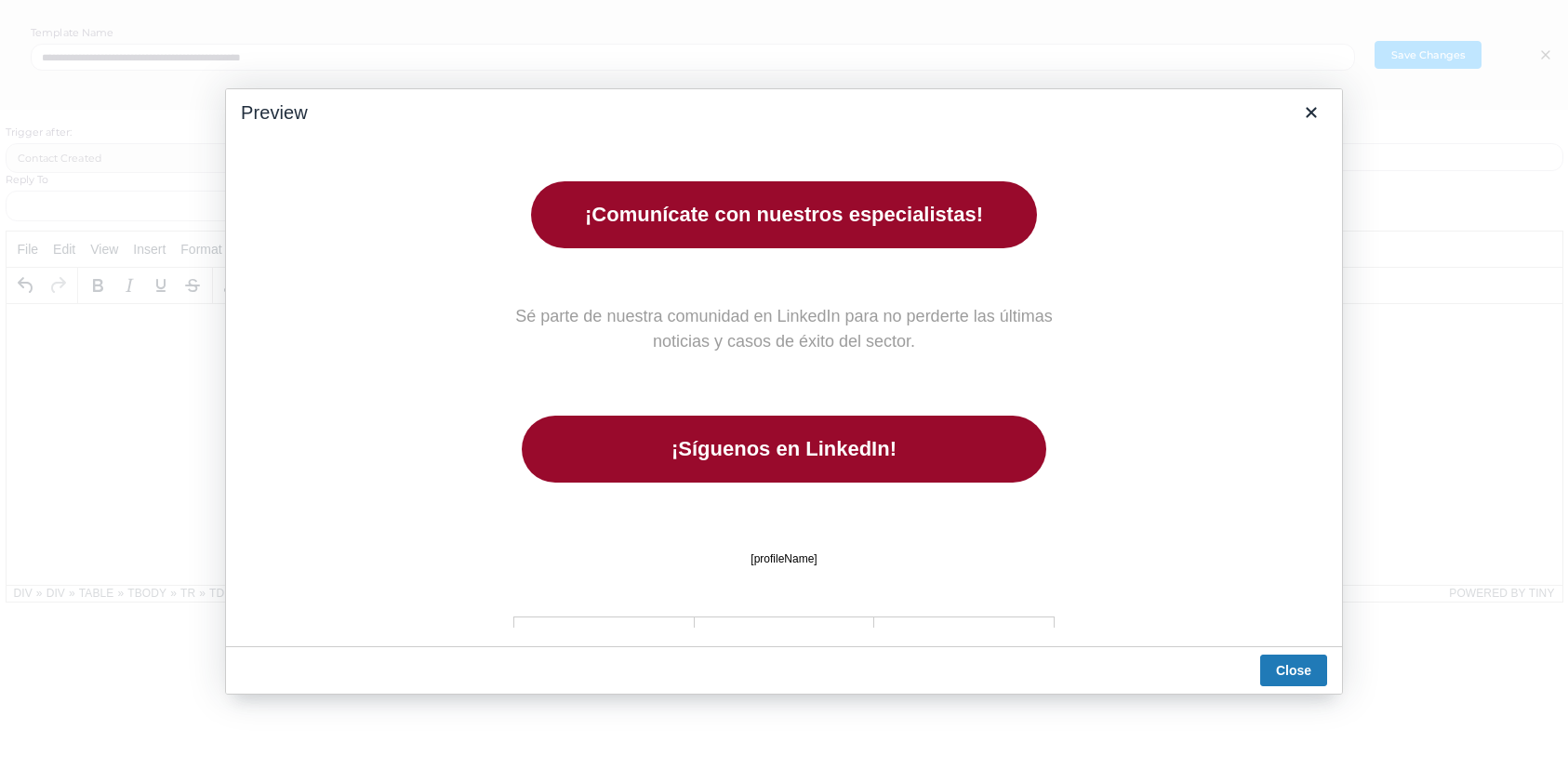
scroll to position [914, 0]
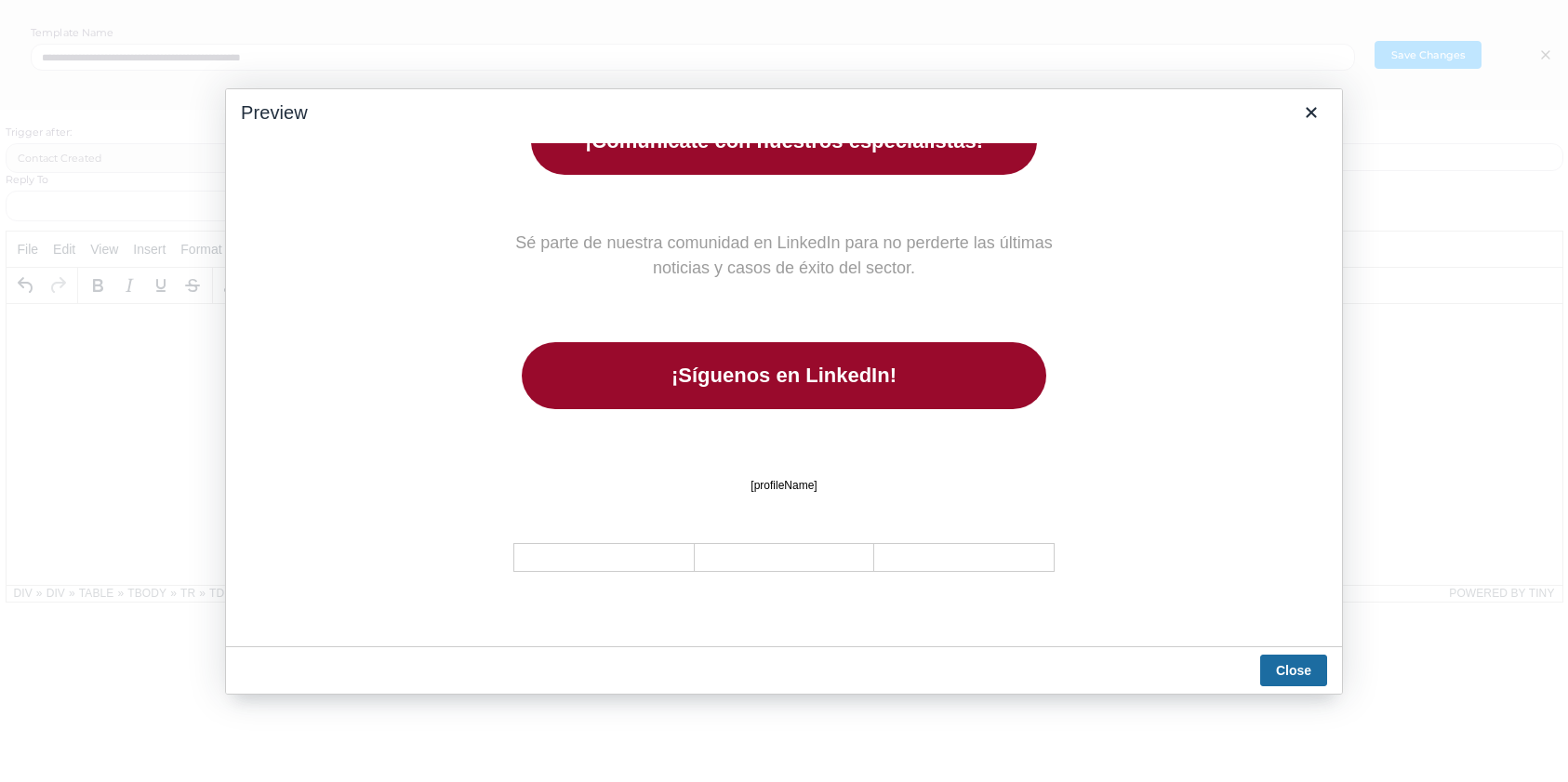
click at [1289, 675] on button "Close" at bounding box center [1293, 670] width 67 height 32
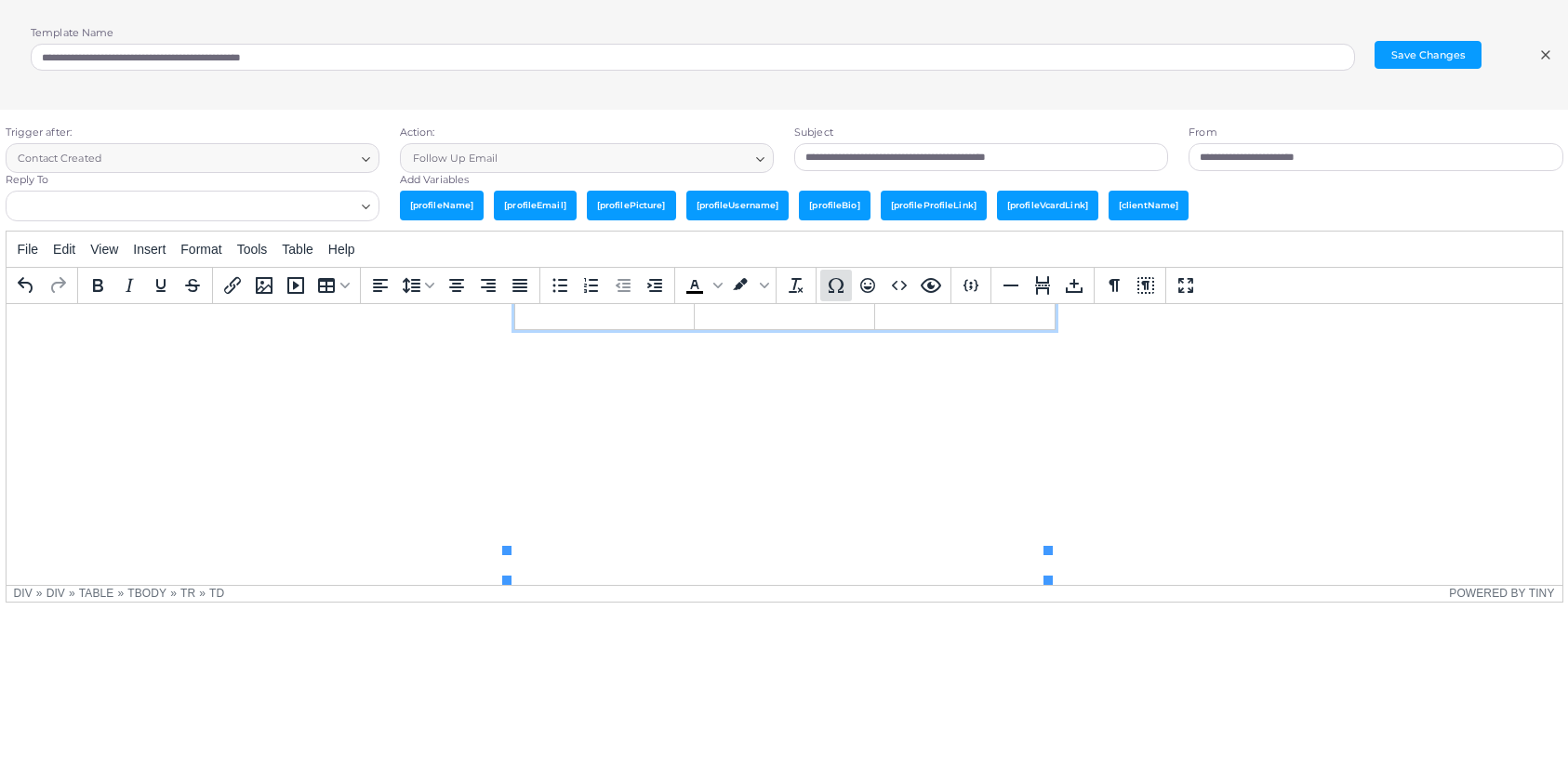
click at [836, 285] on icon "Special character" at bounding box center [835, 285] width 22 height 22
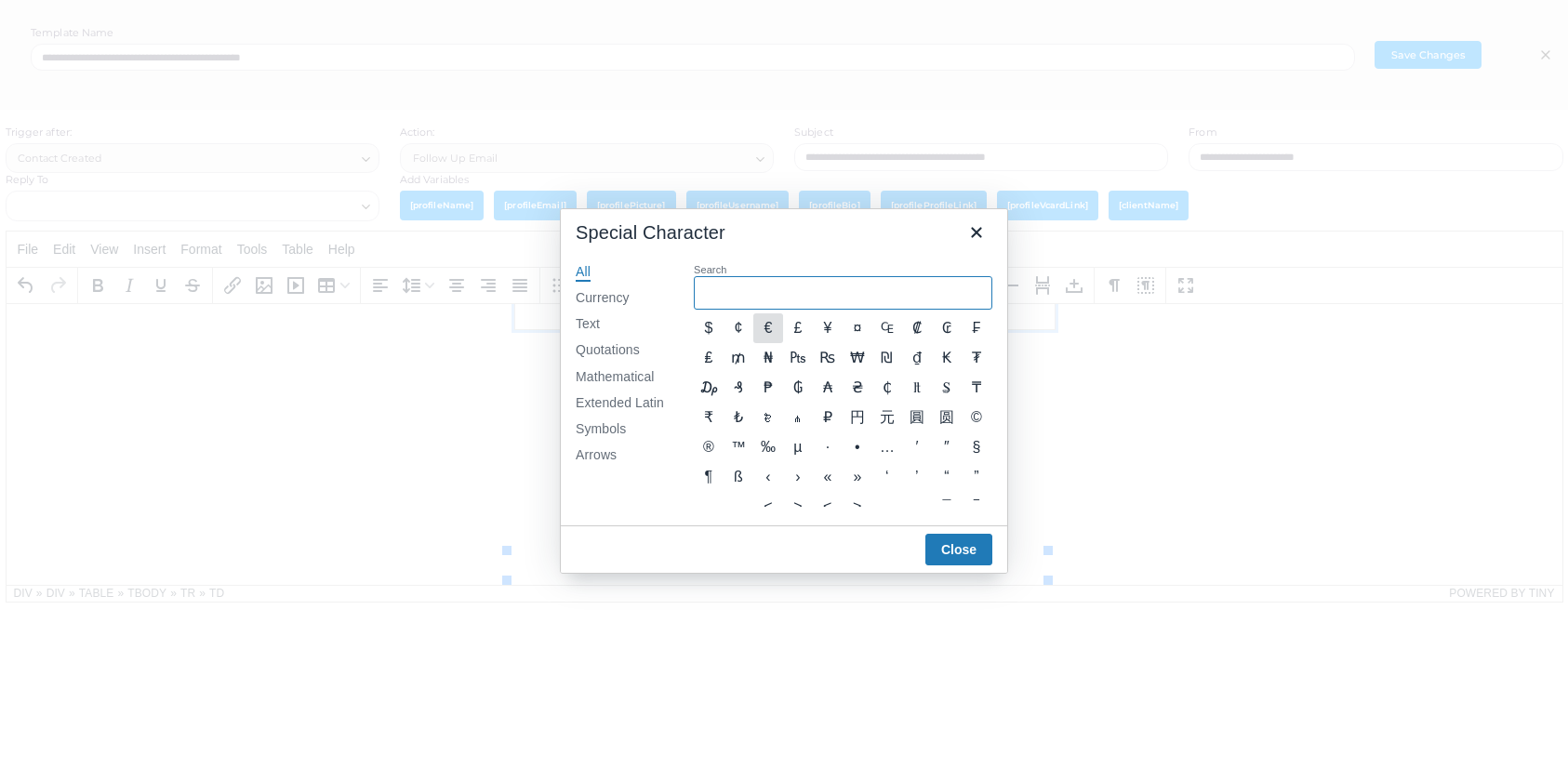
click at [750, 292] on input "Search" at bounding box center [842, 292] width 298 height 34
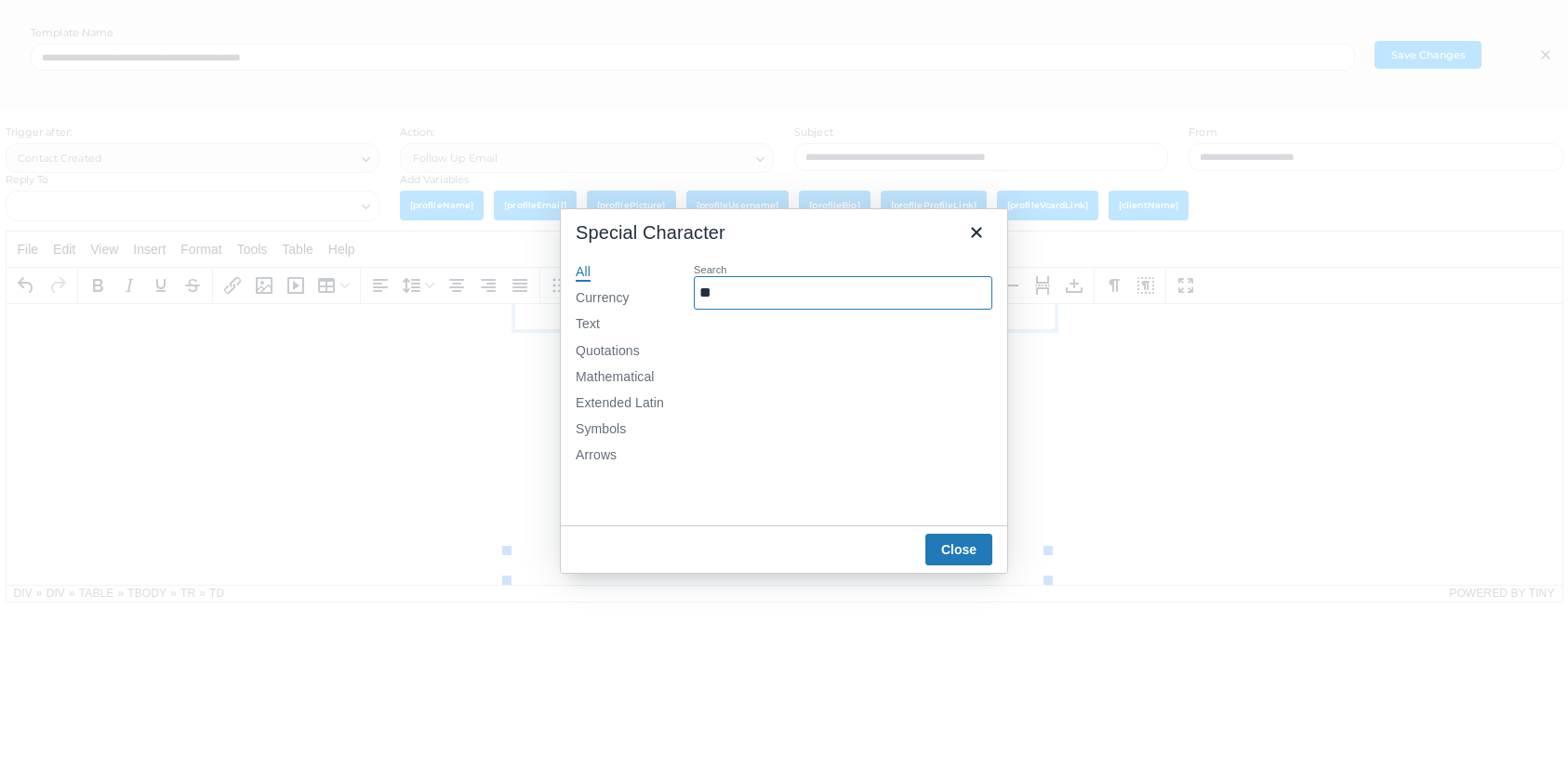
type input "*"
click at [948, 560] on button "Close" at bounding box center [958, 549] width 67 height 32
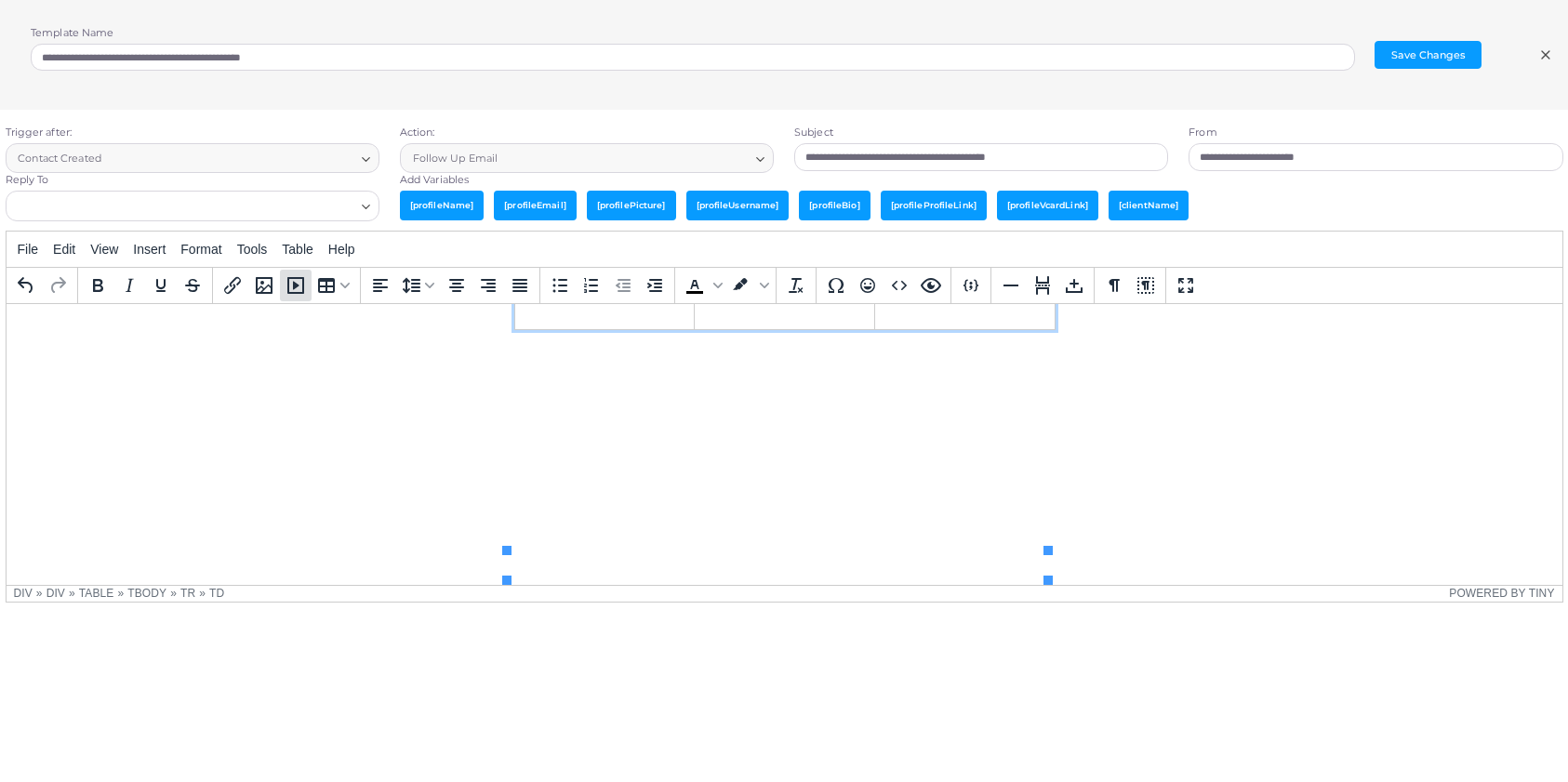
click at [296, 290] on icon "Insert/edit media" at bounding box center [295, 285] width 22 height 22
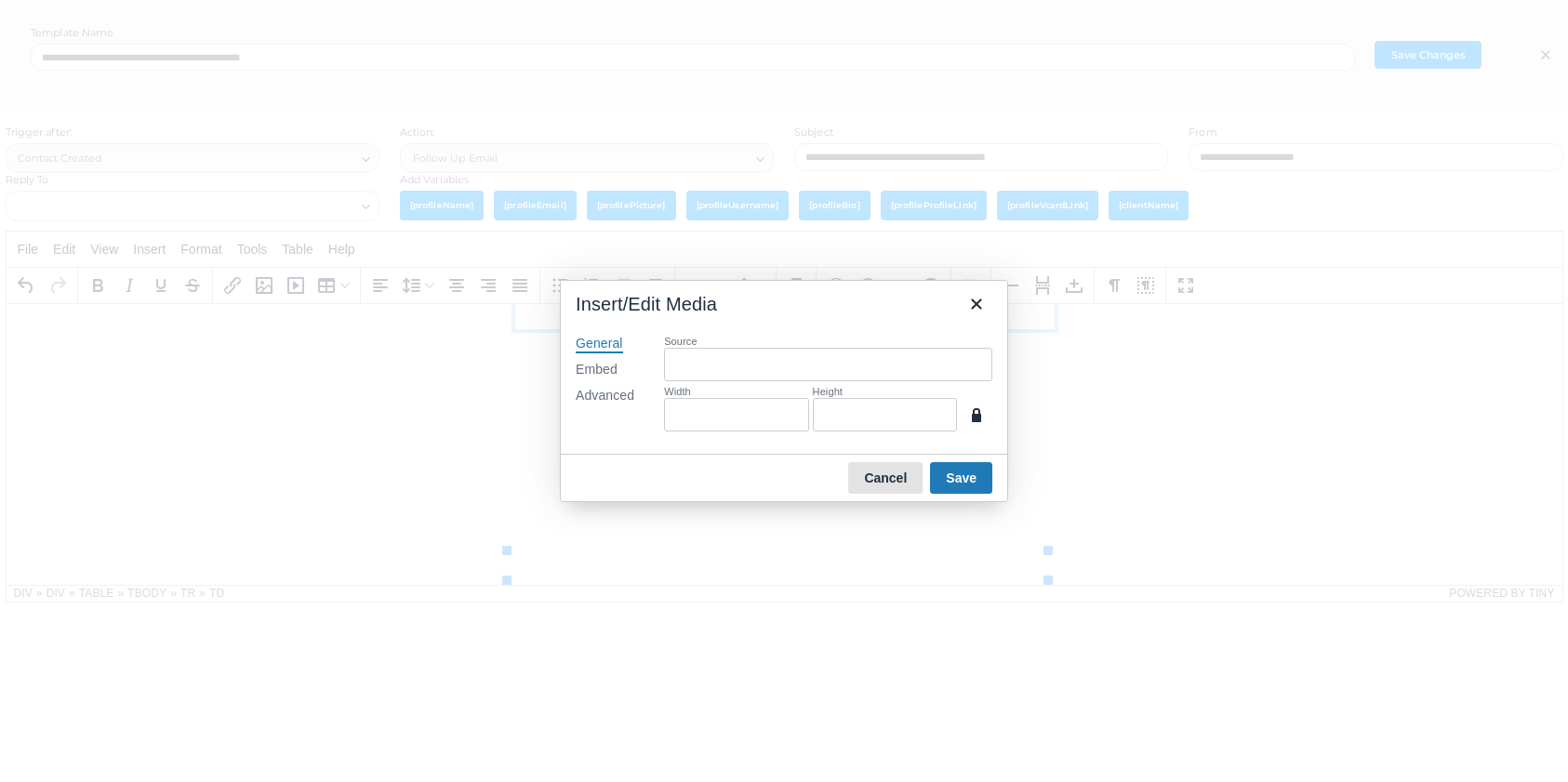
click at [891, 477] on button "Cancel" at bounding box center [884, 478] width 74 height 32
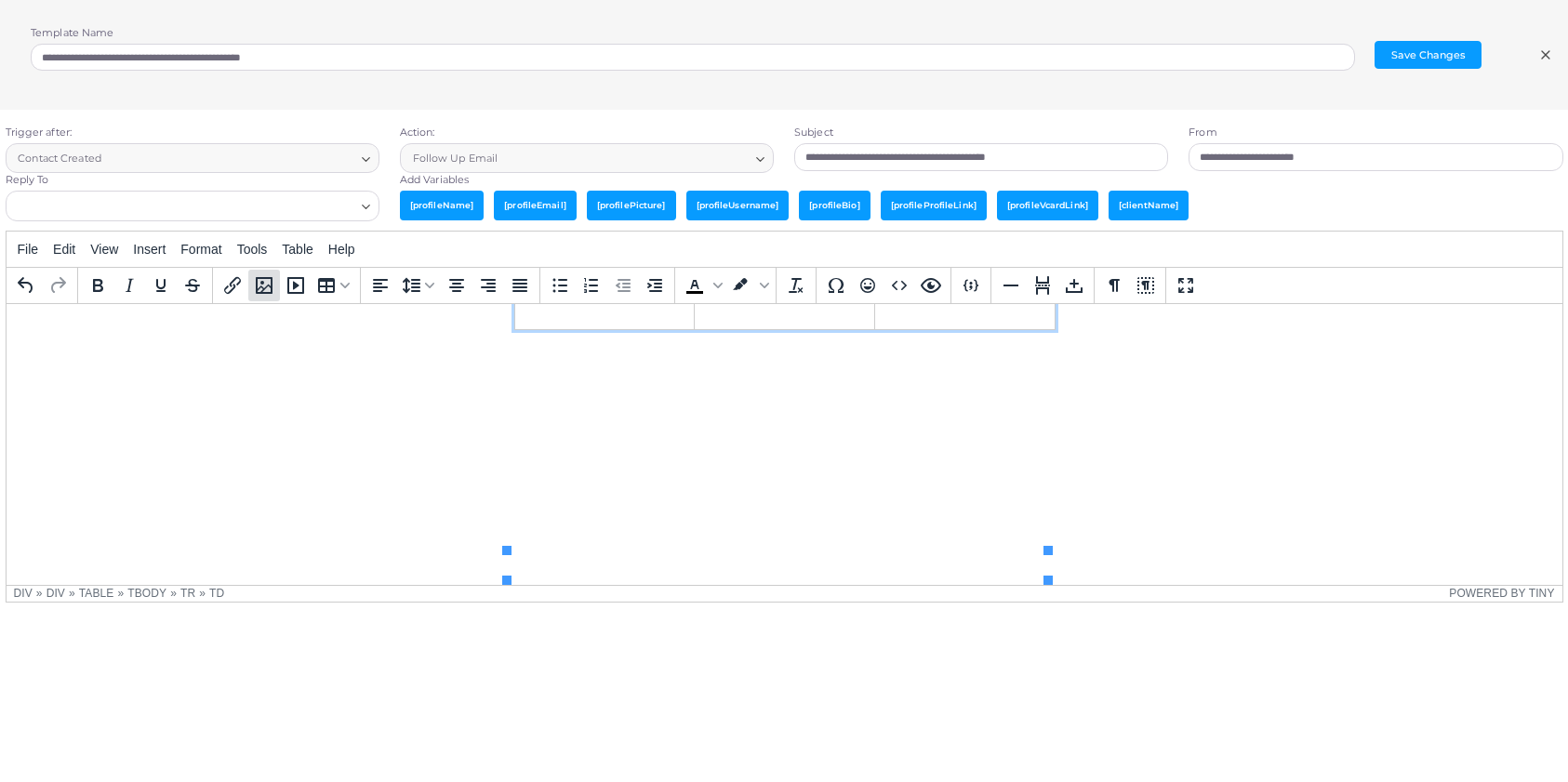
click at [276, 289] on button "Media Gallery" at bounding box center [263, 285] width 32 height 32
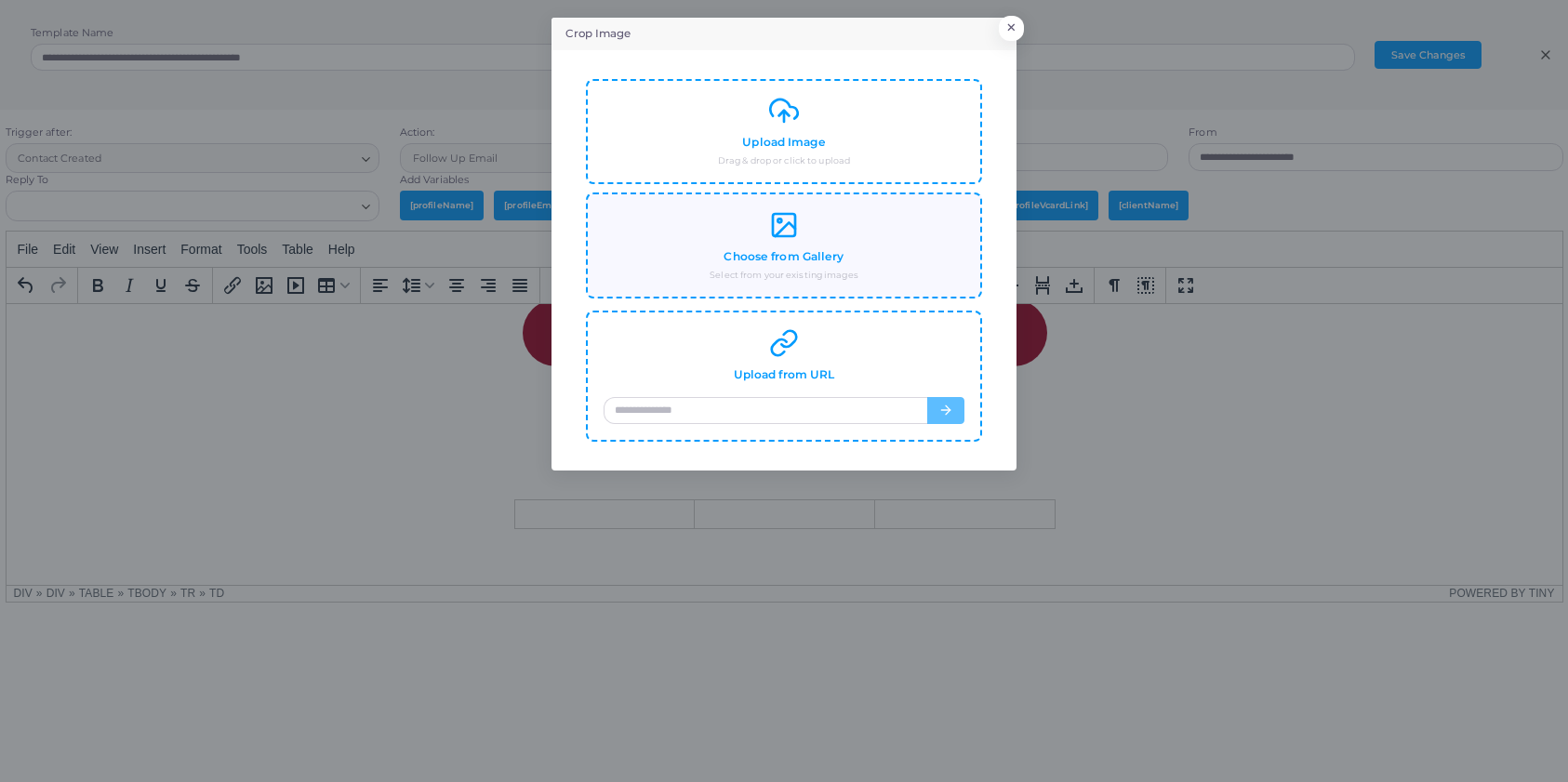
click at [788, 234] on icon at bounding box center [784, 225] width 30 height 30
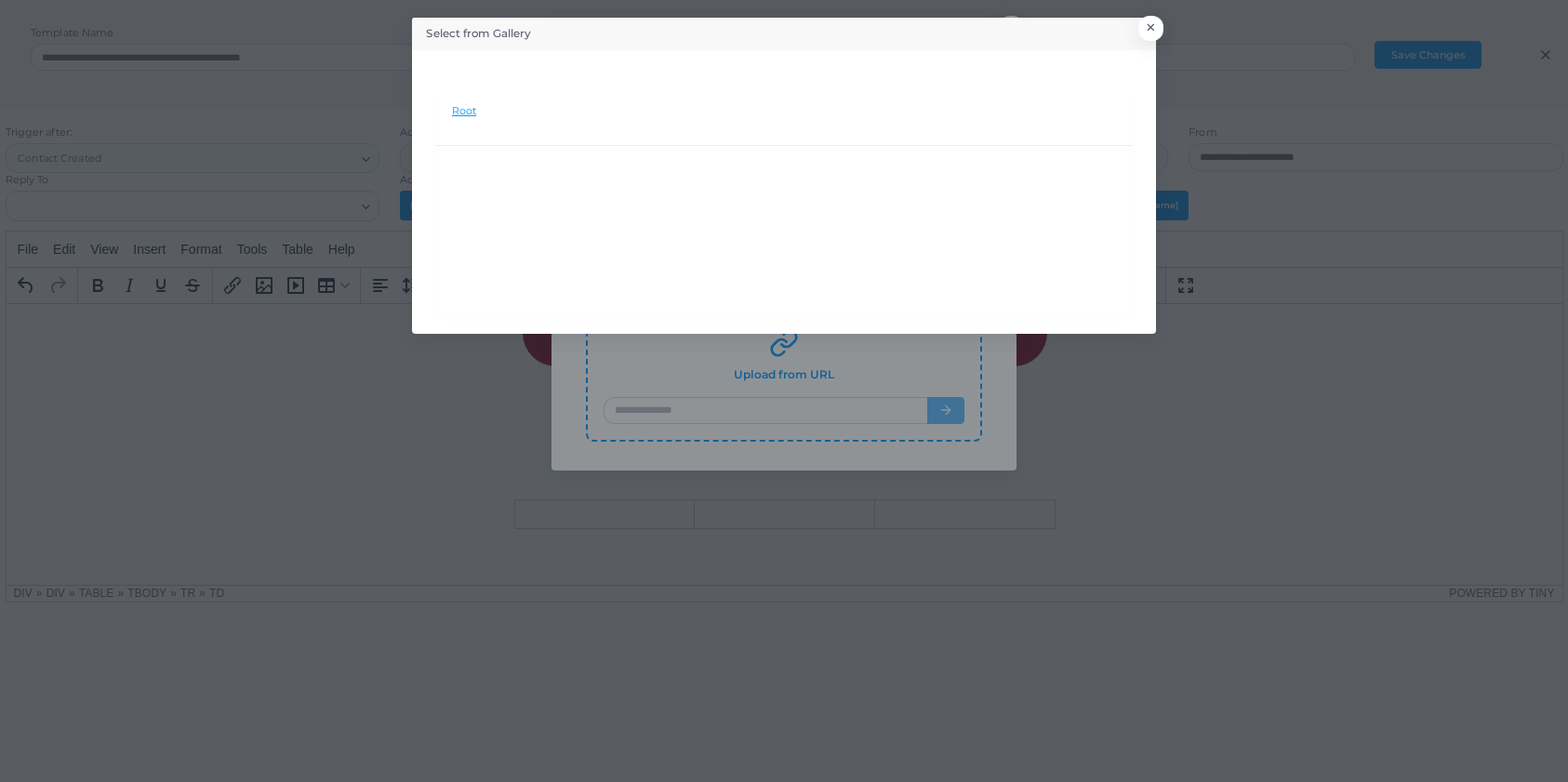
click at [460, 110] on li "Root" at bounding box center [463, 111] width 24 height 14
click at [1150, 26] on button "×" at bounding box center [1148, 32] width 25 height 24
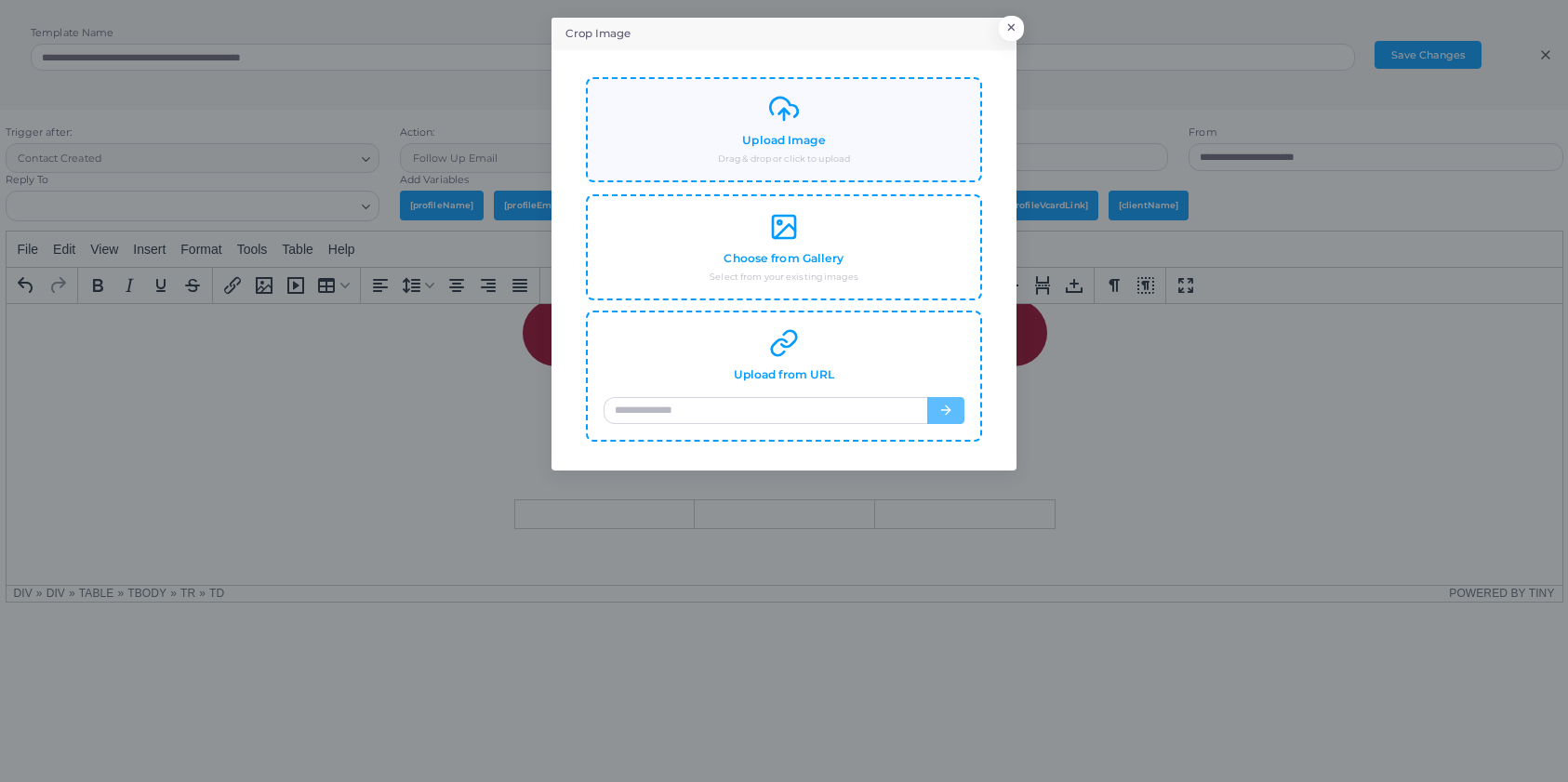
click at [768, 164] on small "Drag & drop or click to upload" at bounding box center [784, 160] width 132 height 13
click at [796, 403] on input "url" at bounding box center [766, 411] width 325 height 28
paste input "**********"
type input "**********"
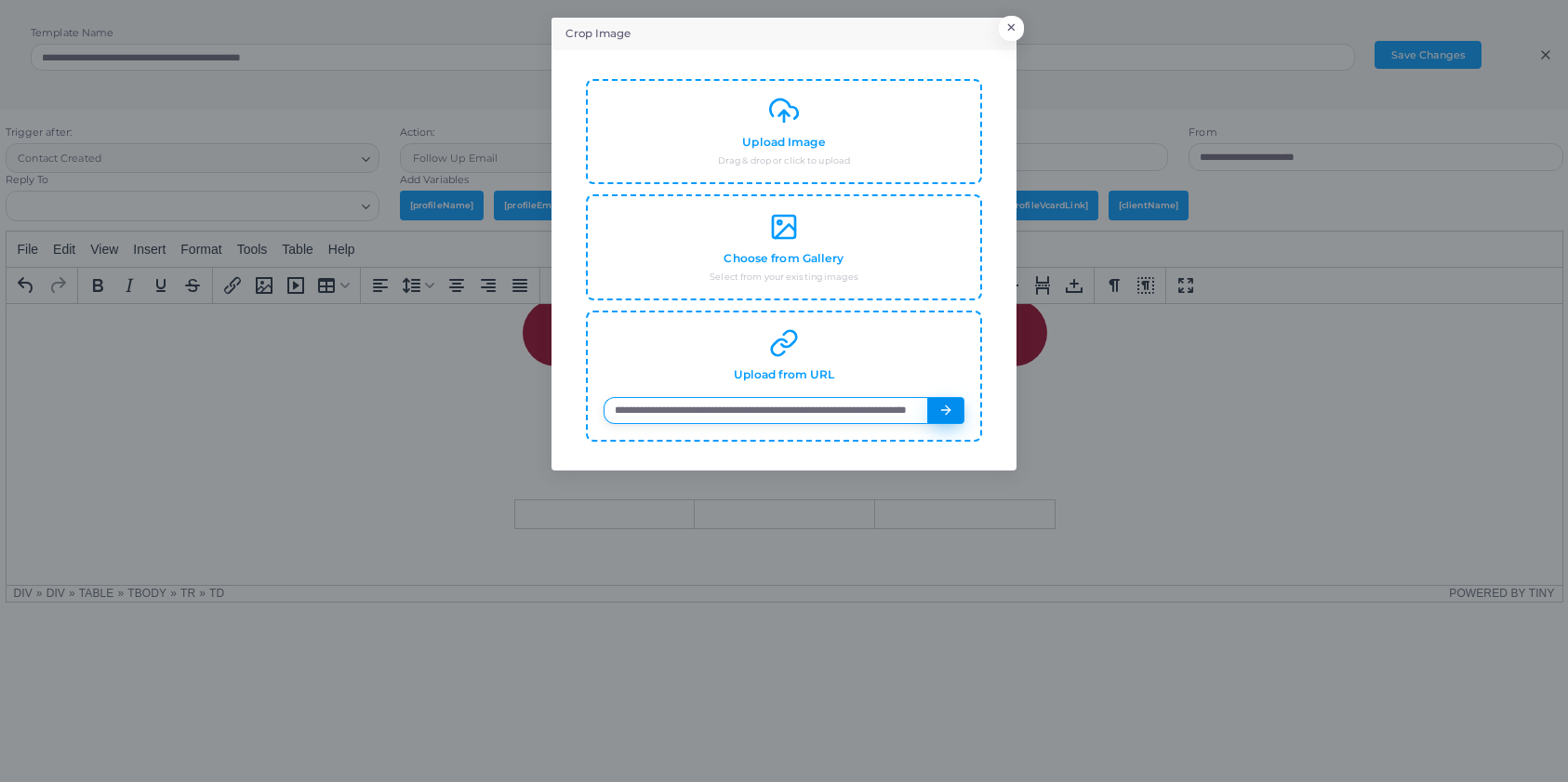
click at [941, 412] on icon "button" at bounding box center [945, 410] width 14 height 14
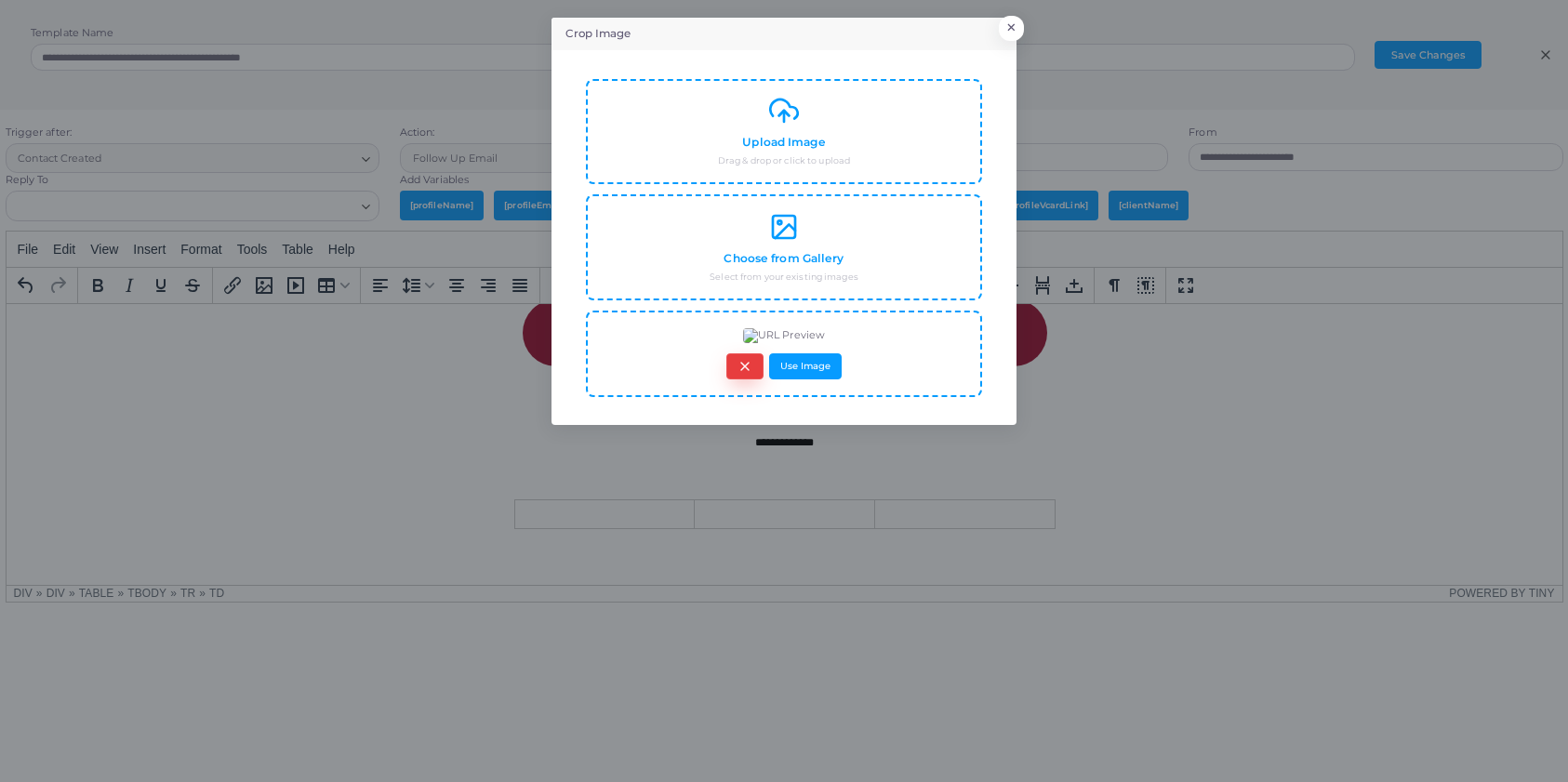
click at [750, 371] on icon "button" at bounding box center [744, 366] width 14 height 14
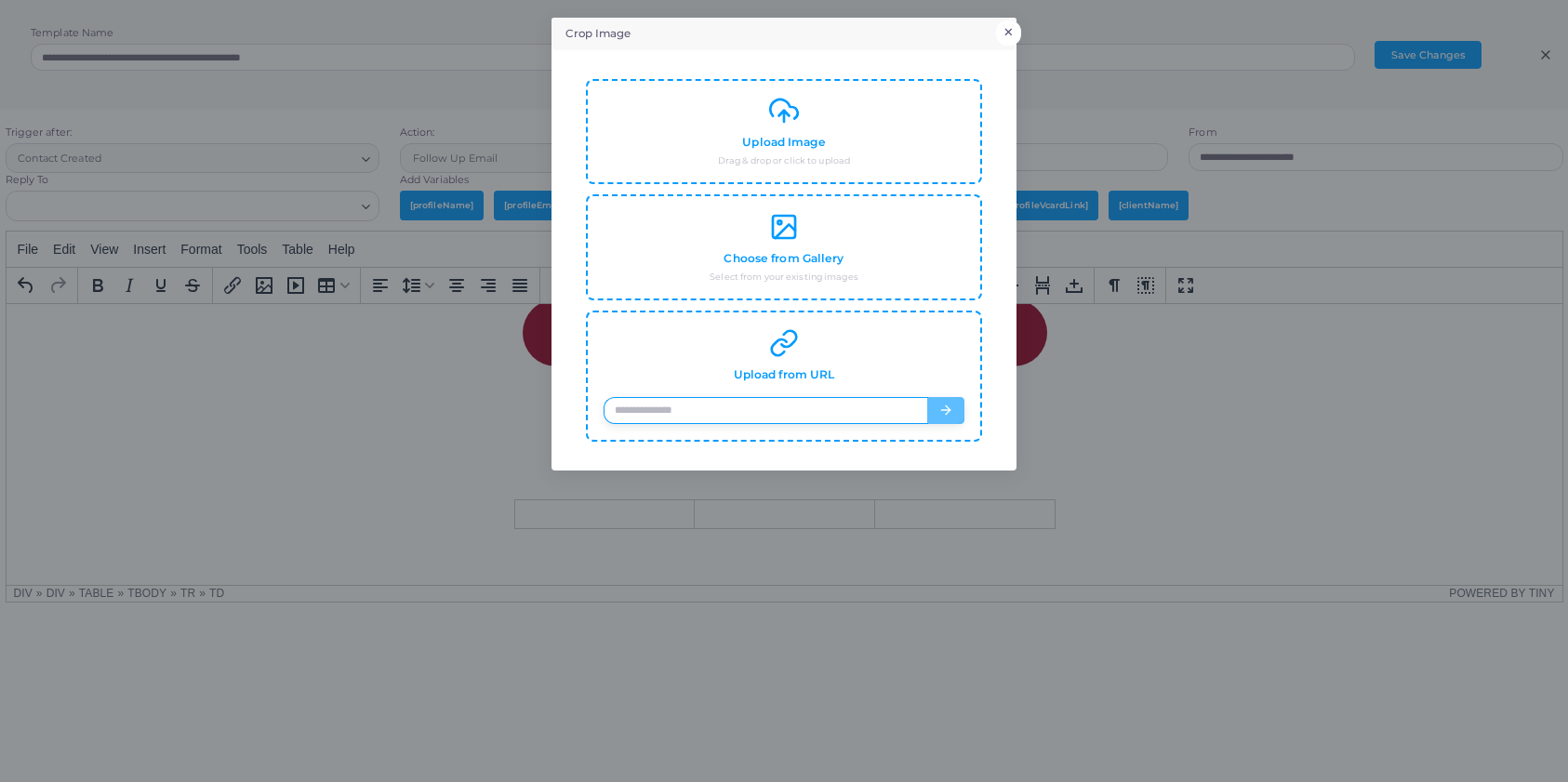
click at [1005, 32] on button "×" at bounding box center [1008, 32] width 25 height 24
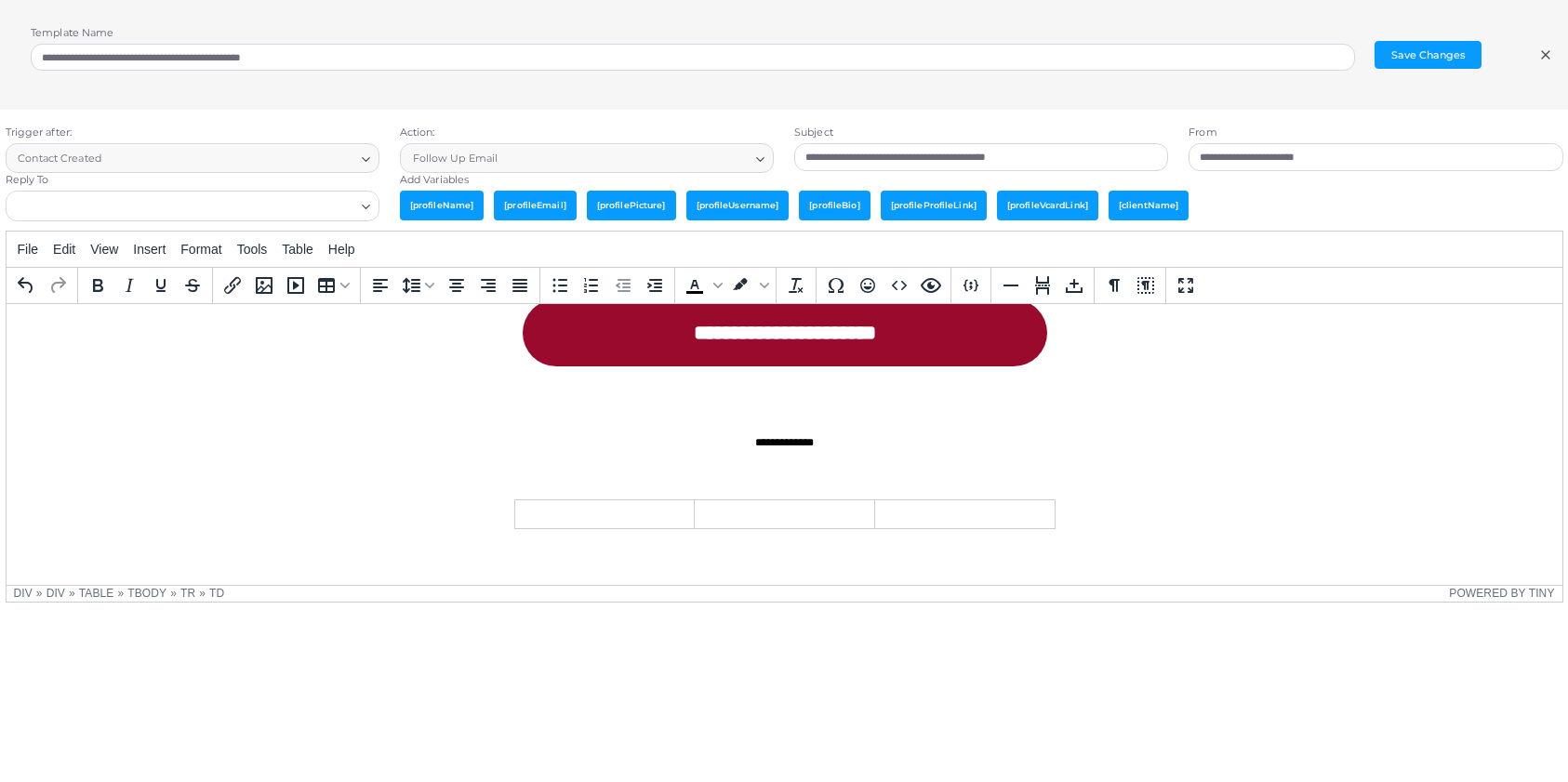
click at [893, 491] on div "Rich Text Area. Press ALT-0 for help." at bounding box center [784, 474] width 558 height 33
click at [354, 281] on button "Table" at bounding box center [334, 285] width 44 height 32
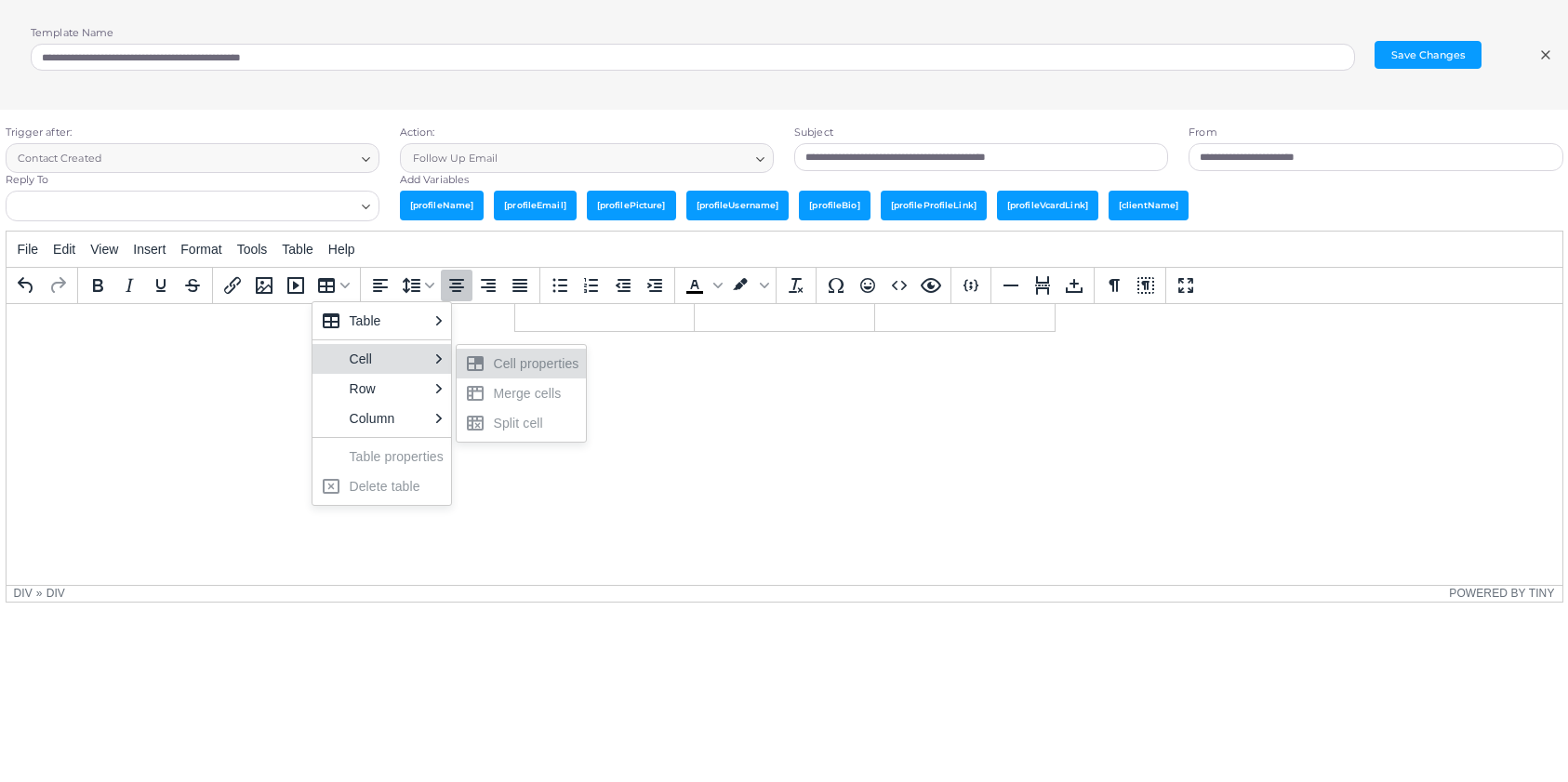
click at [966, 331] on td "Rich Text Area. Press ALT-0 for help." at bounding box center [963, 316] width 181 height 29
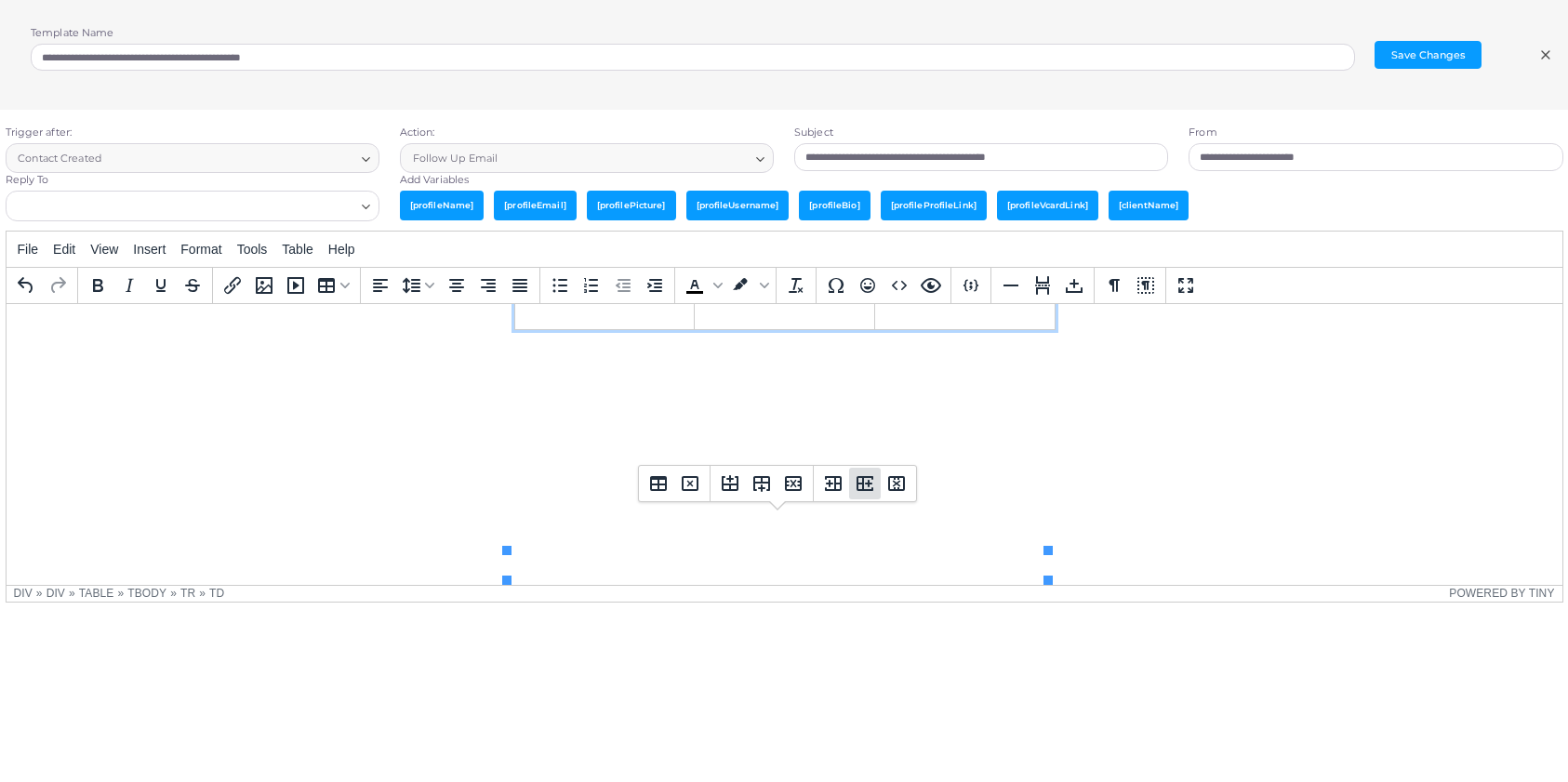
click at [861, 481] on icon "Insert column after" at bounding box center [864, 483] width 22 height 22
click at [823, 481] on icon "Insert column before" at bounding box center [833, 483] width 22 height 22
click at [691, 482] on icon "Delete table" at bounding box center [689, 483] width 7 height 7
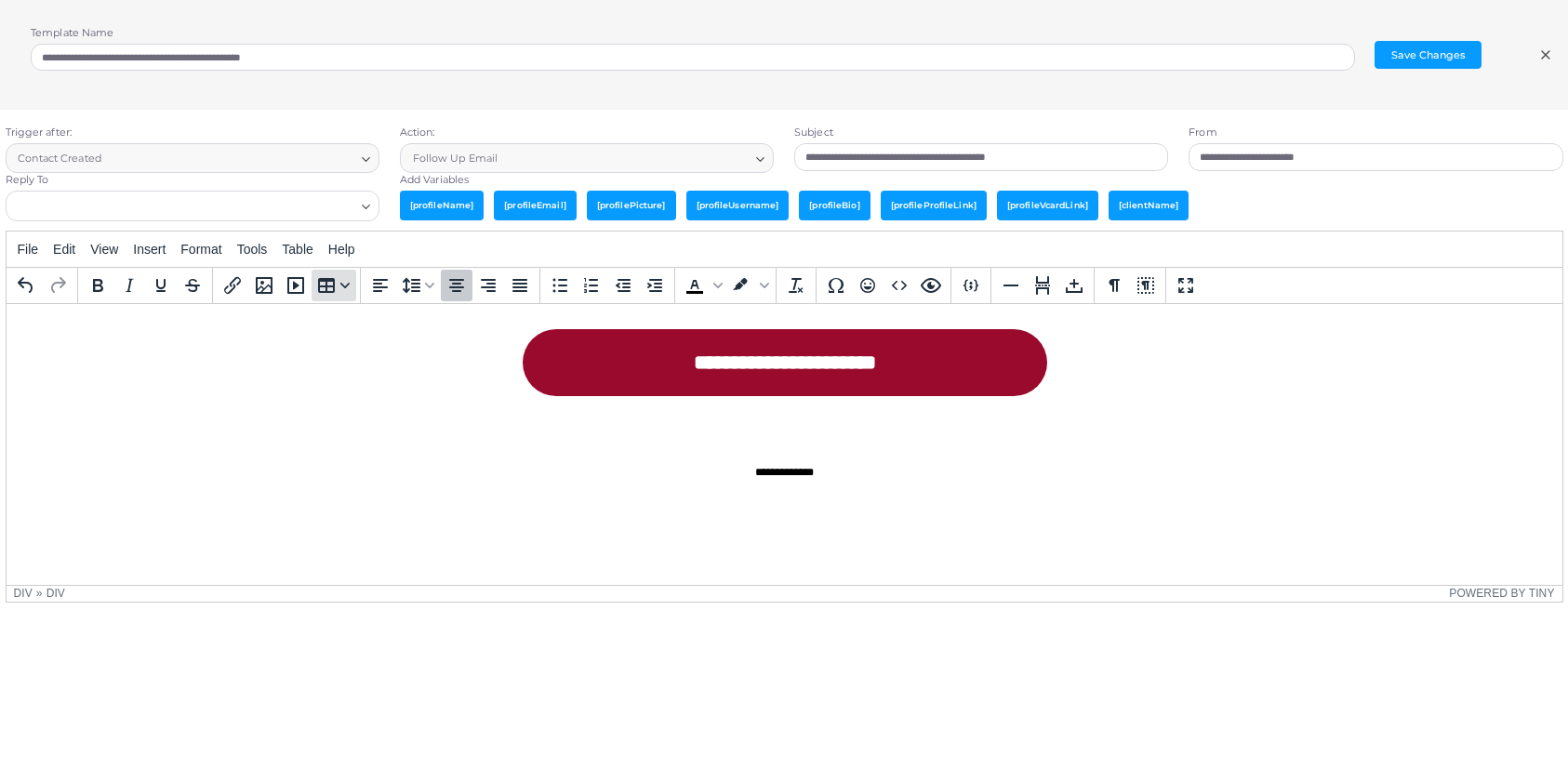
click at [354, 293] on button "Table" at bounding box center [334, 285] width 44 height 32
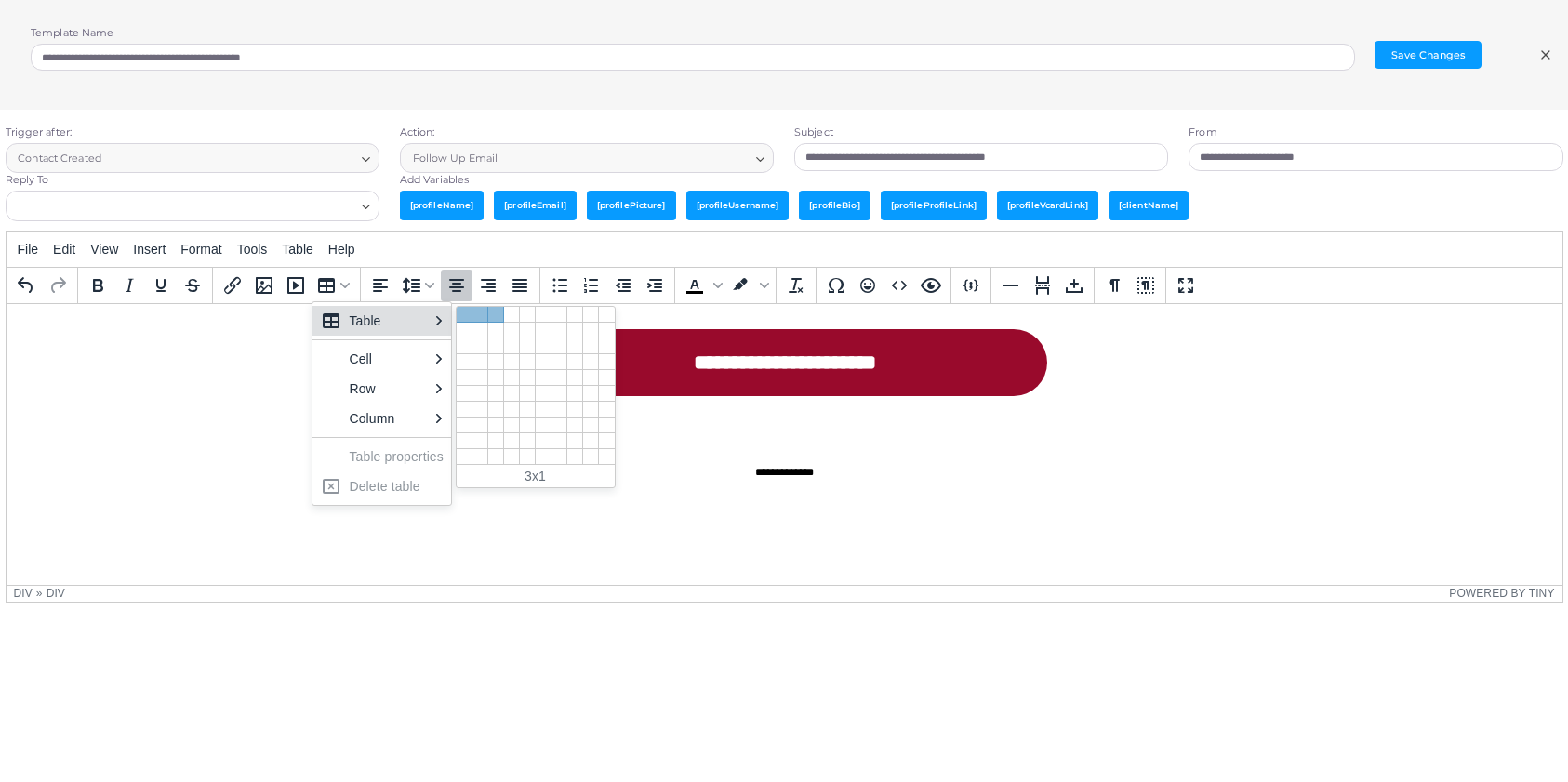
click at [495, 314] on div at bounding box center [496, 315] width 15 height 15
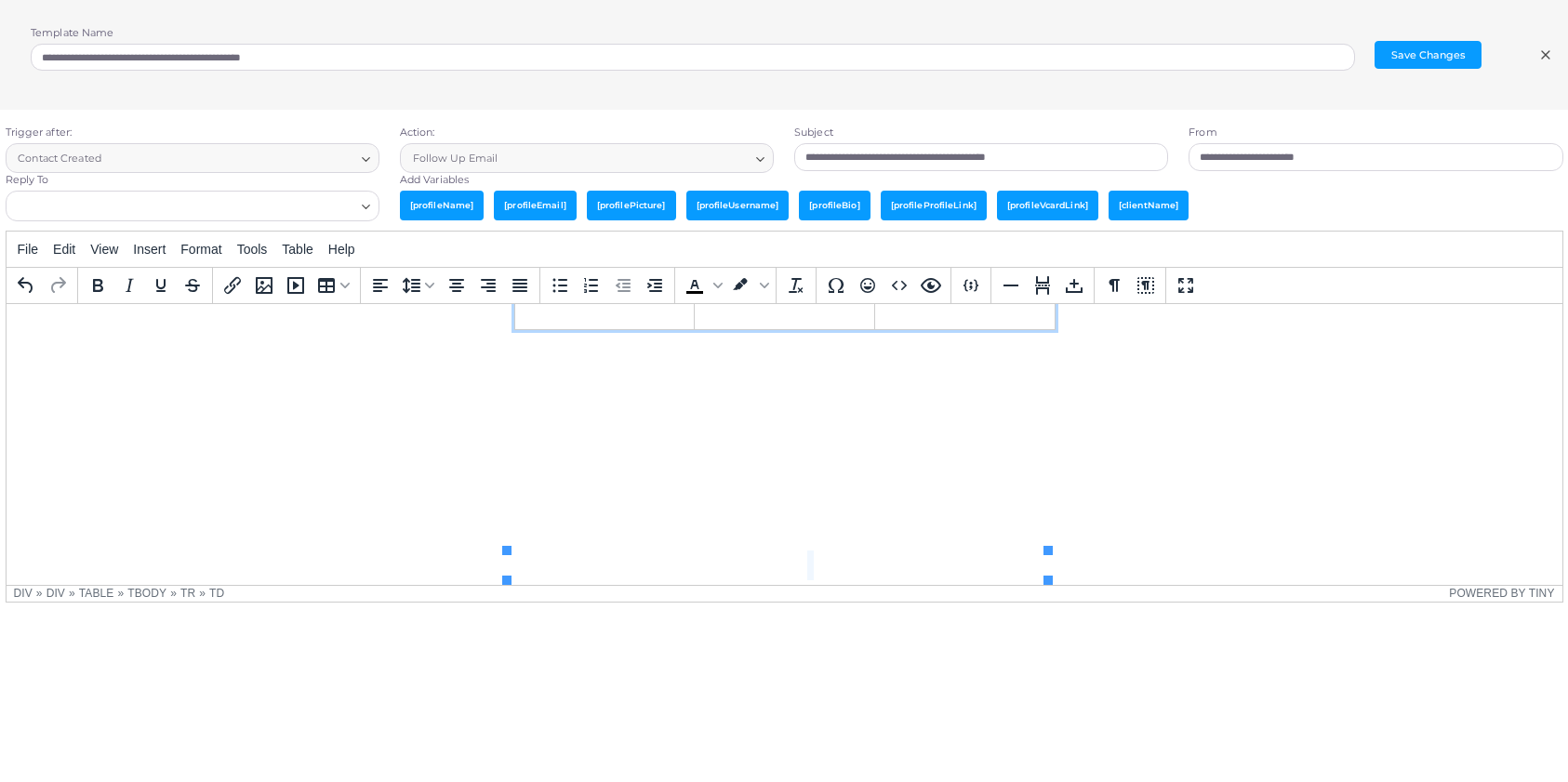
drag, startPoint x: 865, startPoint y: 545, endPoint x: 809, endPoint y: 549, distance: 56.1
click at [1019, 329] on td "Rich Text Area. Press ALT-0 for help." at bounding box center [935, 315] width 236 height 29
click at [920, 329] on td "Rich Text Area. Press ALT-0 for help." at bounding box center [963, 315] width 181 height 29
paste body "Rich Text Area. Press ALT-0 for help."
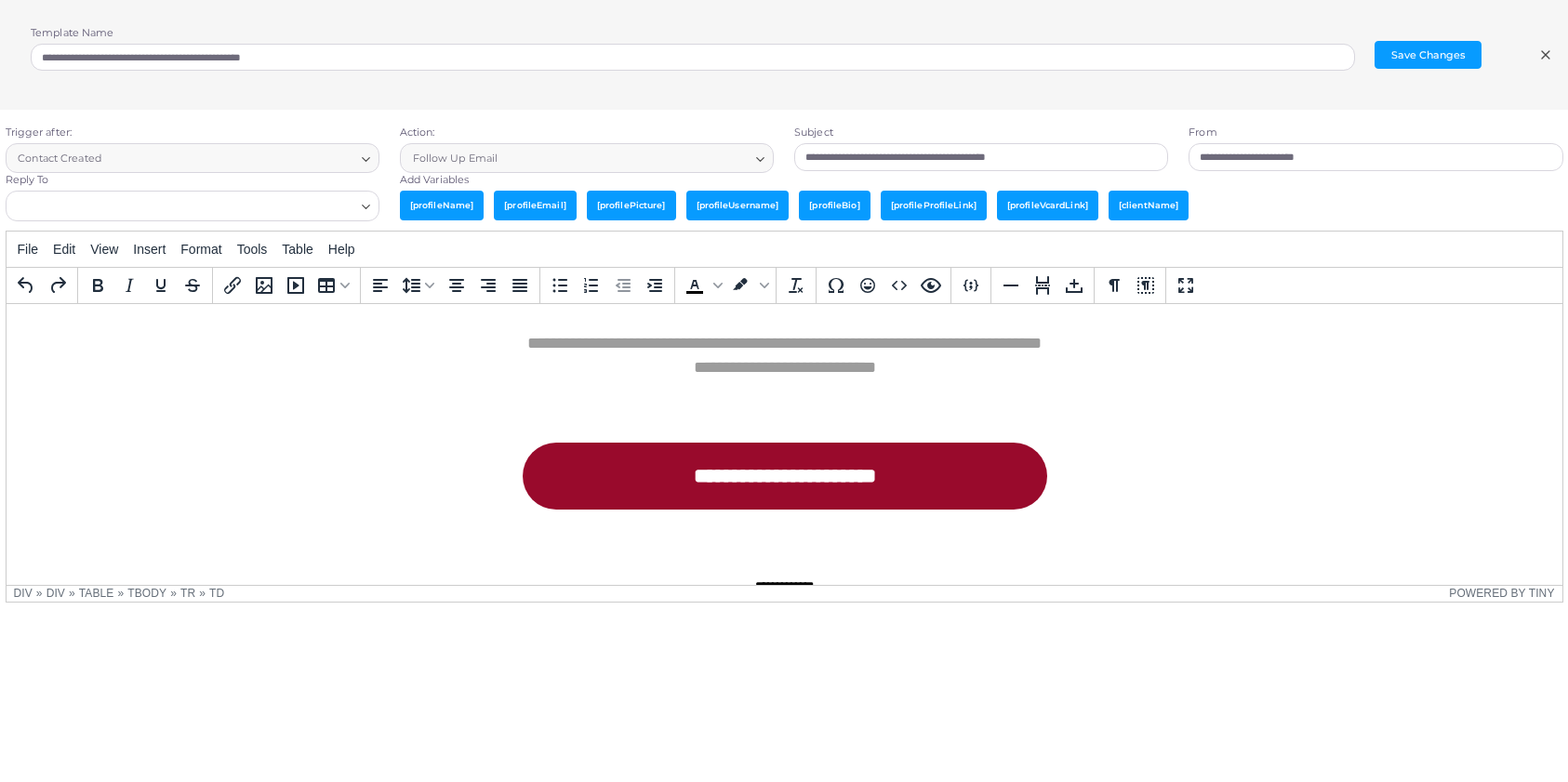
scroll to position [1118, 0]
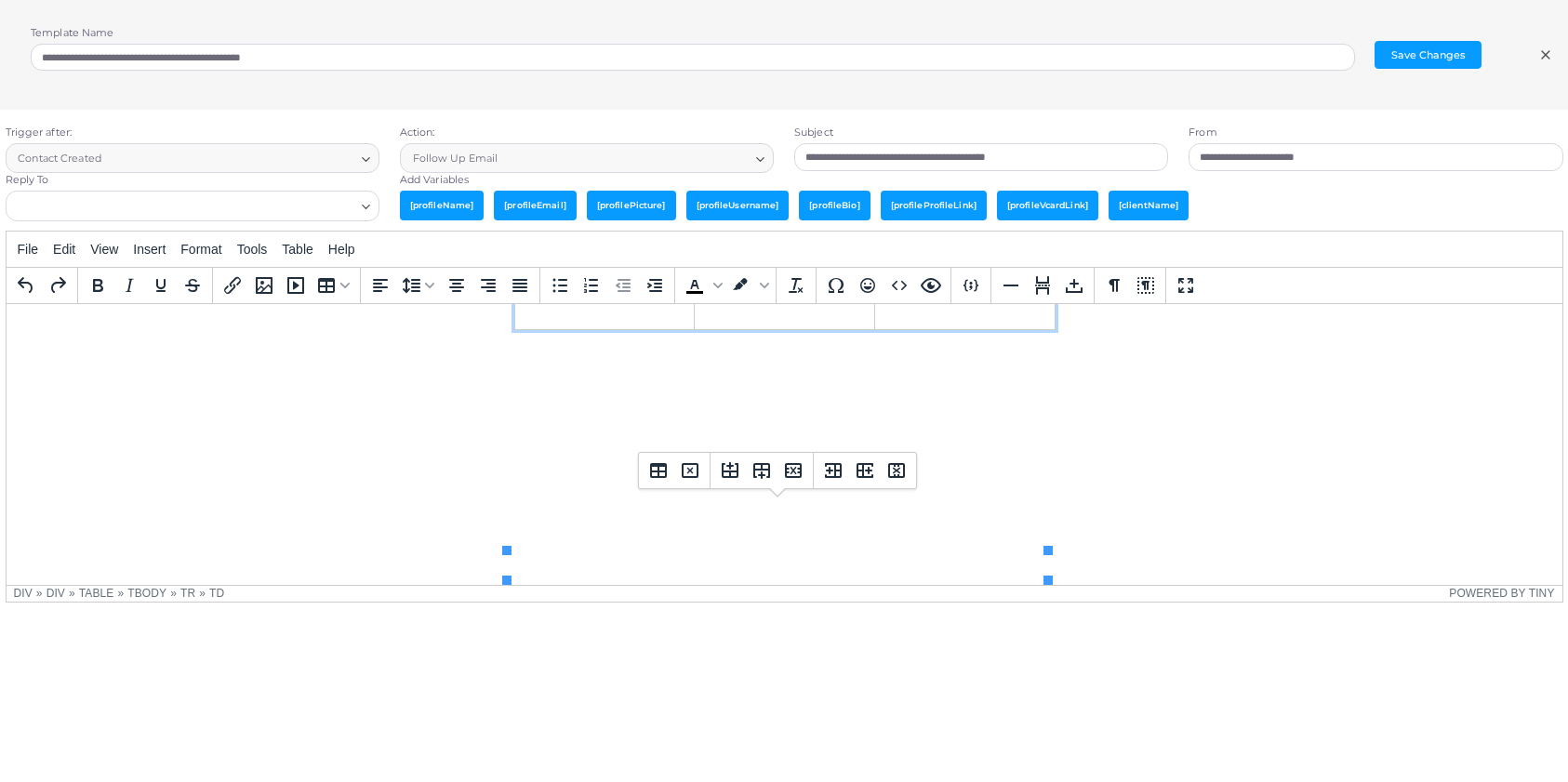
click at [955, 329] on td "Rich Text Area. Press ALT-0 for help." at bounding box center [963, 315] width 181 height 29
click at [630, 329] on td "Rich Text Area. Press ALT-0 for help." at bounding box center [604, 315] width 181 height 29
click at [291, 289] on icon "Insert/edit media" at bounding box center [295, 285] width 22 height 22
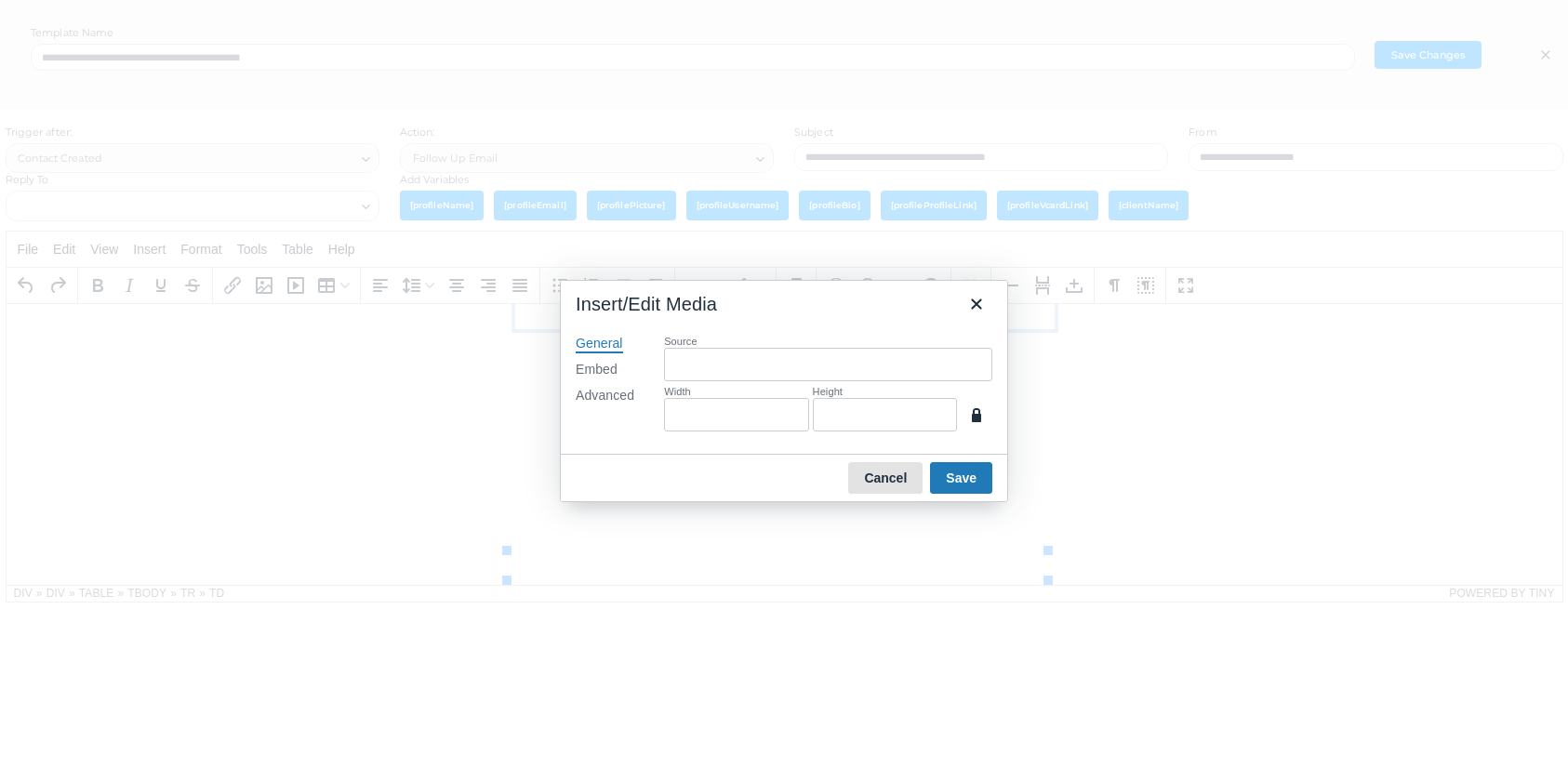
click at [893, 481] on button "Cancel" at bounding box center [884, 478] width 74 height 32
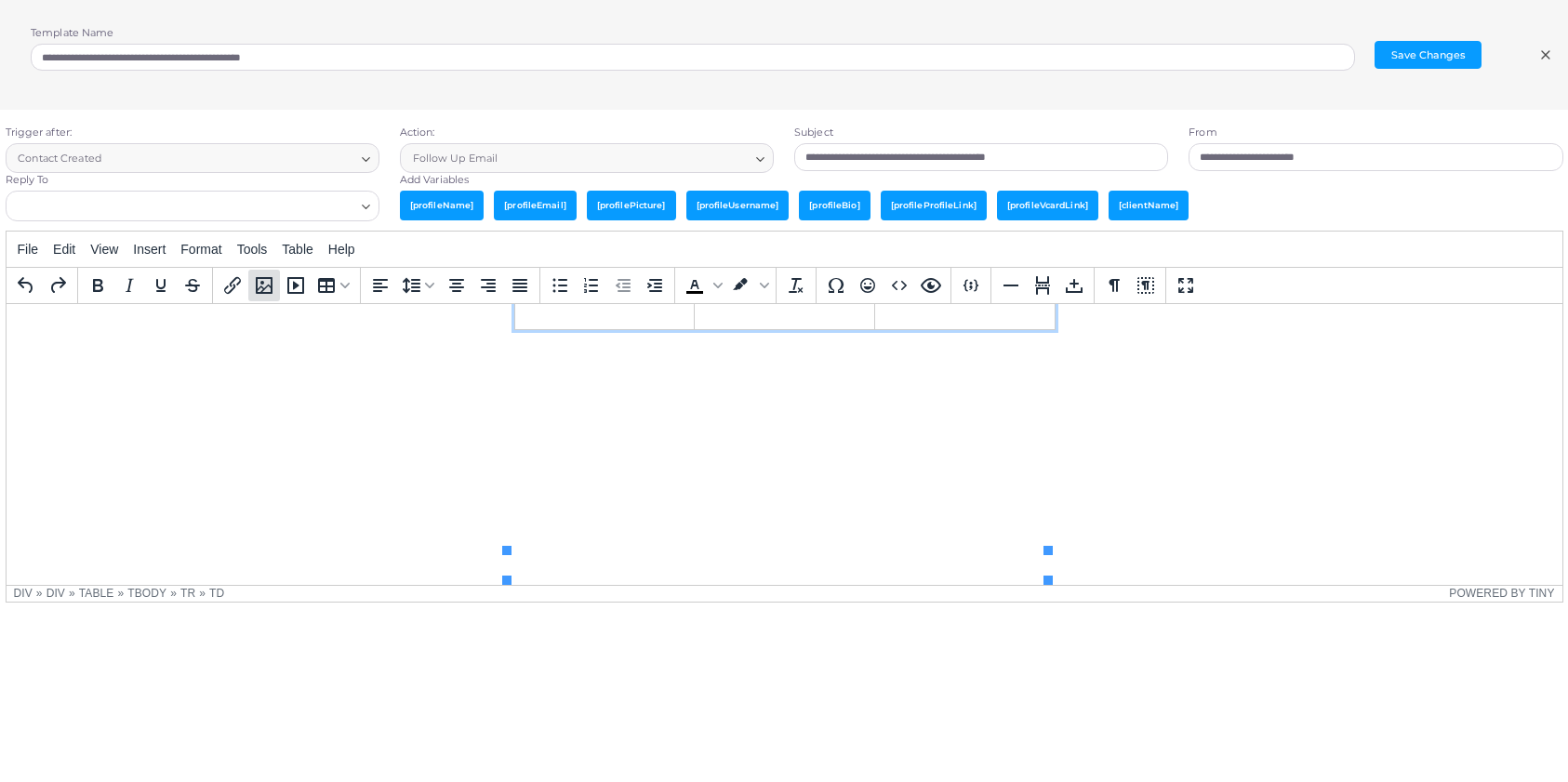
click at [261, 290] on icon "Media Gallery" at bounding box center [263, 285] width 22 height 22
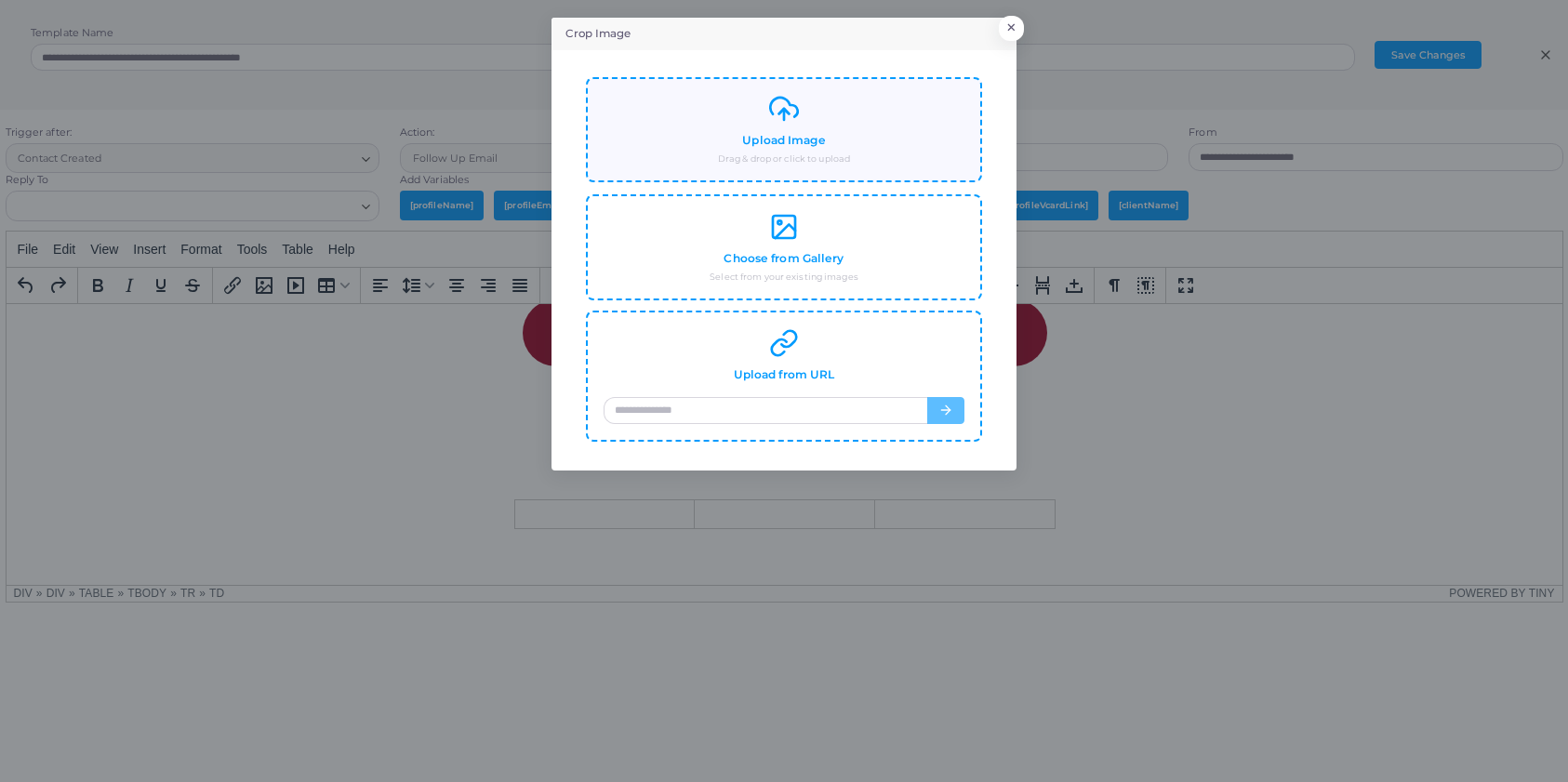
click at [798, 145] on h4 "Upload Image" at bounding box center [784, 140] width 83 height 14
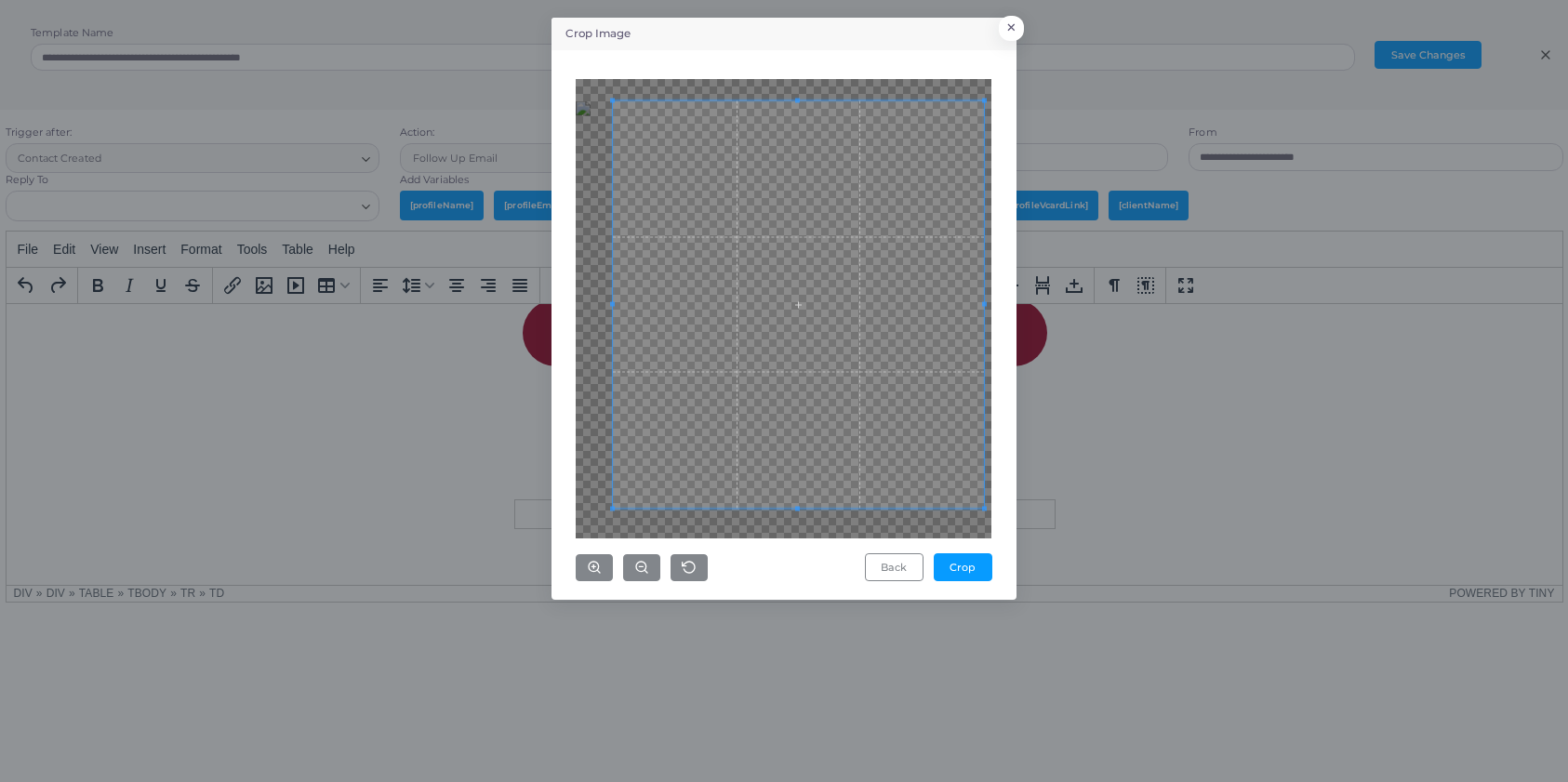
click at [982, 508] on span at bounding box center [983, 509] width 5 height 5
click at [635, 573] on icon "button" at bounding box center [641, 567] width 14 height 14
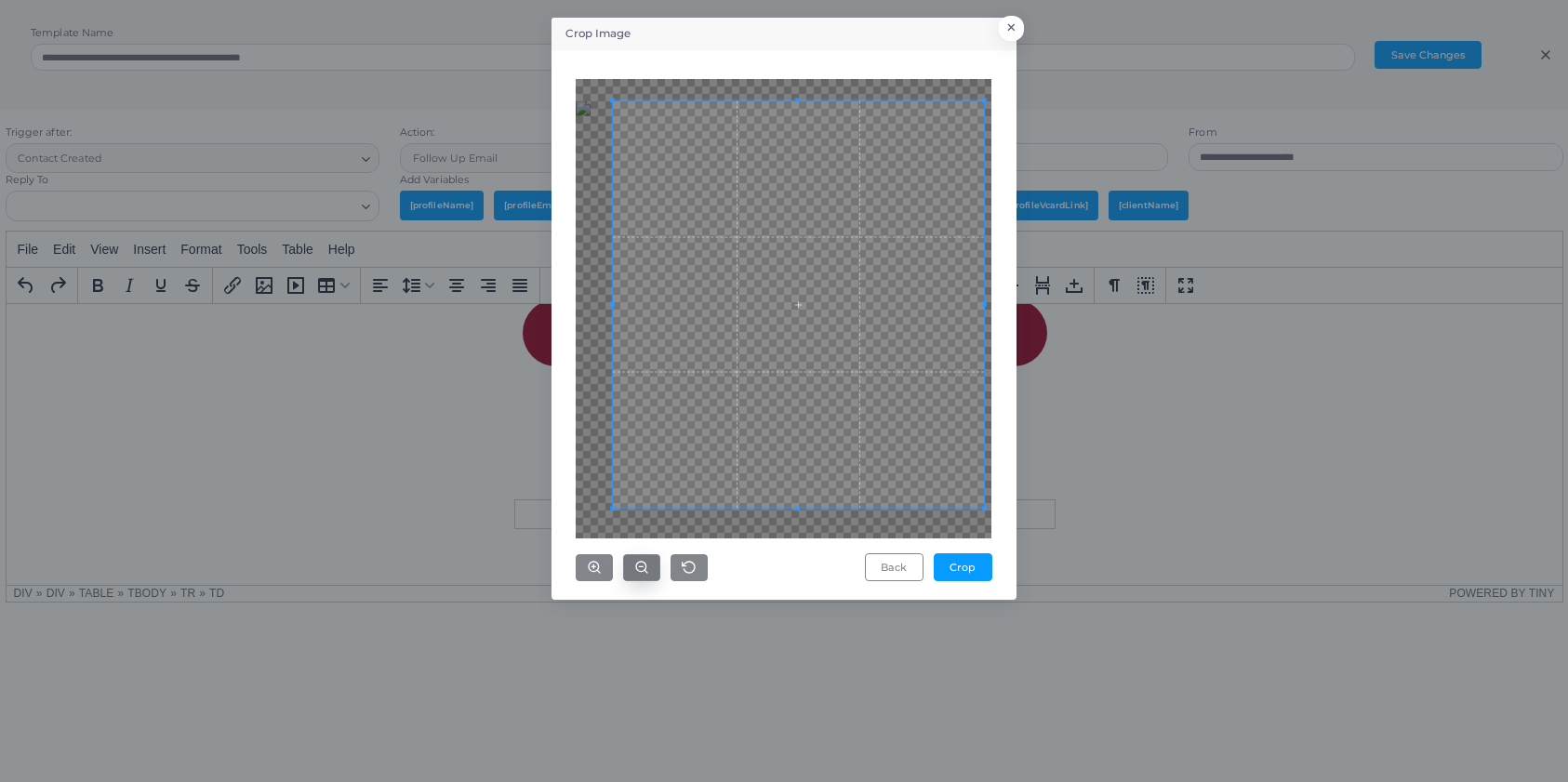
click at [635, 573] on icon "button" at bounding box center [641, 567] width 14 height 14
click at [954, 570] on button "Crop" at bounding box center [962, 567] width 59 height 28
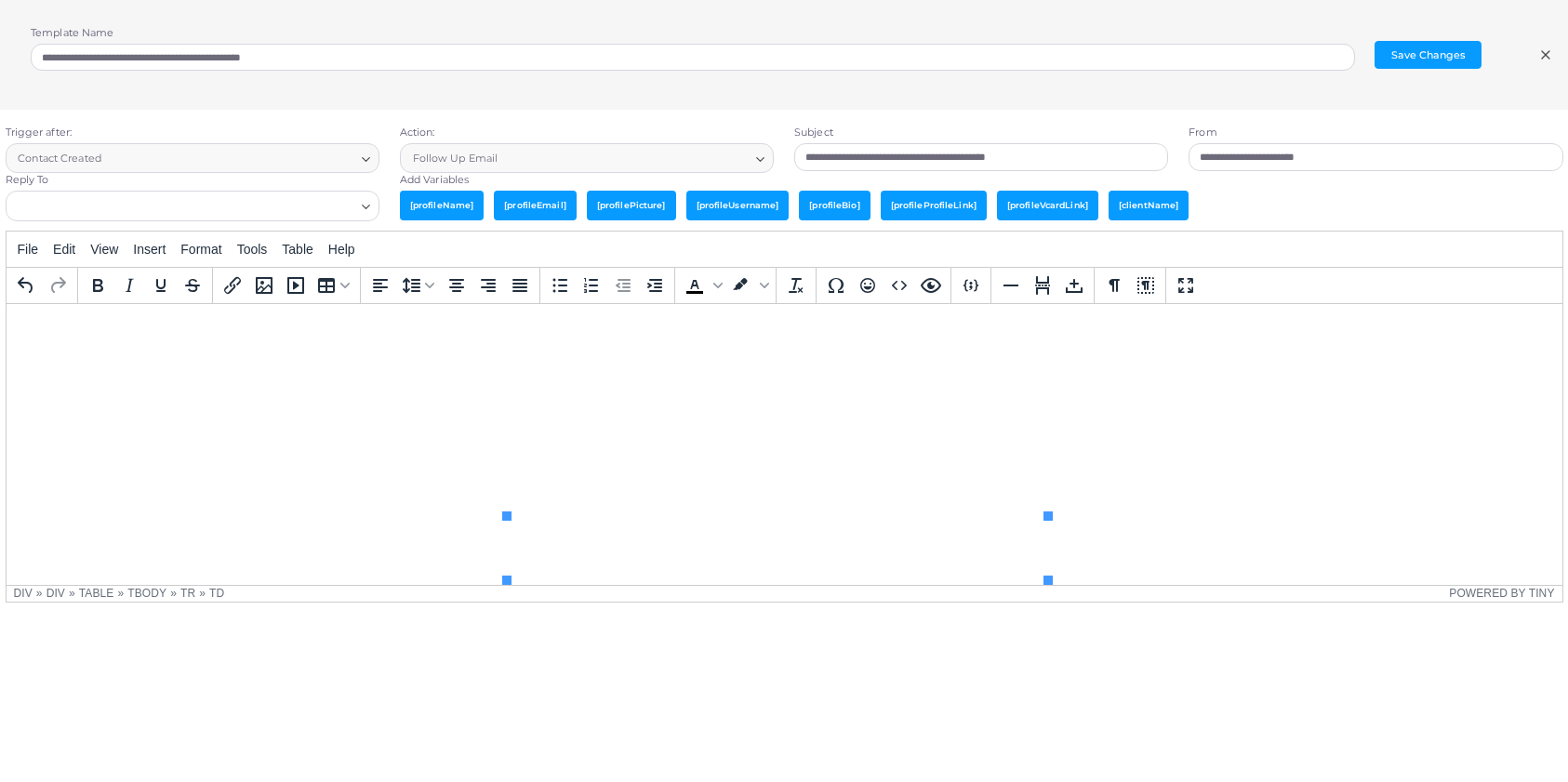
click at [604, 283] on img "Rich Text Area. Press ALT-0 for help." at bounding box center [604, 283] width 0 height 0
click at [771, 297] on td "Rich Text Area. Press ALT-0 for help." at bounding box center [784, 283] width 181 height 29
click at [263, 287] on icon "Media Gallery" at bounding box center [263, 285] width 22 height 22
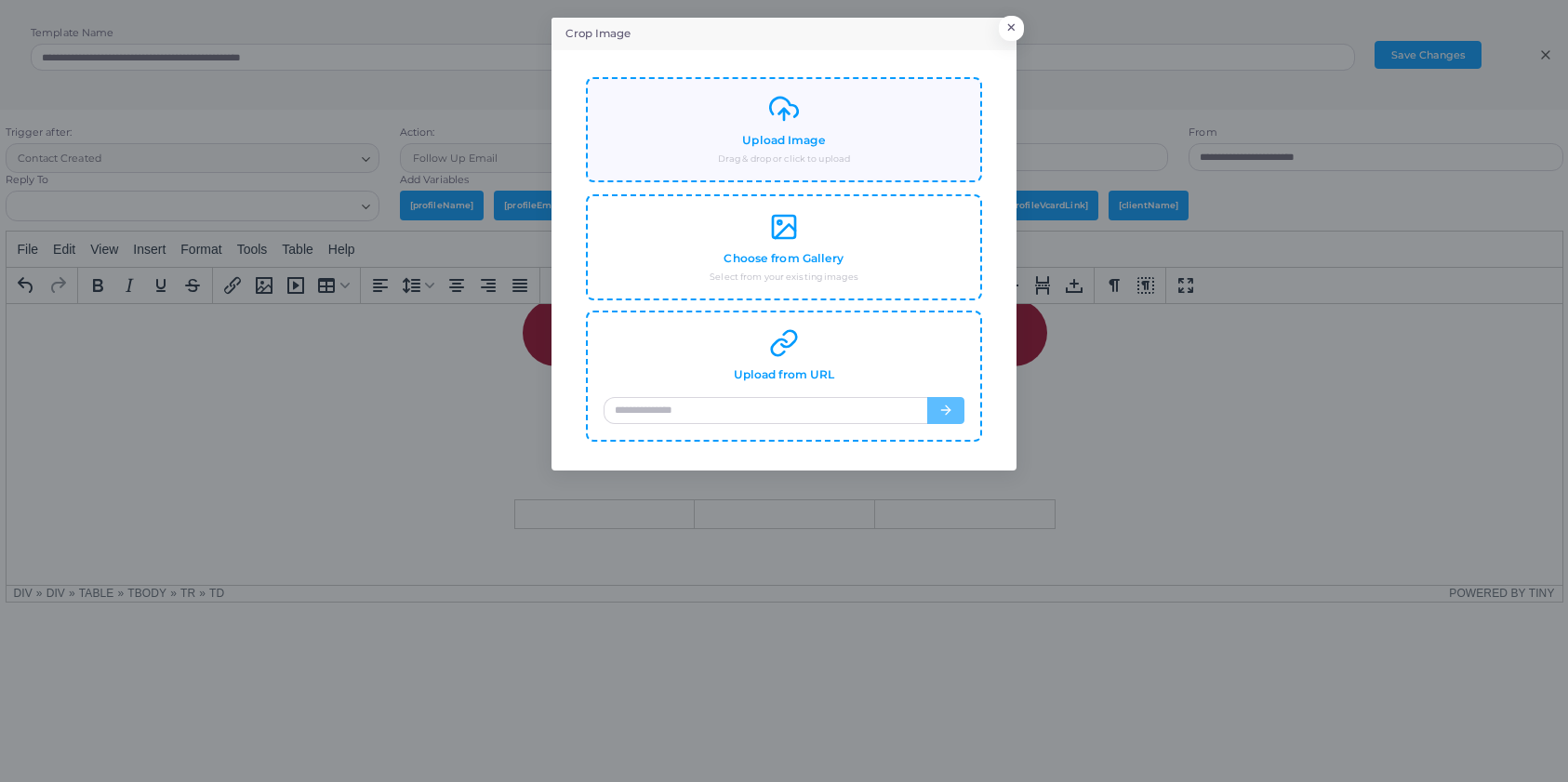
click at [831, 144] on div "Upload Image Drag & drop or click to upload" at bounding box center [784, 130] width 361 height 71
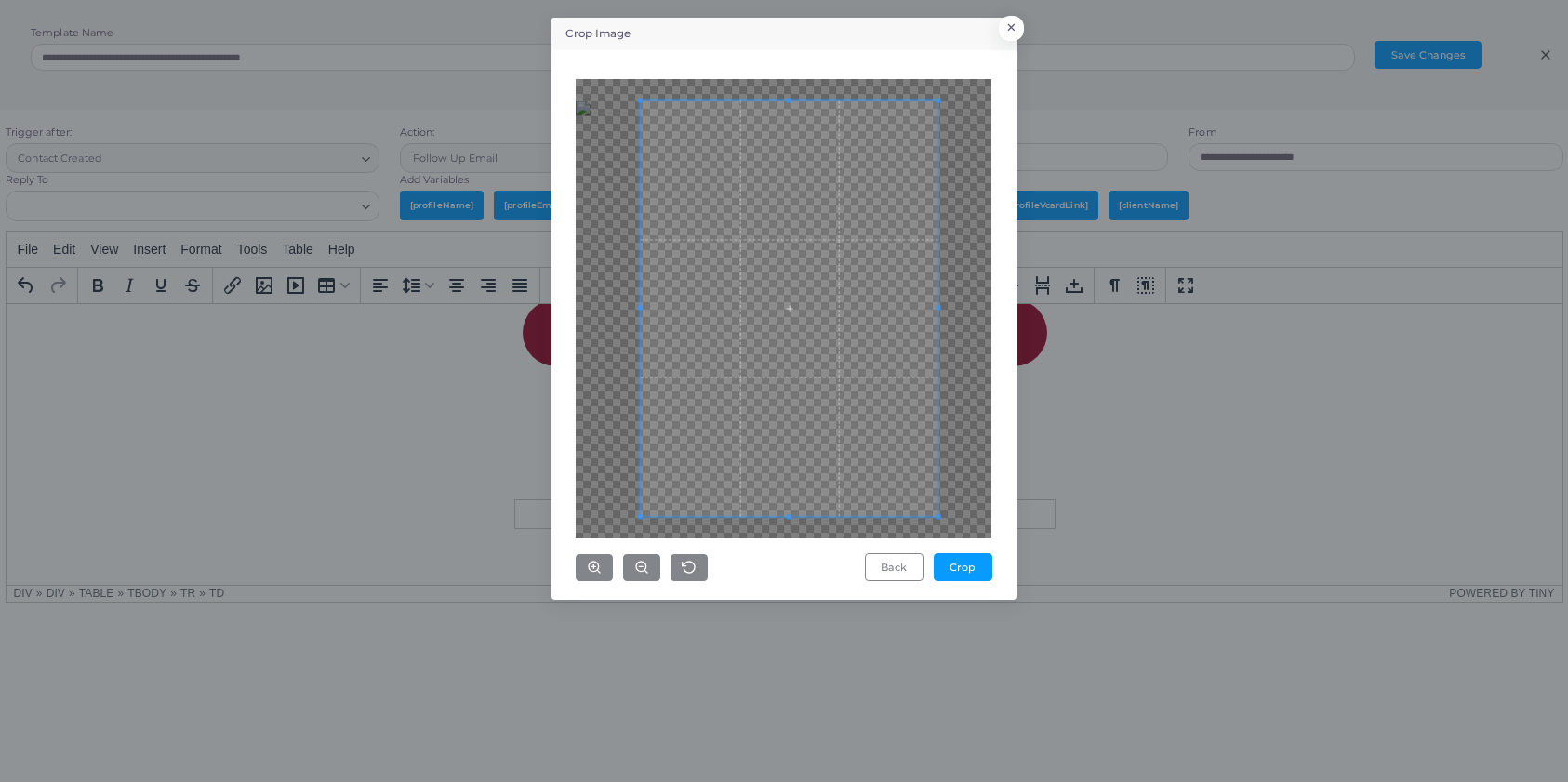
click at [860, 453] on span at bounding box center [788, 308] width 297 height 416
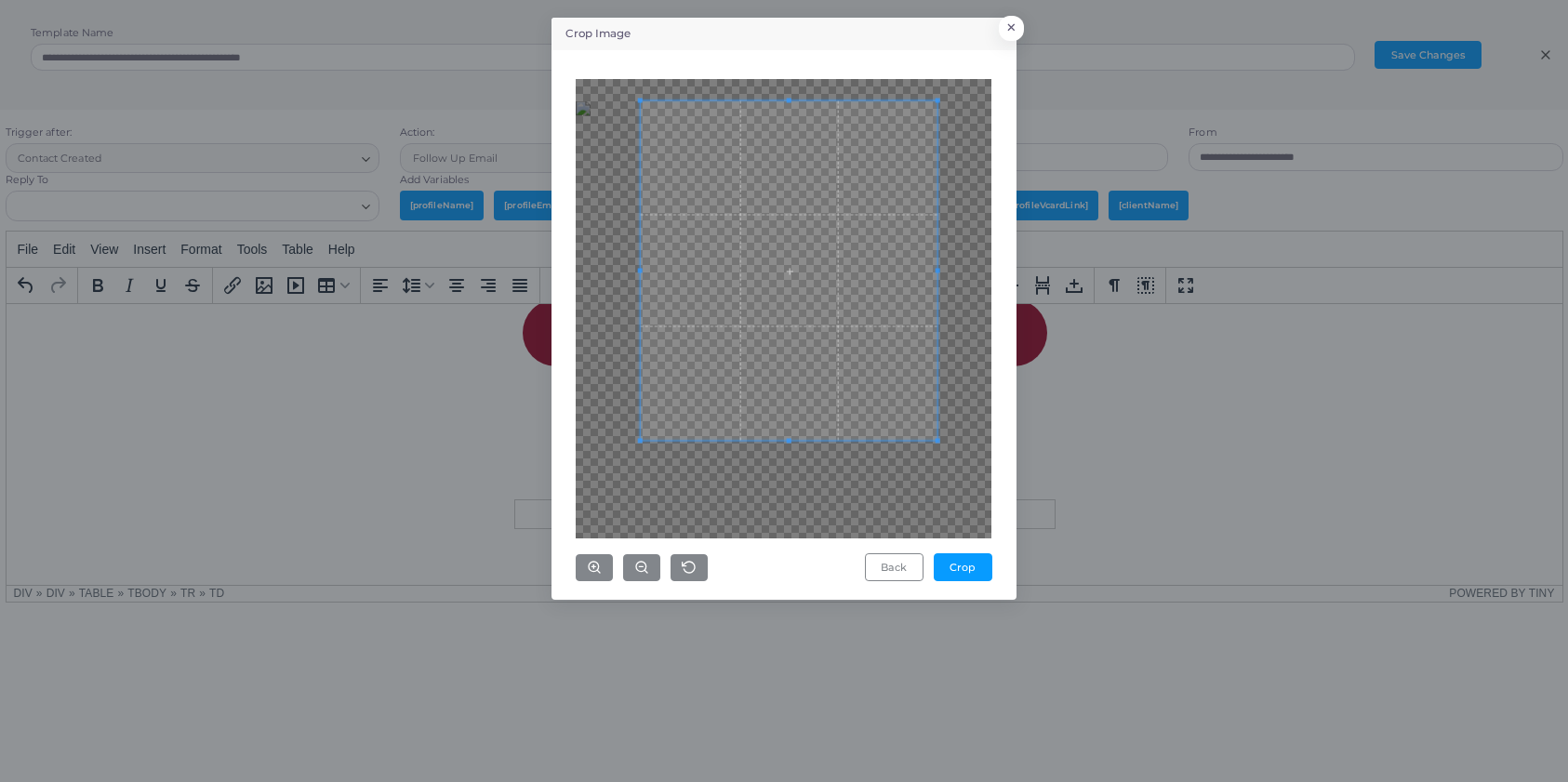
click at [936, 441] on span at bounding box center [937, 441] width 5 height 5
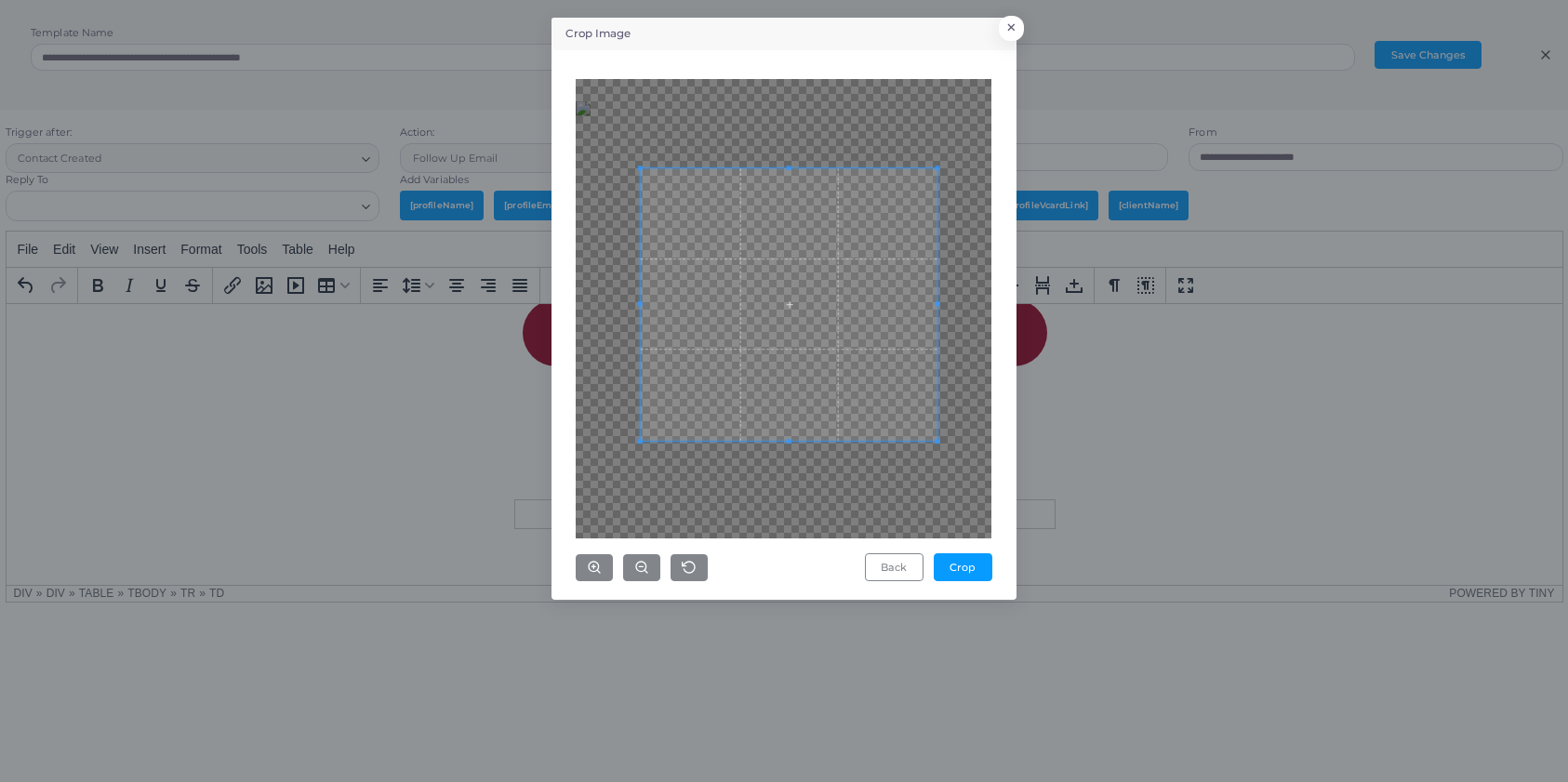
click at [796, 171] on div at bounding box center [788, 304] width 297 height 272
click at [967, 565] on button "Crop" at bounding box center [962, 567] width 59 height 28
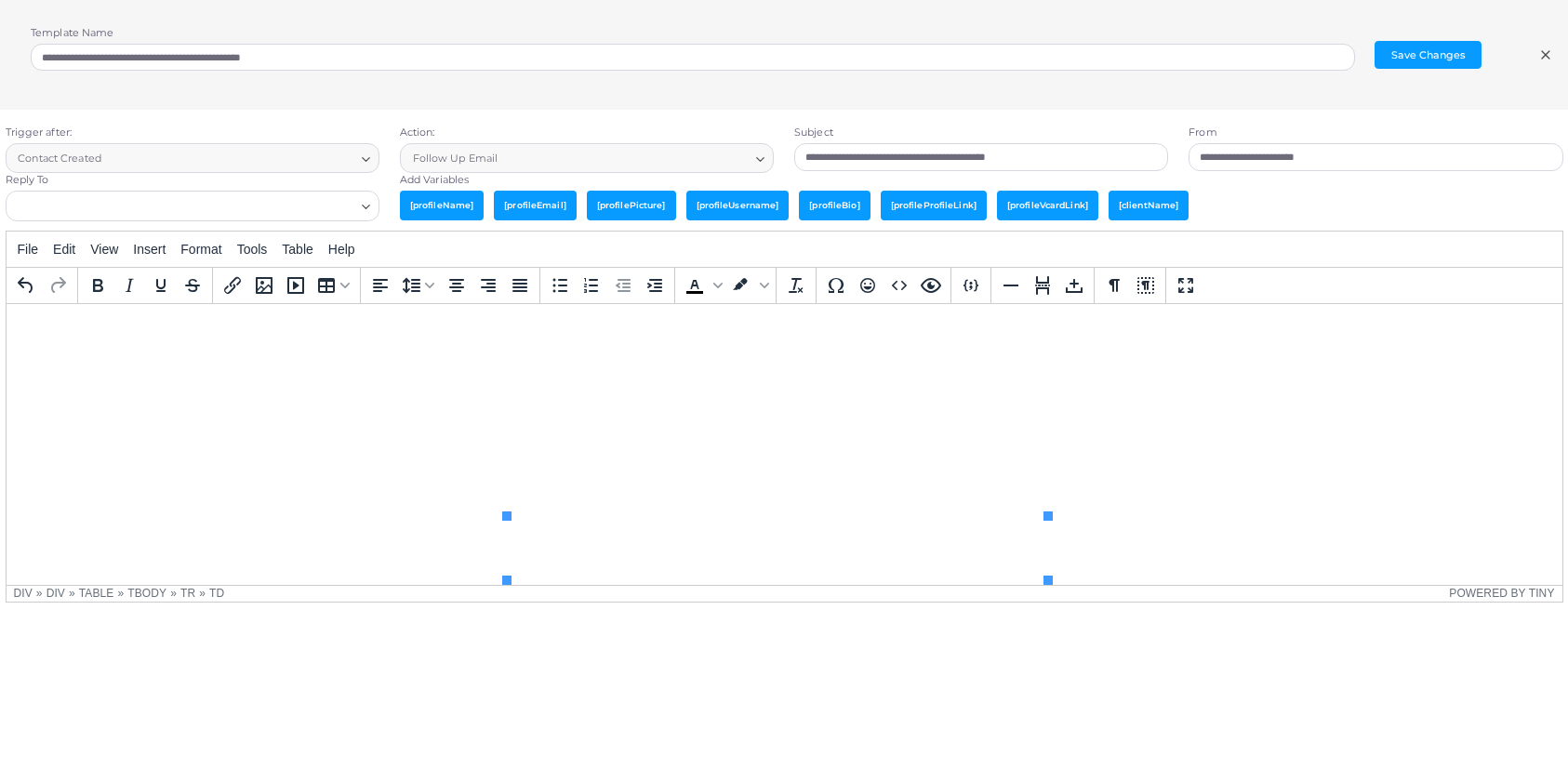
click at [934, 295] on td "Rich Text Area. Press ALT-0 for help." at bounding box center [963, 281] width 181 height 29
click at [264, 279] on icon "Media Gallery" at bounding box center [263, 285] width 22 height 22
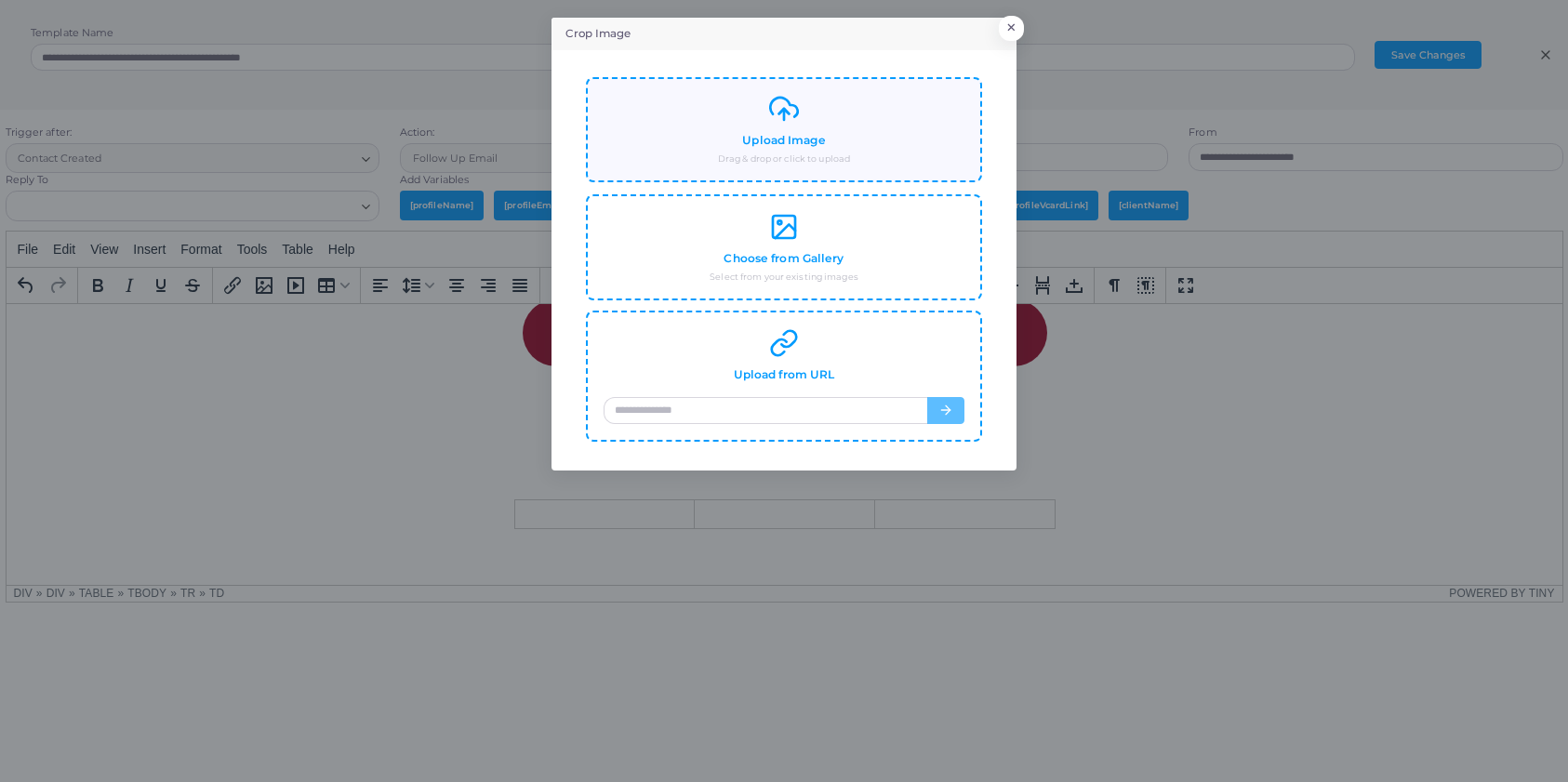
click at [807, 136] on h4 "Upload Image" at bounding box center [784, 140] width 83 height 14
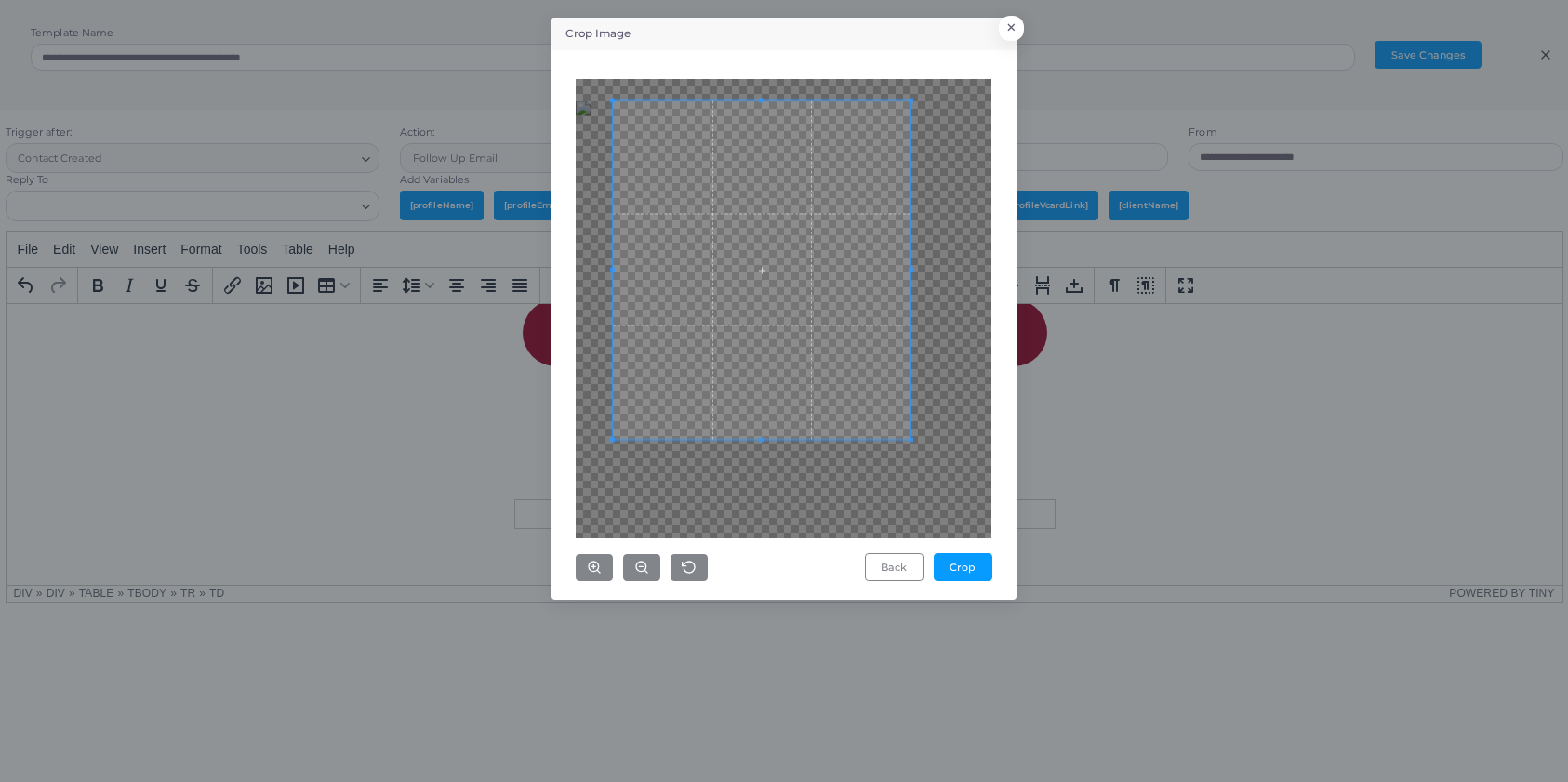
click at [704, 438] on span at bounding box center [760, 440] width 297 height 5
click at [927, 269] on span at bounding box center [927, 269] width 5 height 5
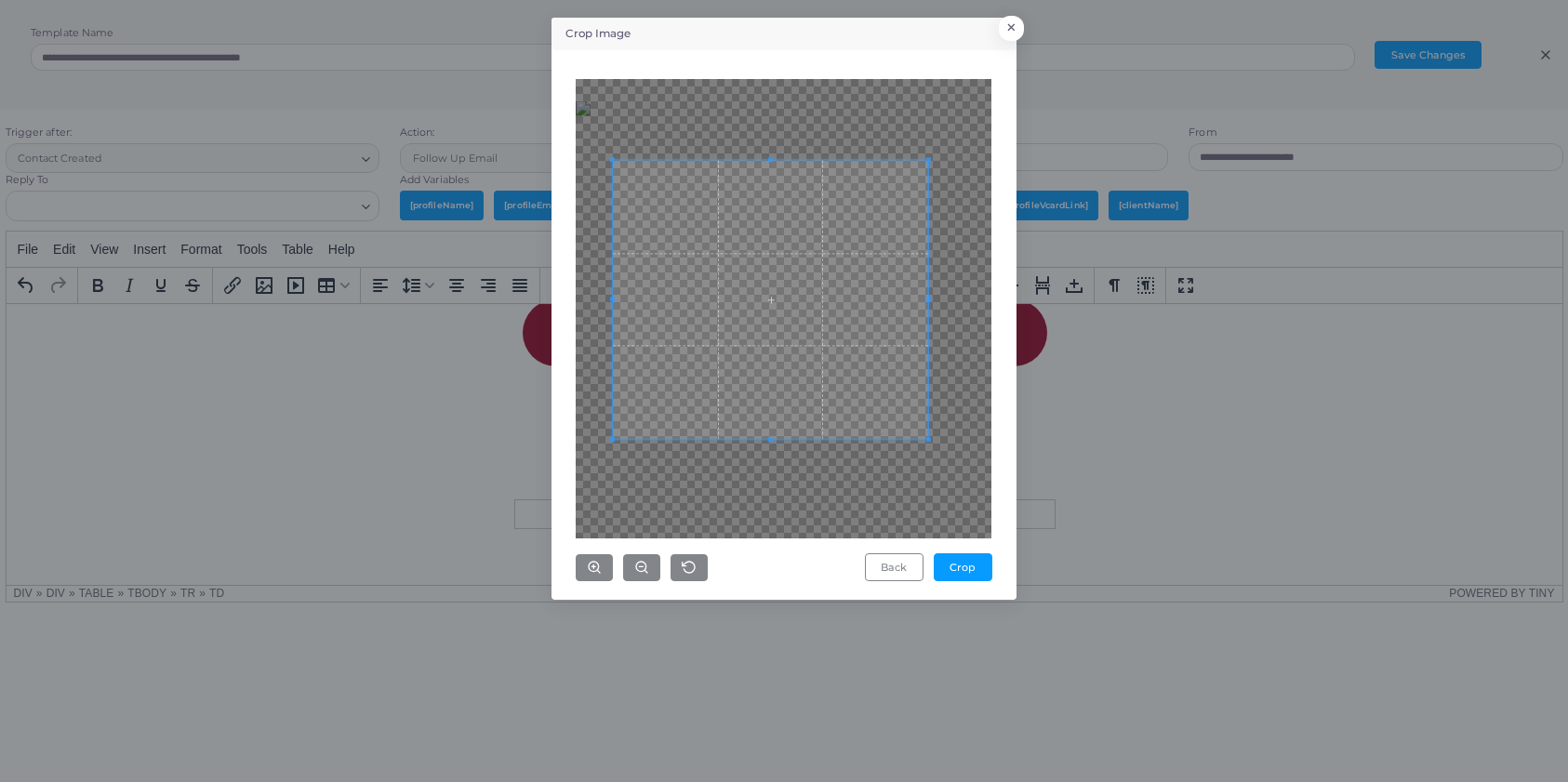
click at [800, 160] on div at bounding box center [770, 299] width 315 height 279
click at [625, 298] on span at bounding box center [622, 299] width 5 height 5
click at [969, 574] on button "Crop" at bounding box center [962, 567] width 59 height 28
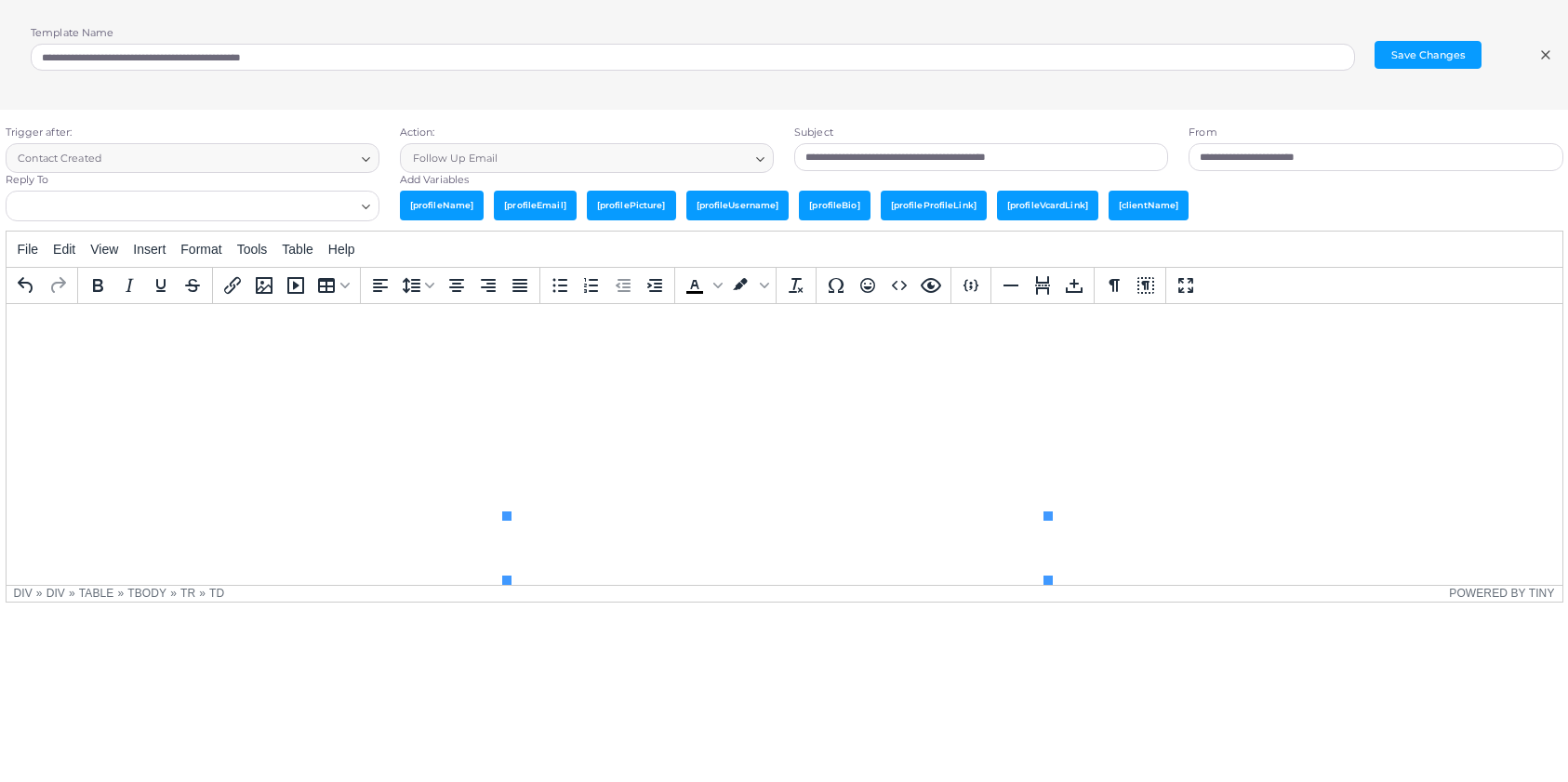
click at [604, 283] on img "Rich Text Area. Press ALT-0 for help." at bounding box center [604, 283] width 0 height 0
click at [233, 287] on icon "Insert/edit link" at bounding box center [232, 285] width 16 height 16
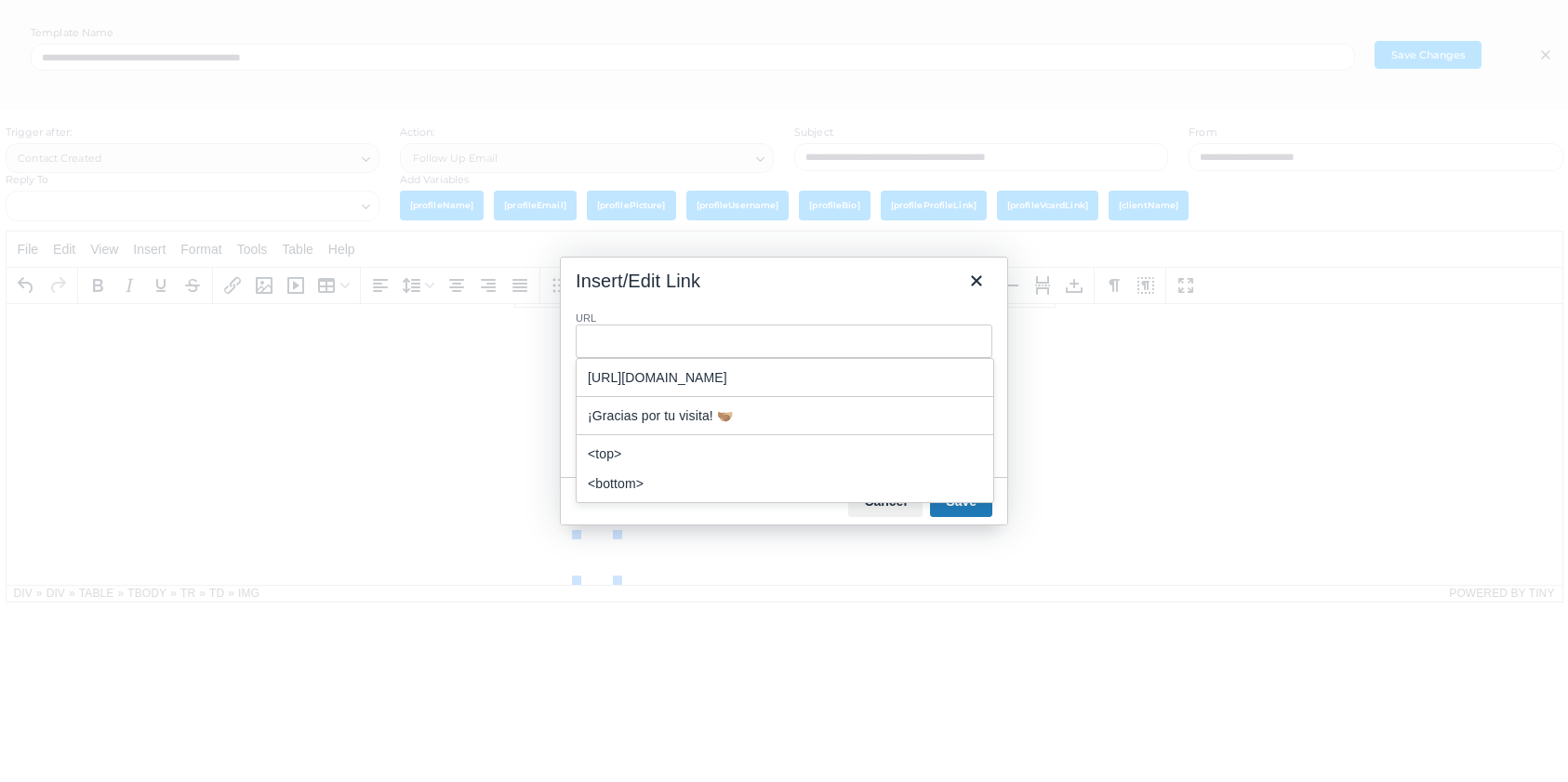
click at [675, 389] on div "[URL][DOMAIN_NAME]" at bounding box center [786, 377] width 398 height 22
type input "**********"
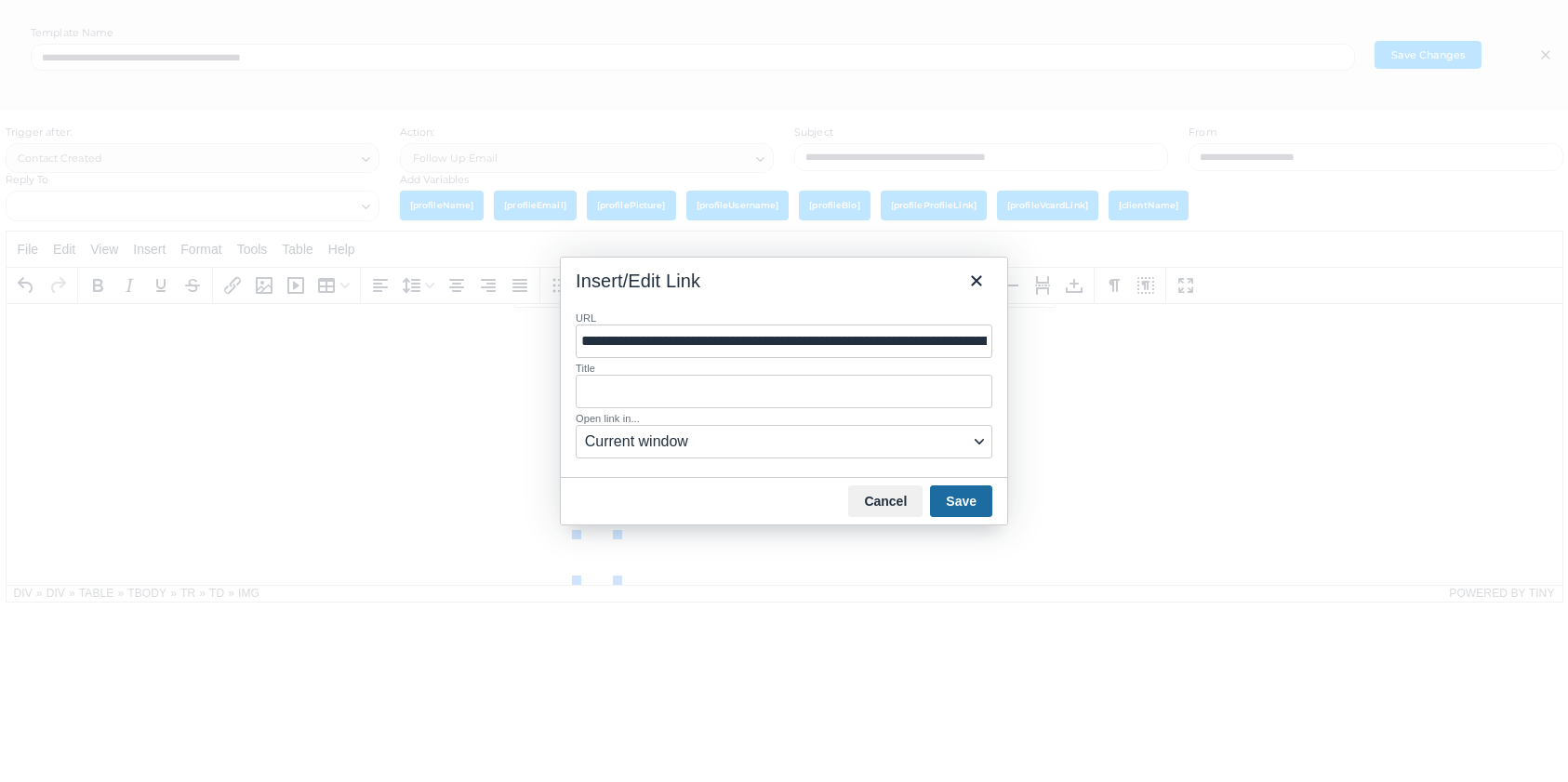
click at [960, 506] on button "Save" at bounding box center [960, 501] width 62 height 32
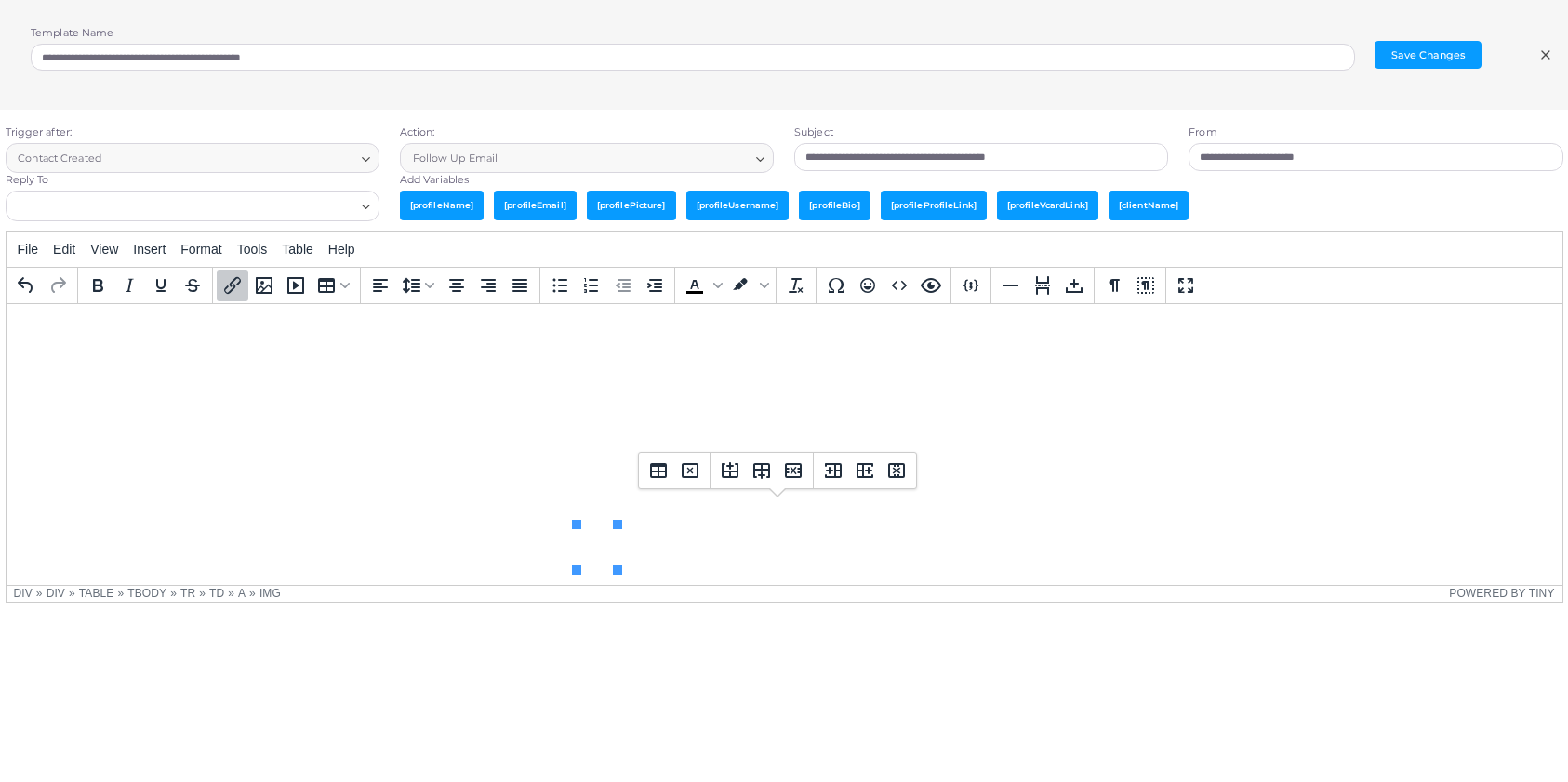
click at [783, 285] on img "Rich Text Area. Press ALT-0 for help." at bounding box center [783, 285] width 0 height 0
click at [232, 291] on icon "Insert/edit link" at bounding box center [232, 285] width 22 height 22
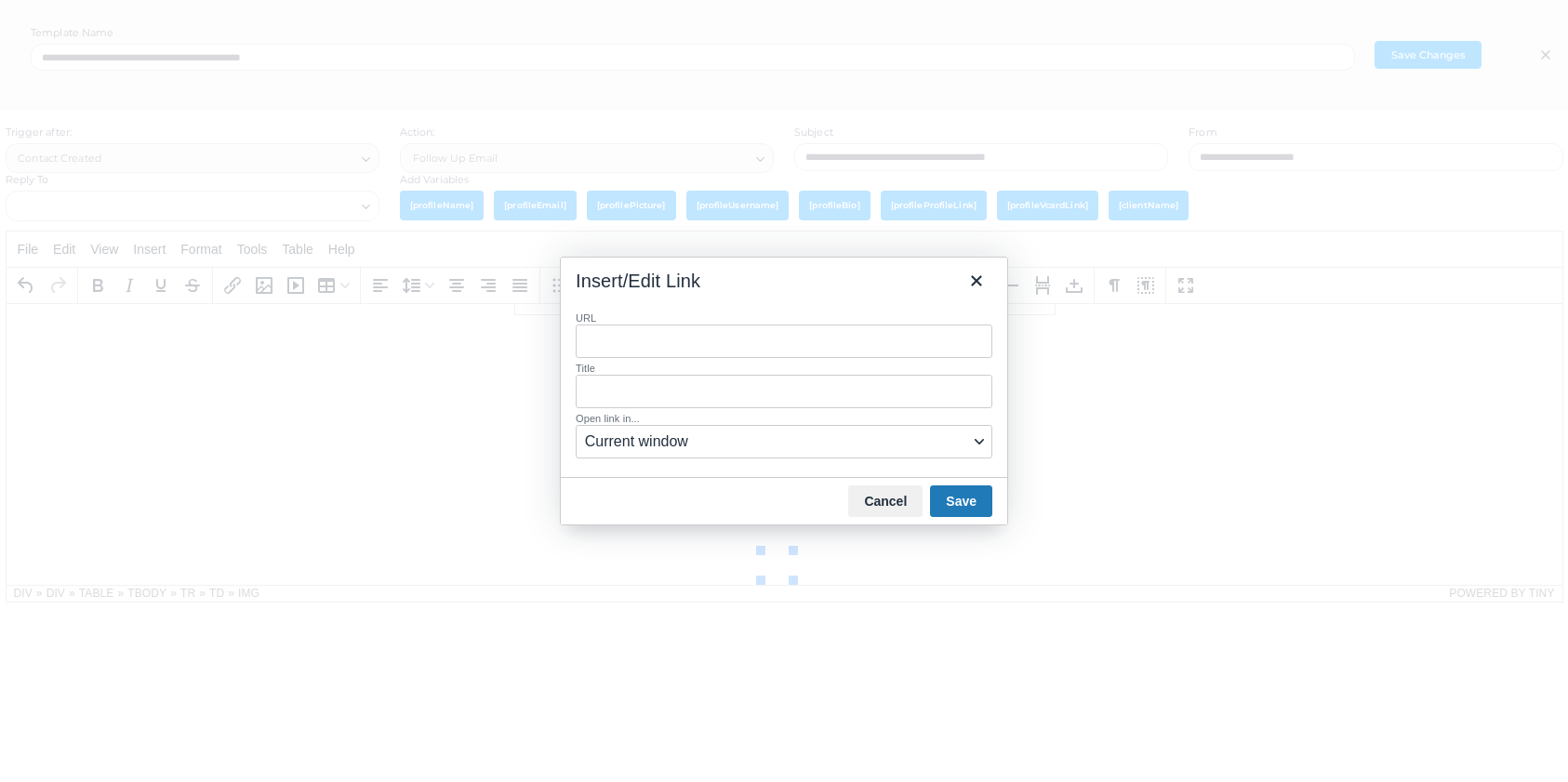
type input "**********"
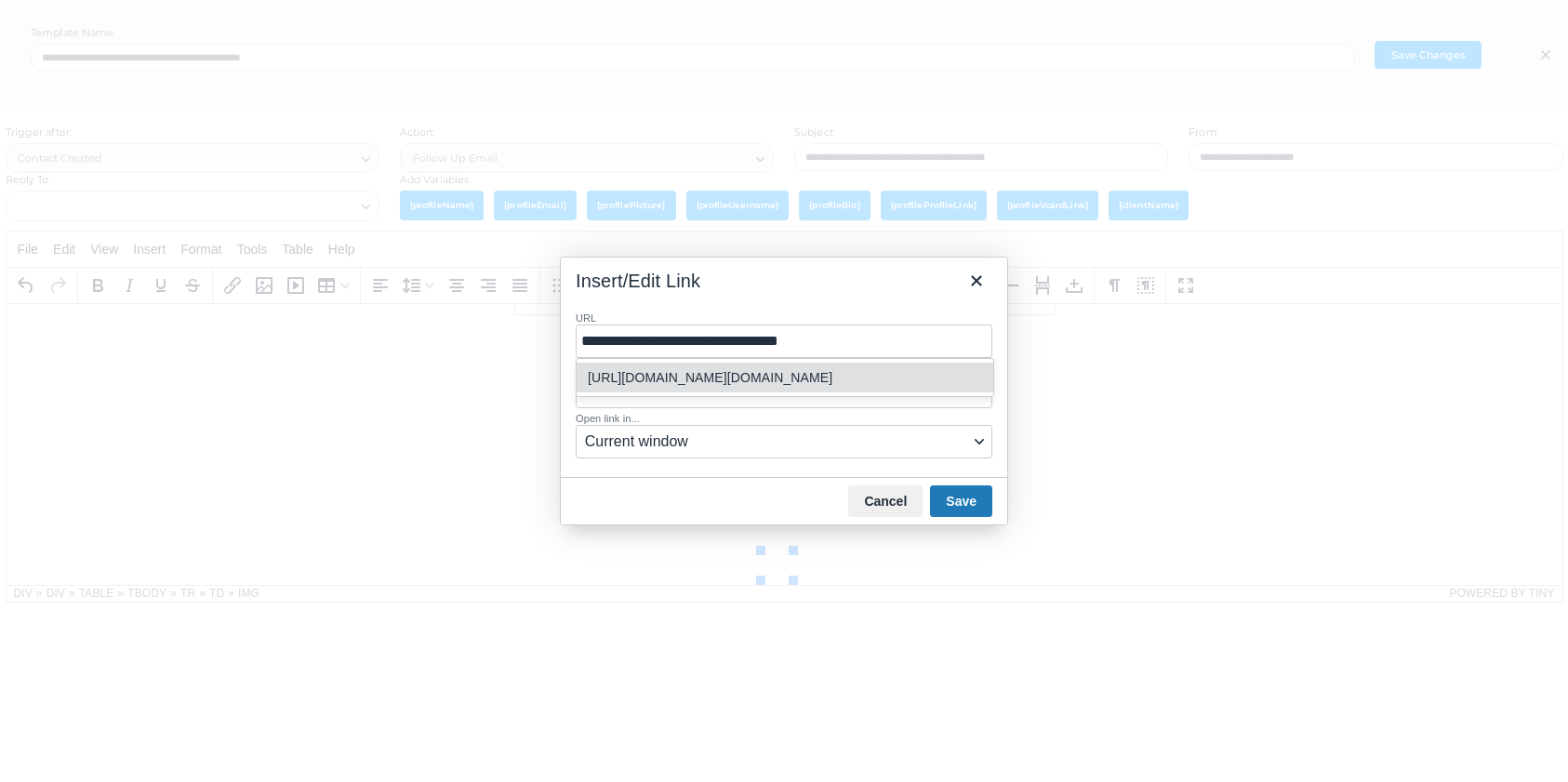
click at [826, 381] on div "[URL][DOMAIN_NAME][DOMAIN_NAME]" at bounding box center [786, 377] width 398 height 22
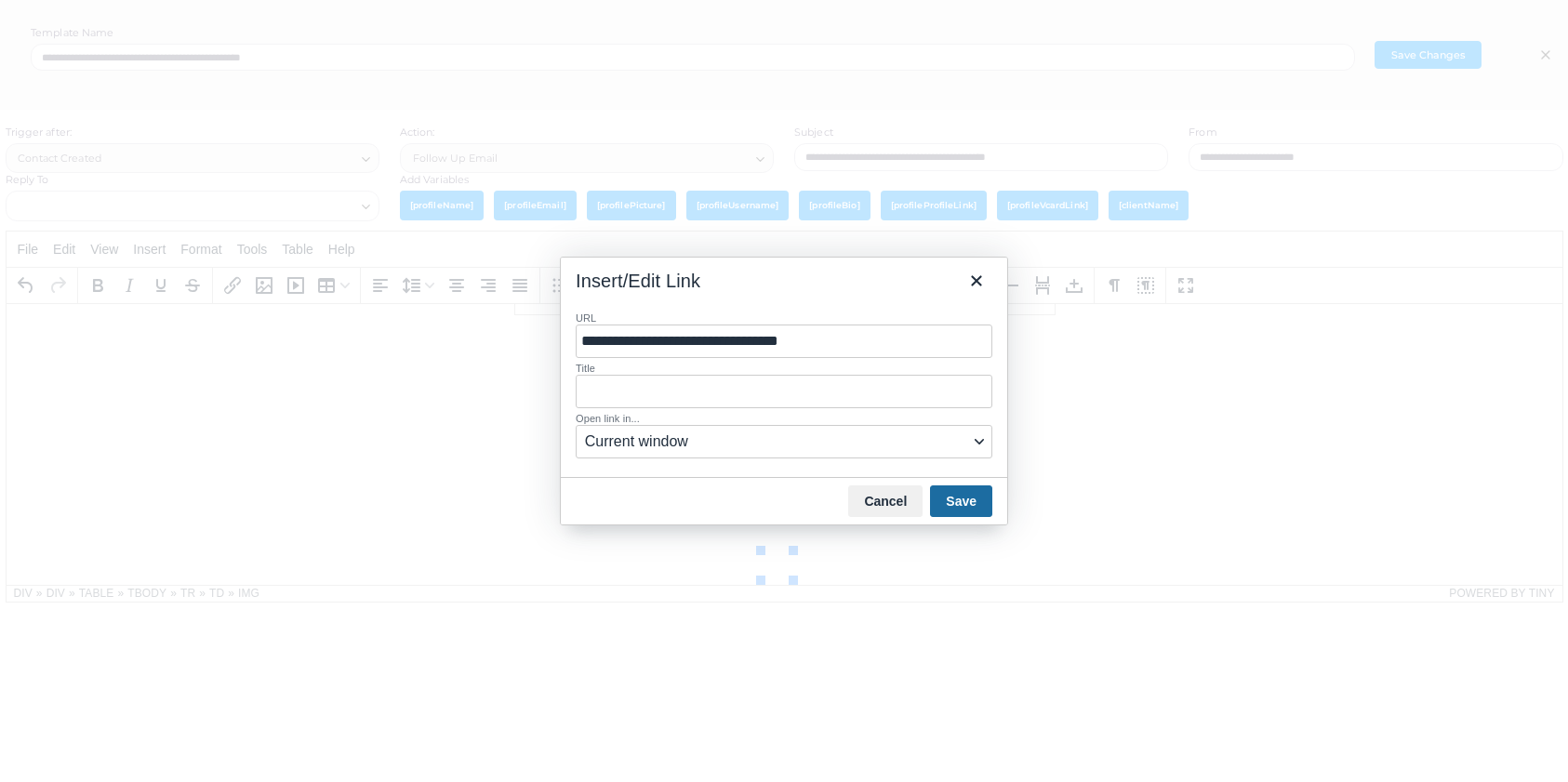
click at [975, 505] on button "Save" at bounding box center [960, 501] width 62 height 32
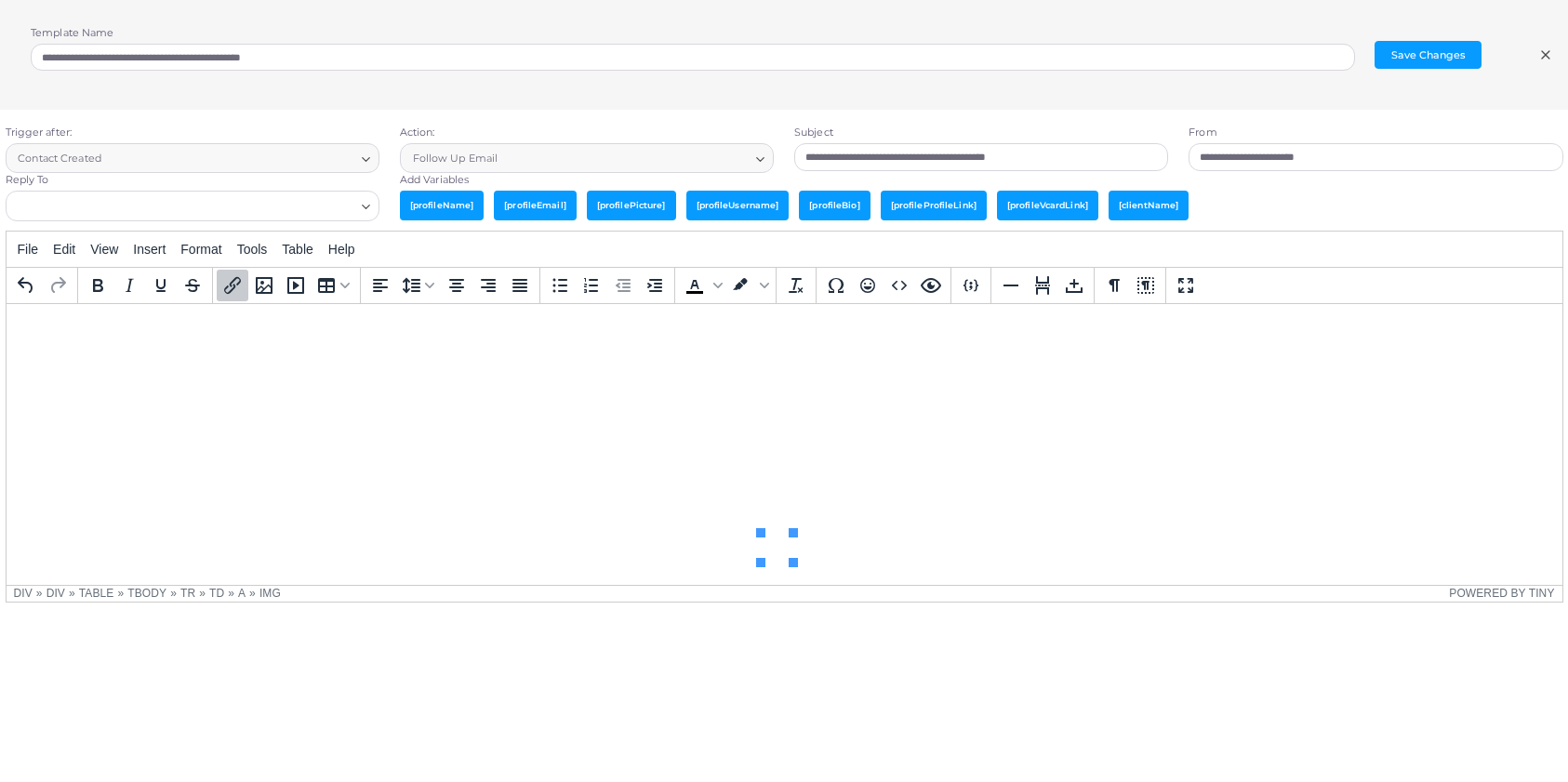
click at [963, 285] on img "Rich Text Area. Press ALT-0 for help." at bounding box center [963, 285] width 0 height 0
click at [222, 289] on icon "Insert/edit link" at bounding box center [232, 285] width 22 height 22
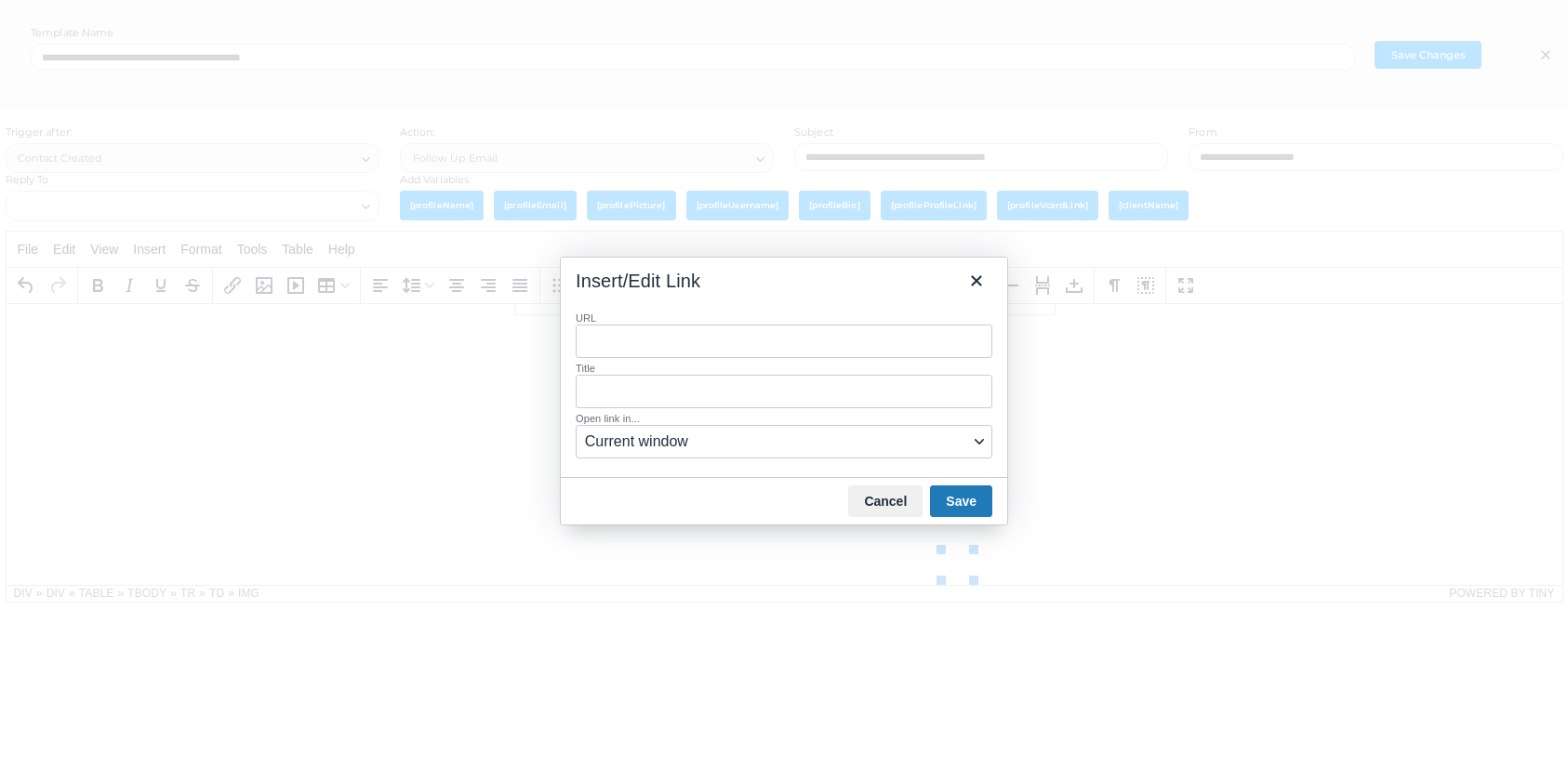
type input "**********"
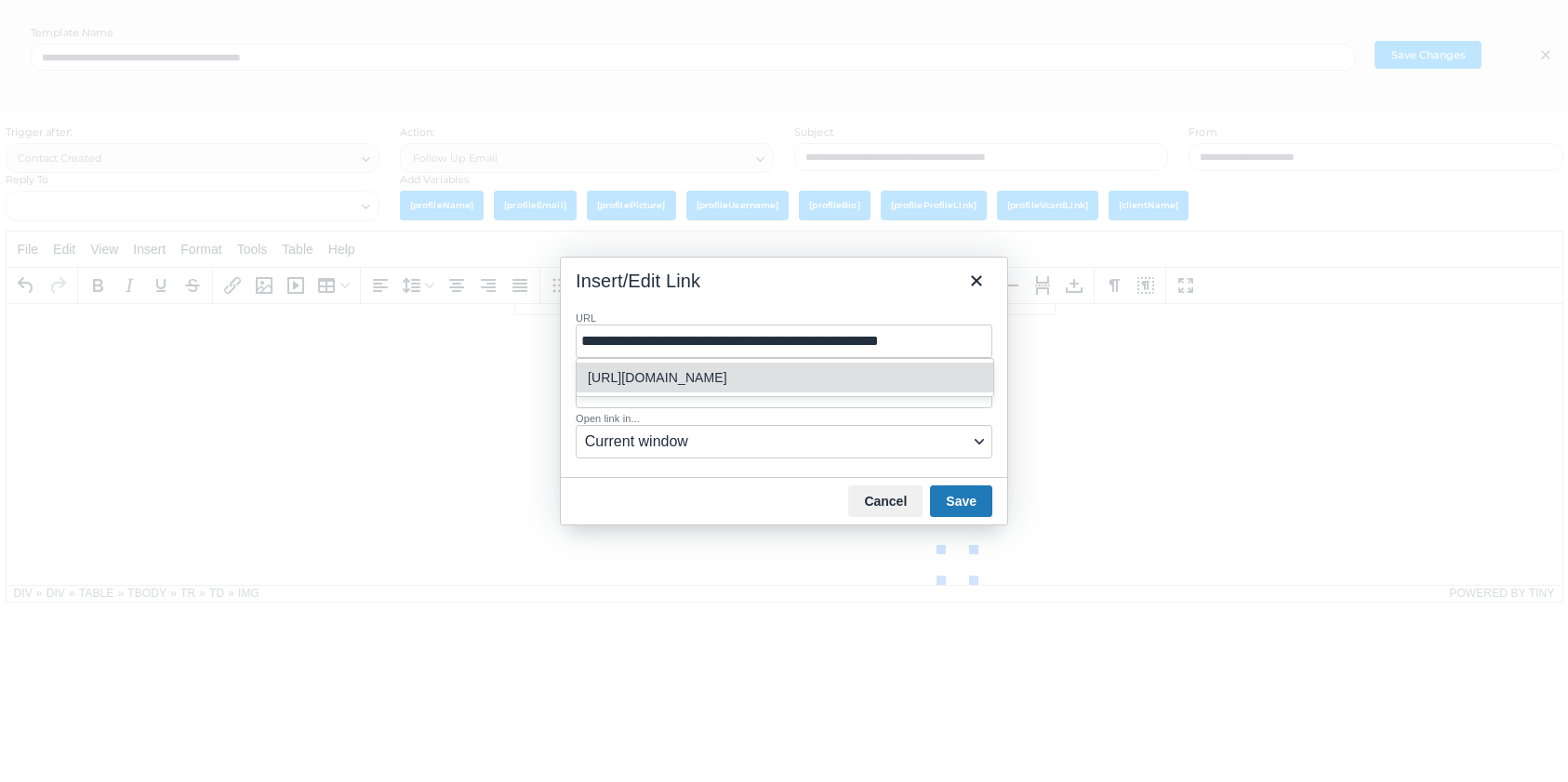
click at [942, 378] on div "[URL][DOMAIN_NAME]" at bounding box center [786, 377] width 398 height 22
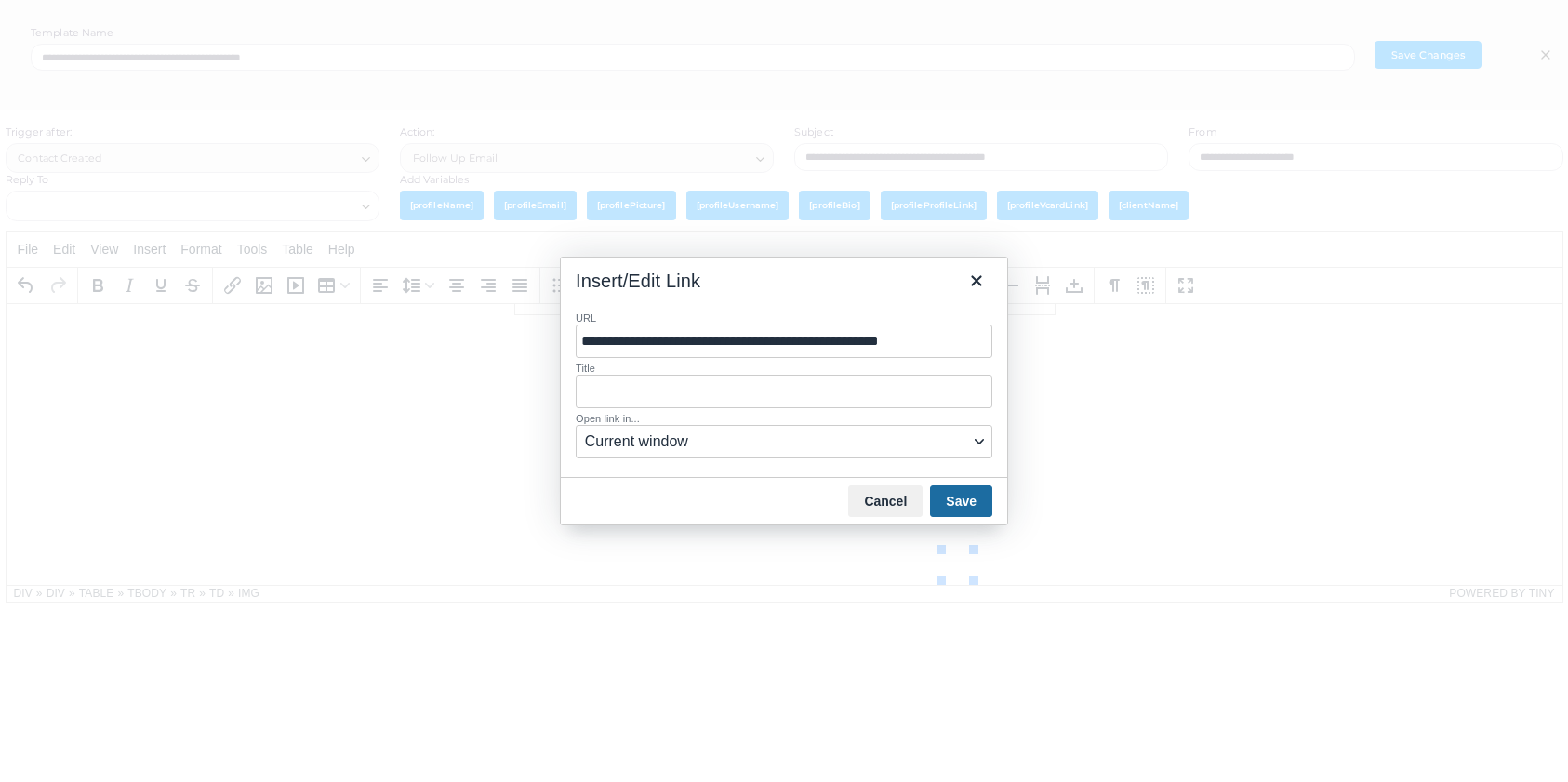
click at [966, 495] on button "Save" at bounding box center [960, 501] width 62 height 32
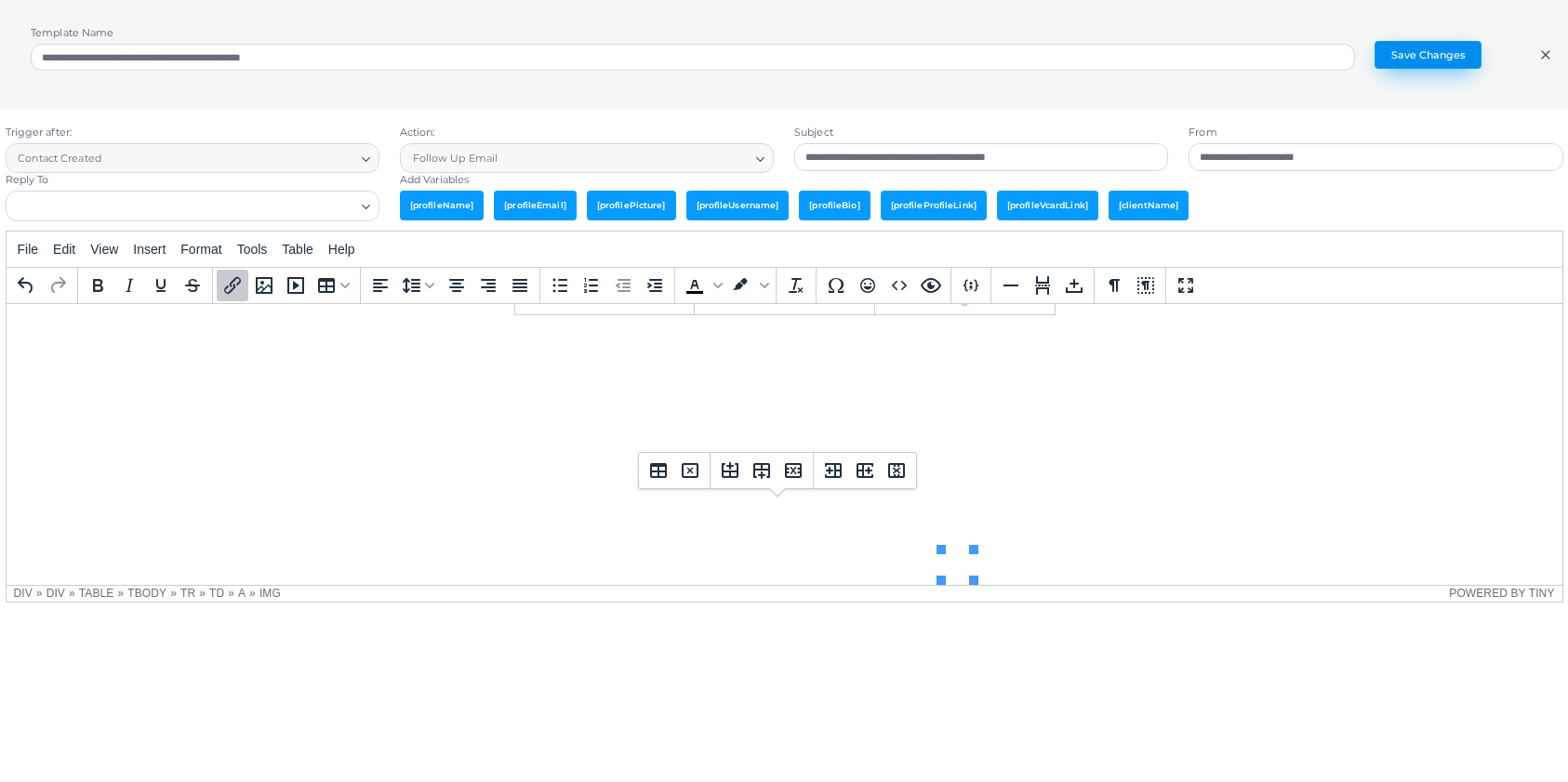
click at [1427, 55] on button "Save Changes" at bounding box center [1427, 55] width 107 height 28
